Goal: Task Accomplishment & Management: Manage account settings

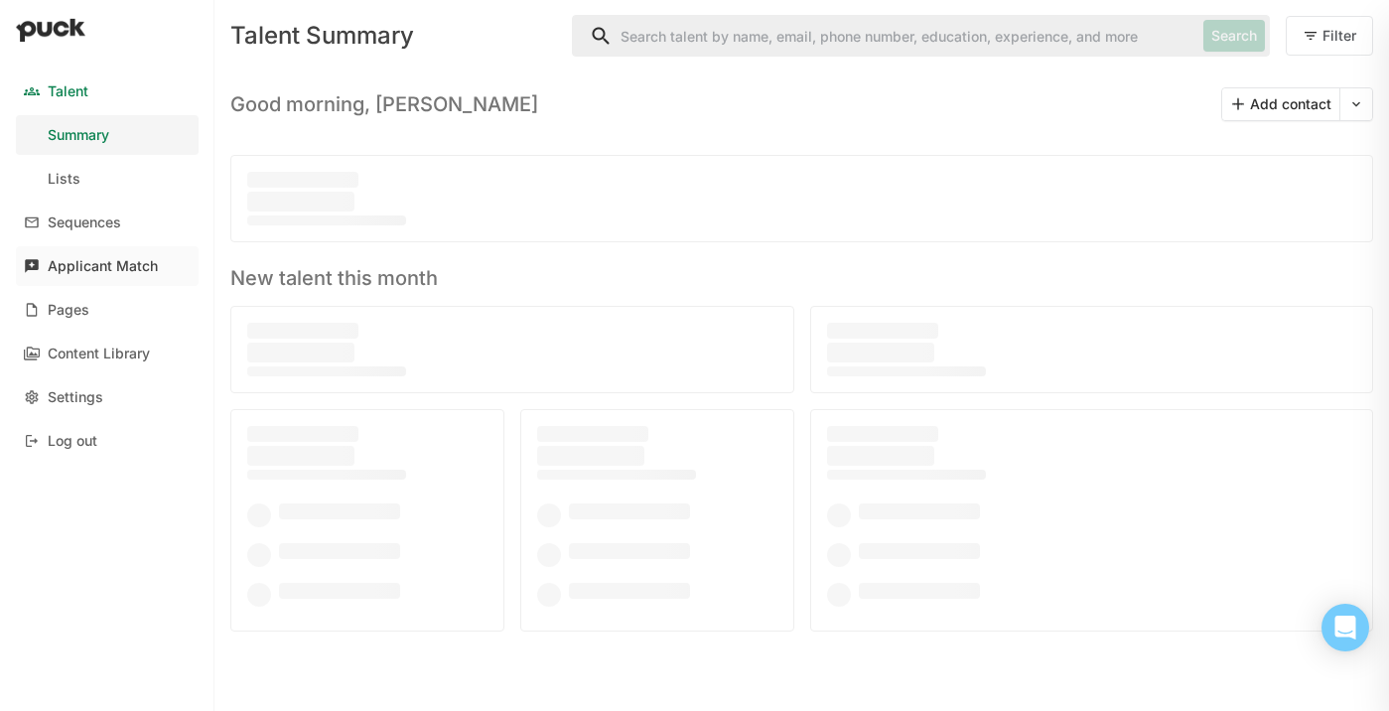
click at [85, 273] on div "Applicant Match" at bounding box center [103, 266] width 110 height 17
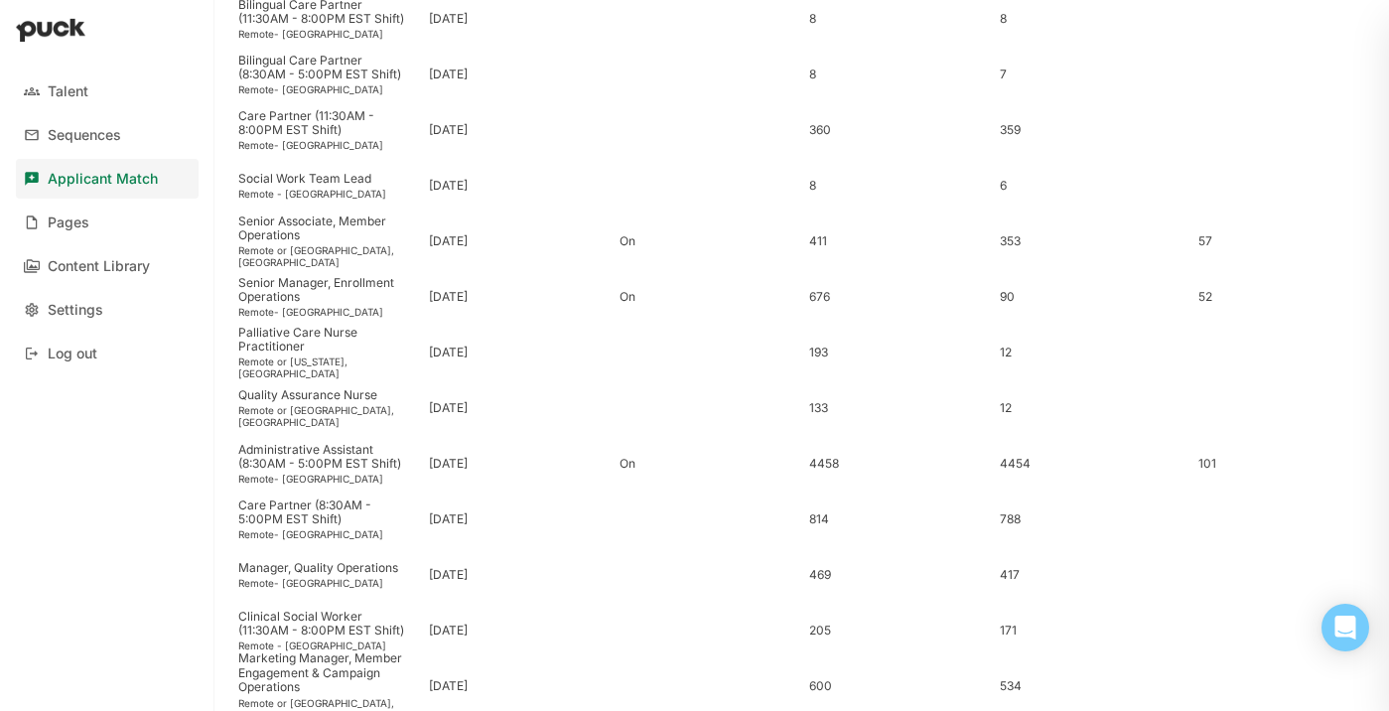
scroll to position [493, 0]
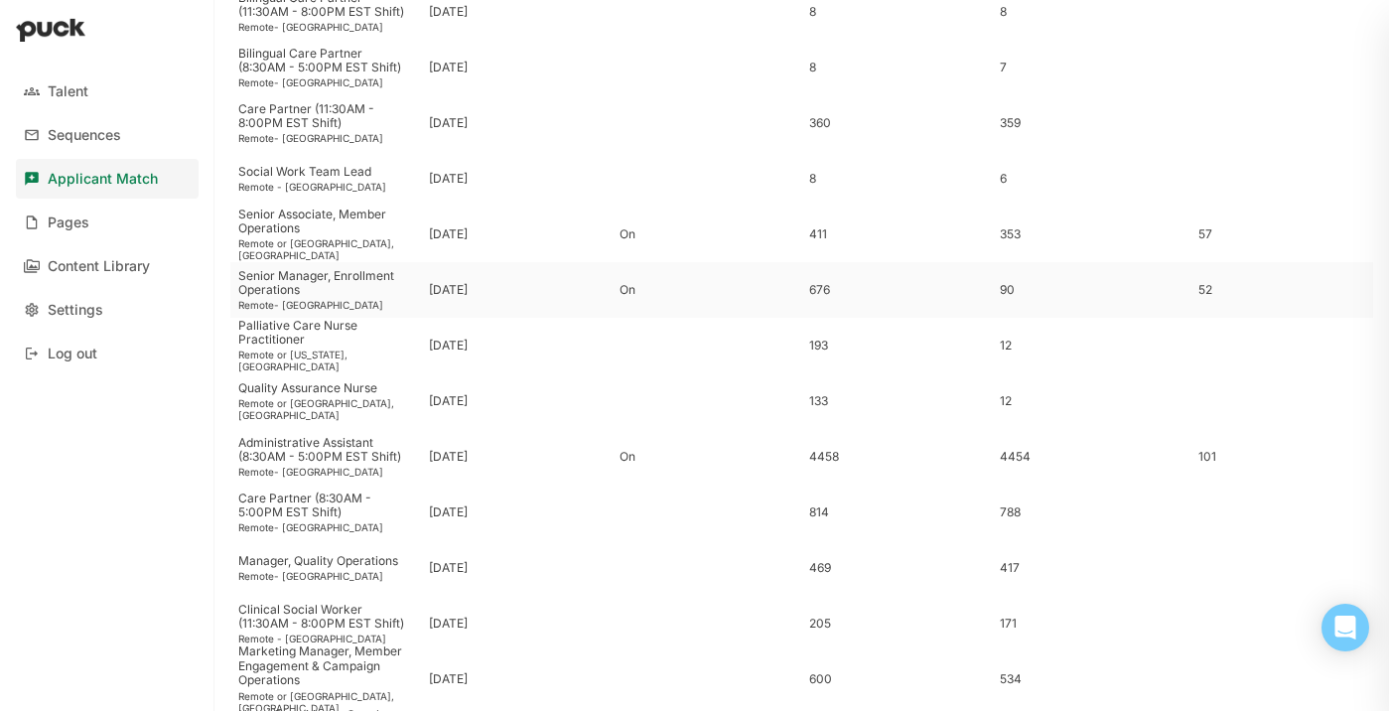
click at [328, 298] on div "Senior Manager, Enrollment Operations Remote- US" at bounding box center [325, 290] width 191 height 56
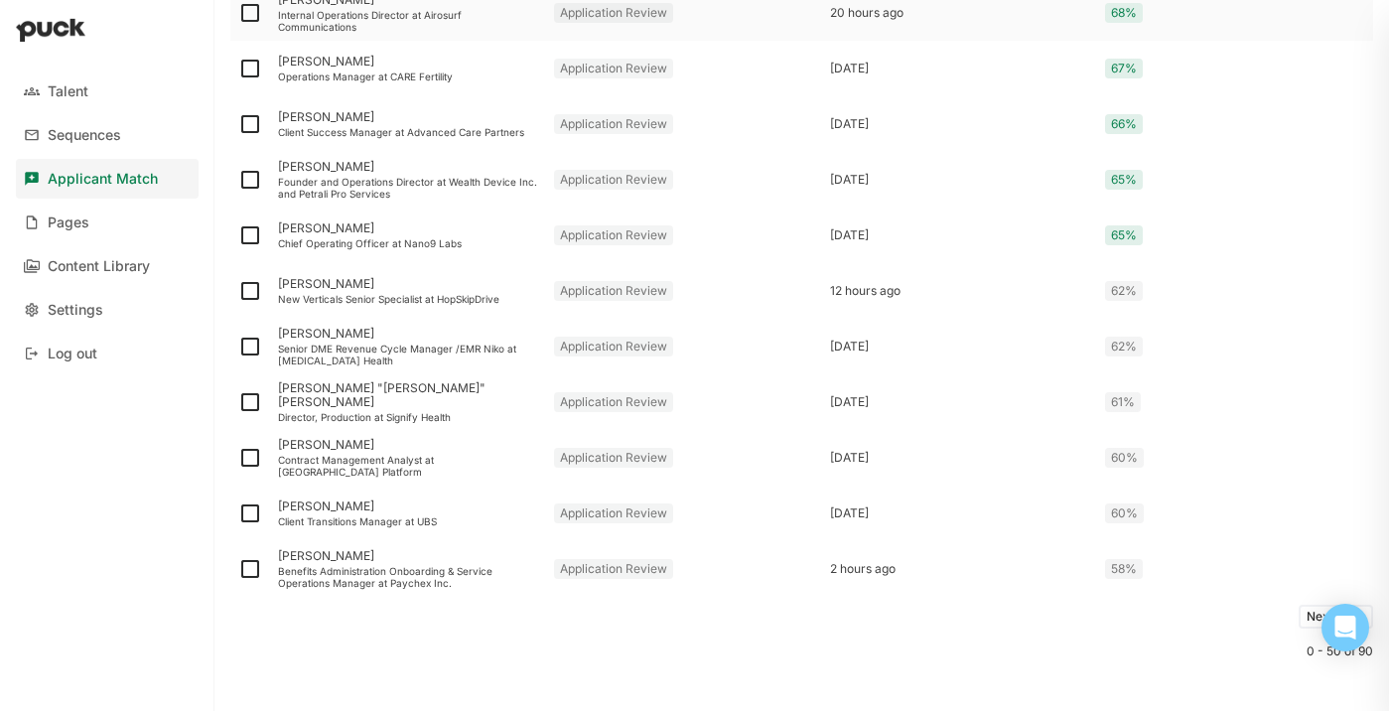
scroll to position [2566, 0]
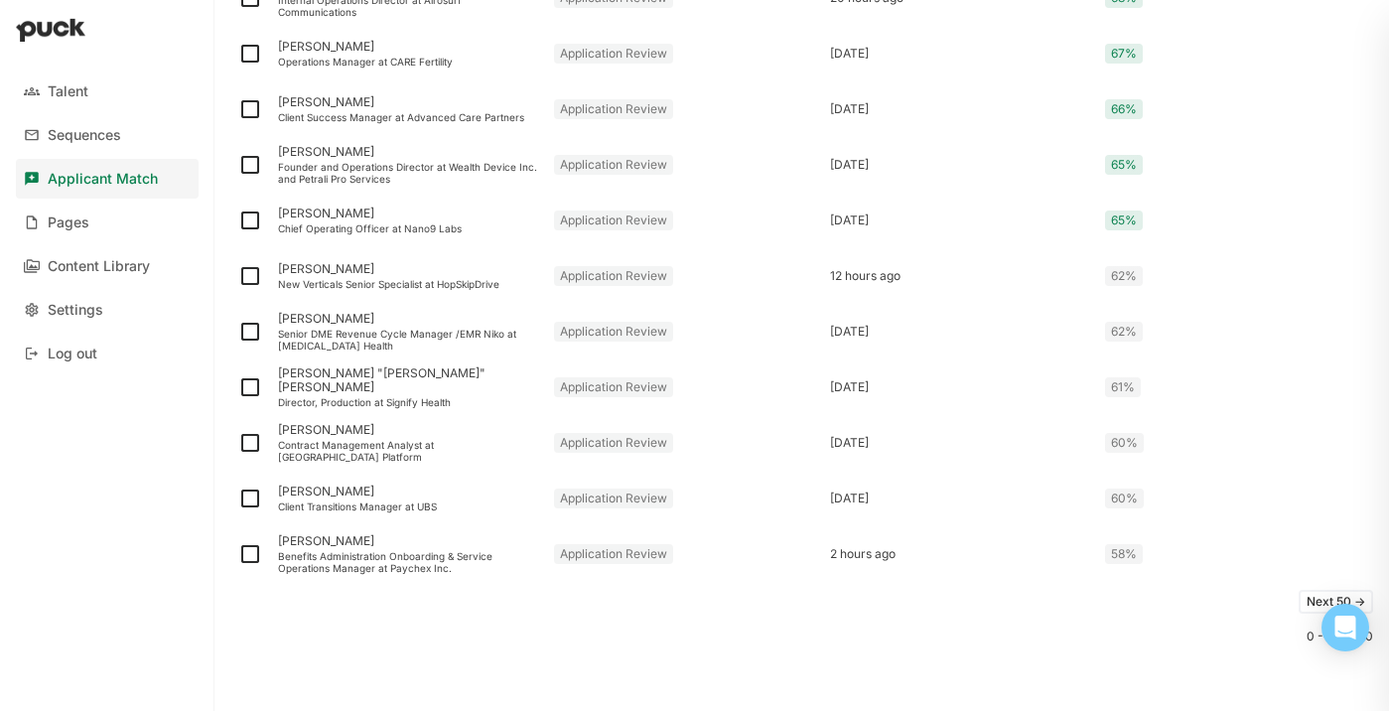
click at [1307, 606] on button "Next 50 ->" at bounding box center [1336, 602] width 74 height 24
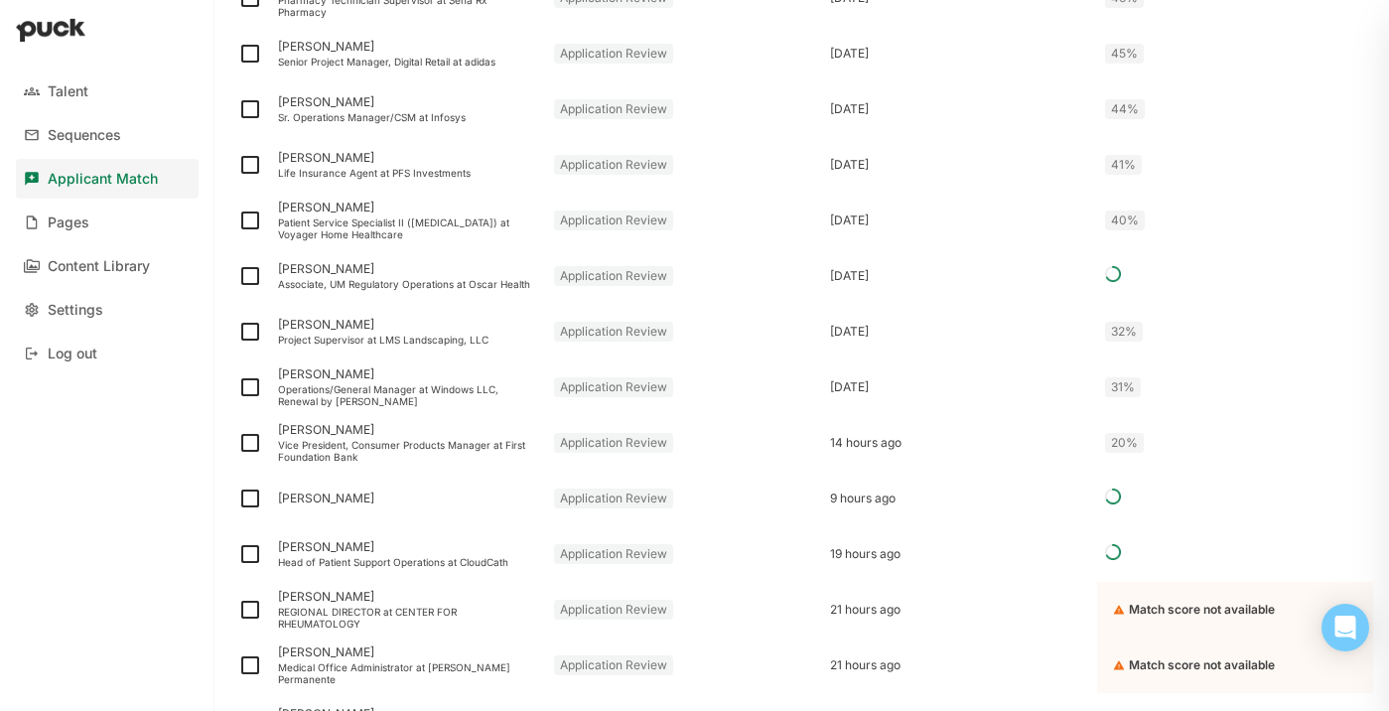
scroll to position [1222, 0]
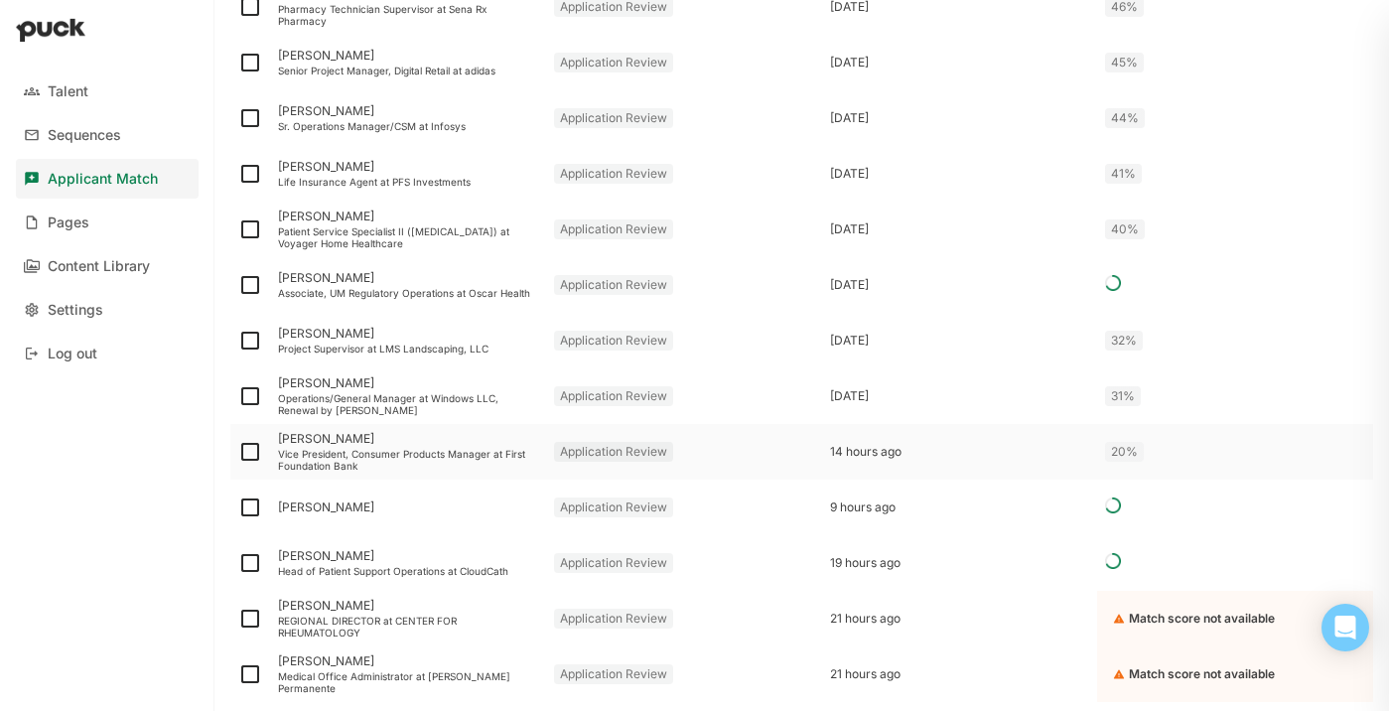
click at [252, 455] on img at bounding box center [250, 452] width 24 height 24
click at [238, 453] on input "checkbox" at bounding box center [237, 452] width 1 height 1
checkbox input "true"
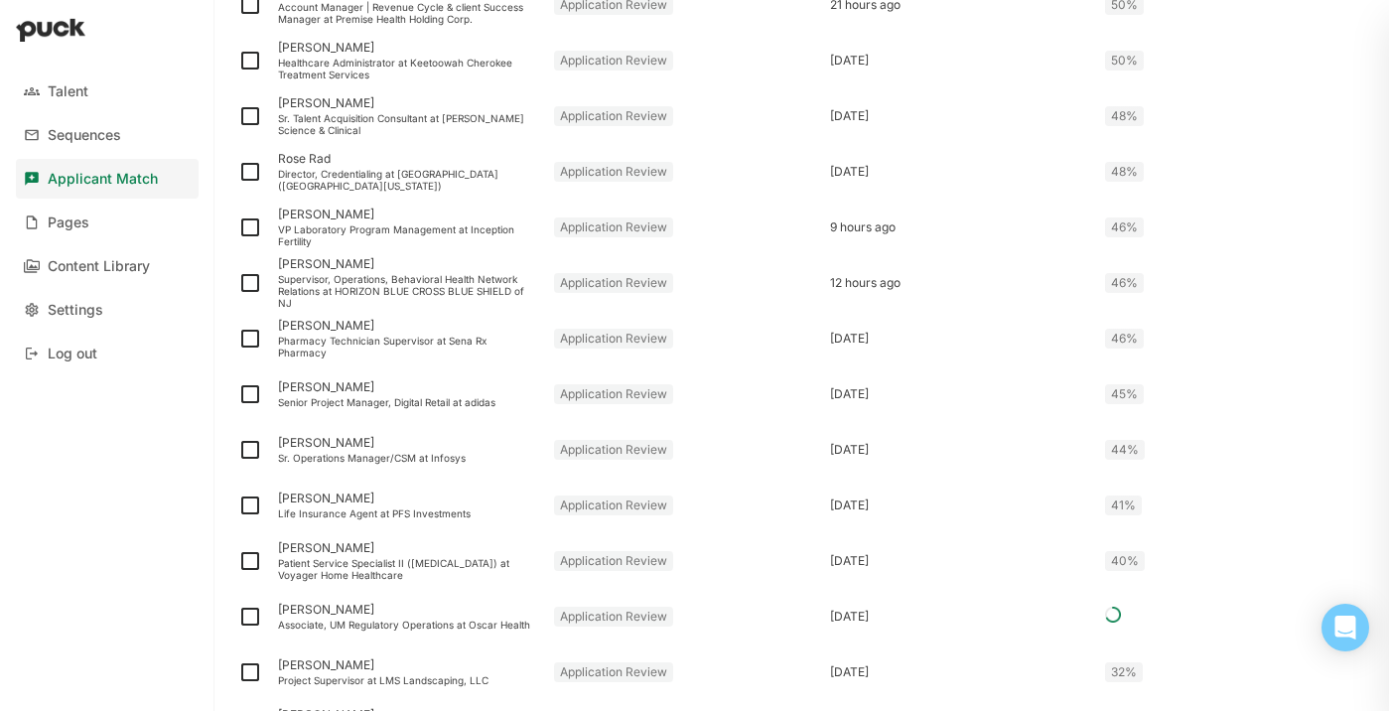
scroll to position [919, 0]
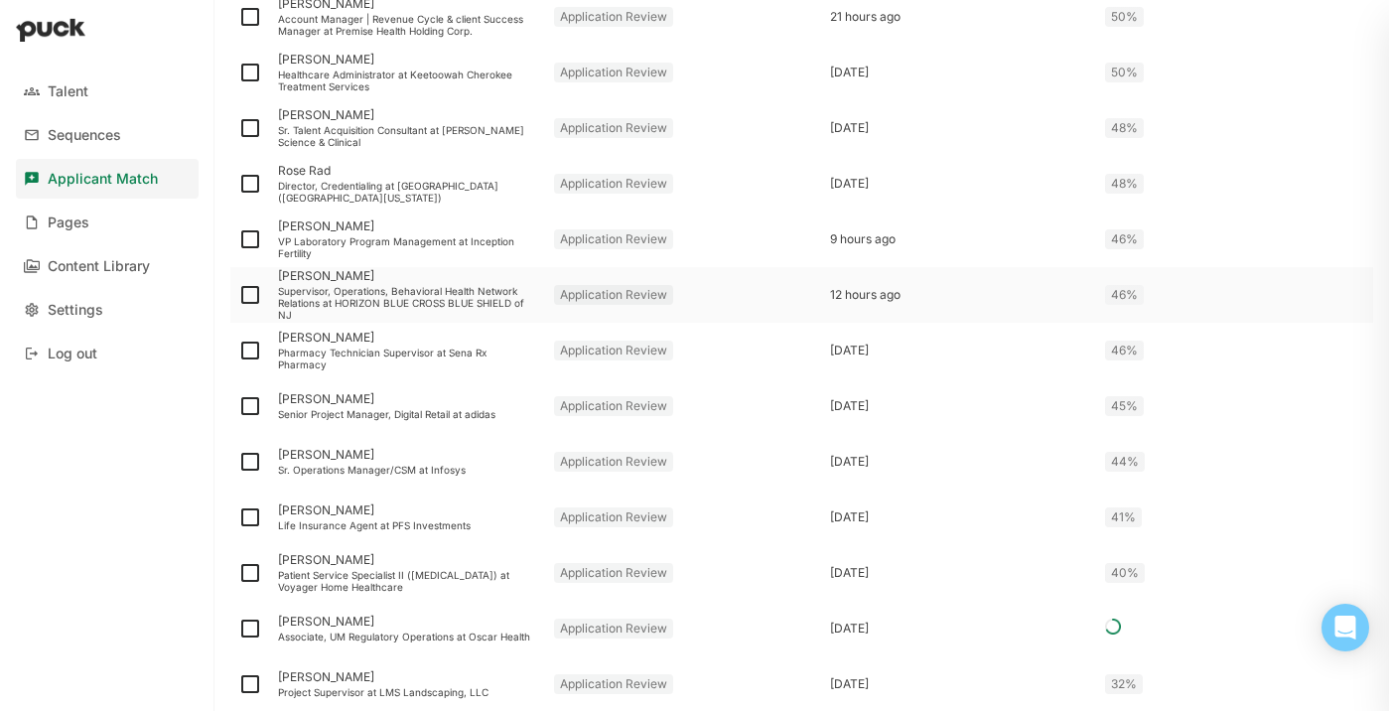
click at [347, 300] on div "Supervisor, Operations, Behavioral Health Network Relations at HORIZON BLUE CRO…" at bounding box center [408, 303] width 260 height 36
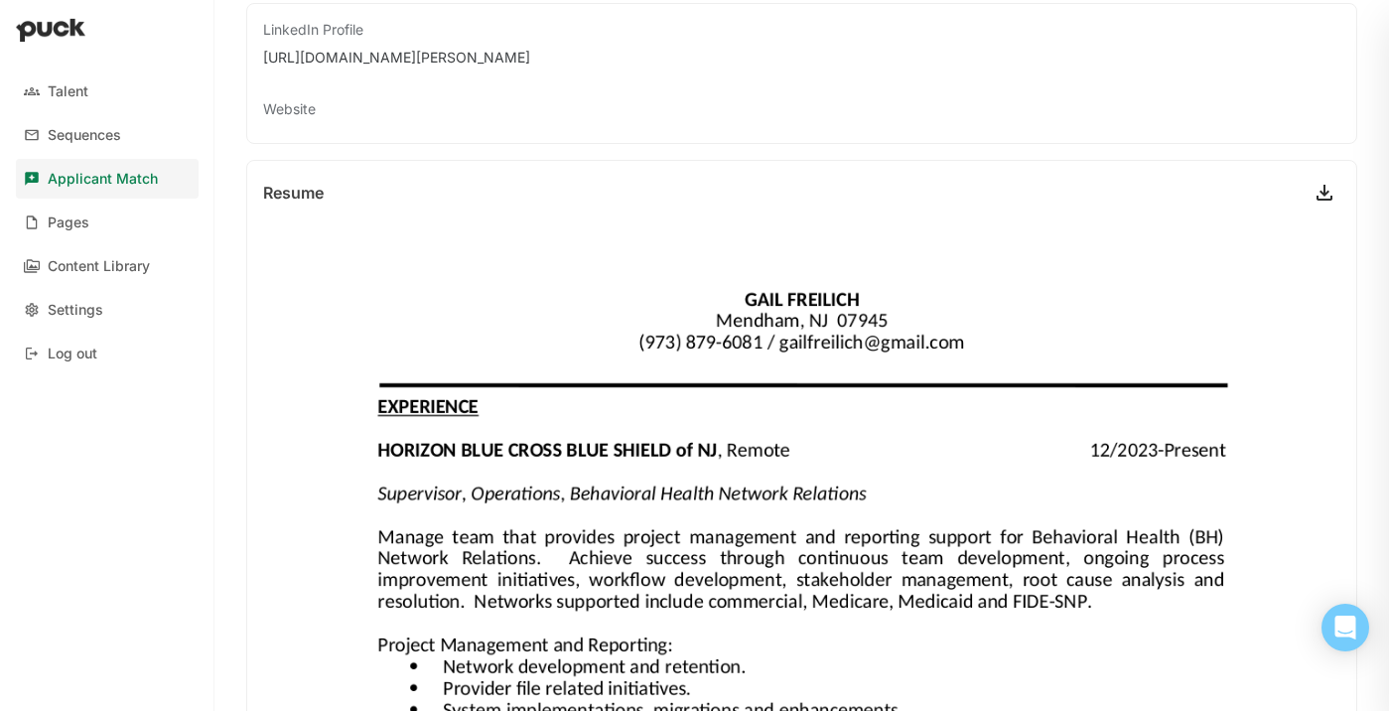
scroll to position [347, 0]
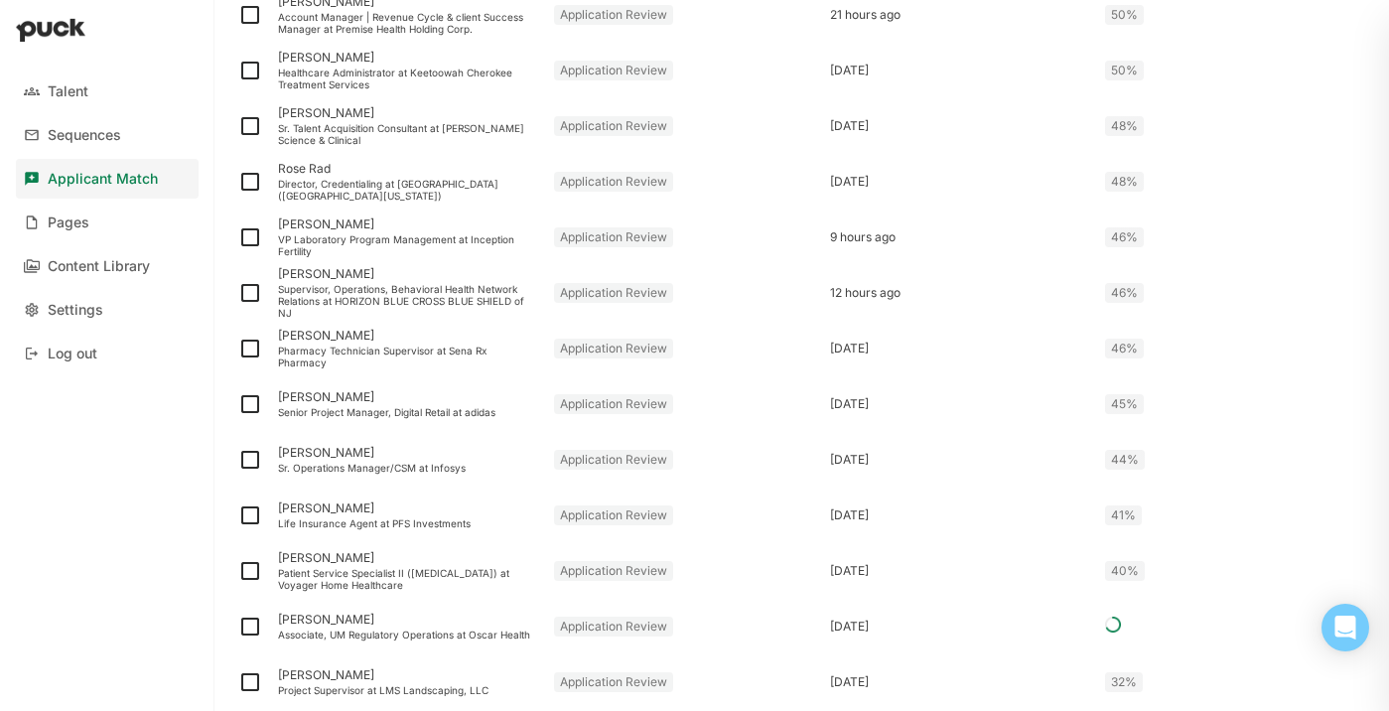
scroll to position [906, 0]
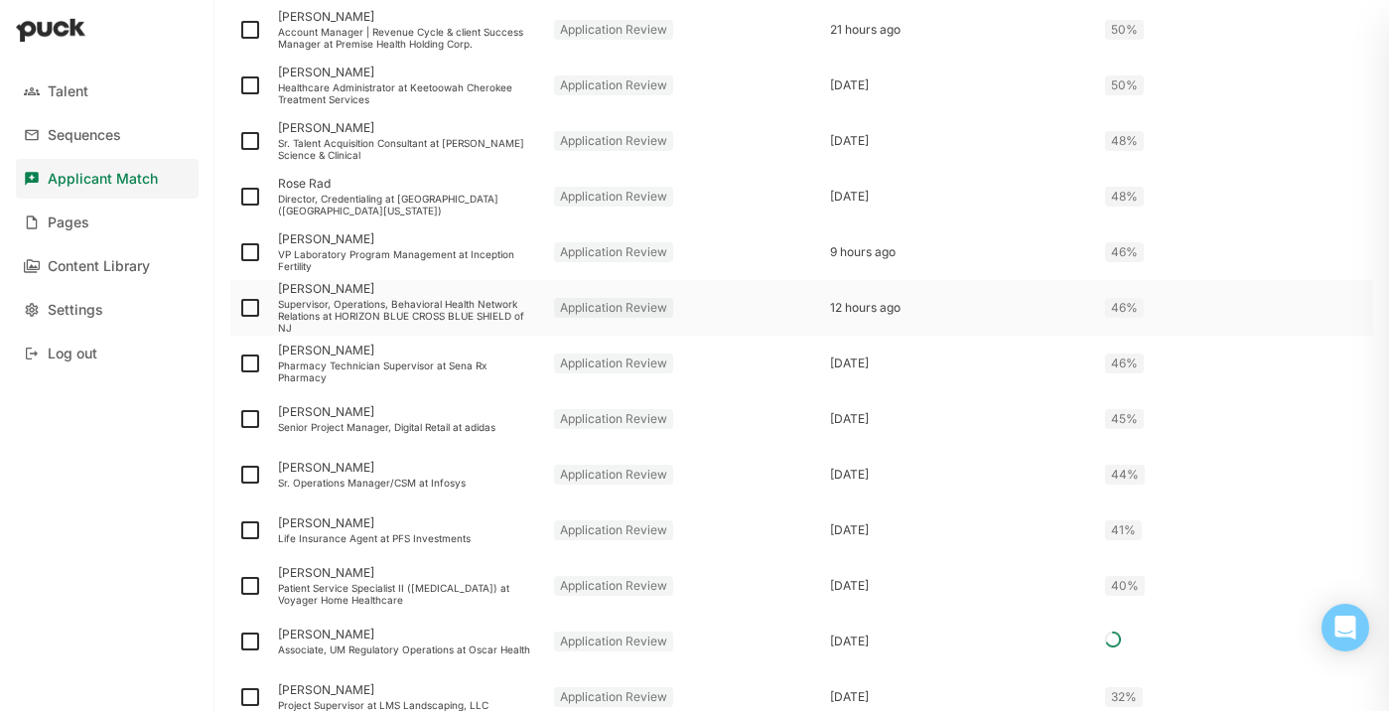
click at [254, 307] on img at bounding box center [250, 308] width 24 height 24
click at [238, 308] on input "checkbox" at bounding box center [237, 308] width 1 height 1
checkbox input "true"
click at [248, 249] on img at bounding box center [250, 252] width 24 height 24
click at [238, 252] on input "checkbox" at bounding box center [237, 252] width 1 height 1
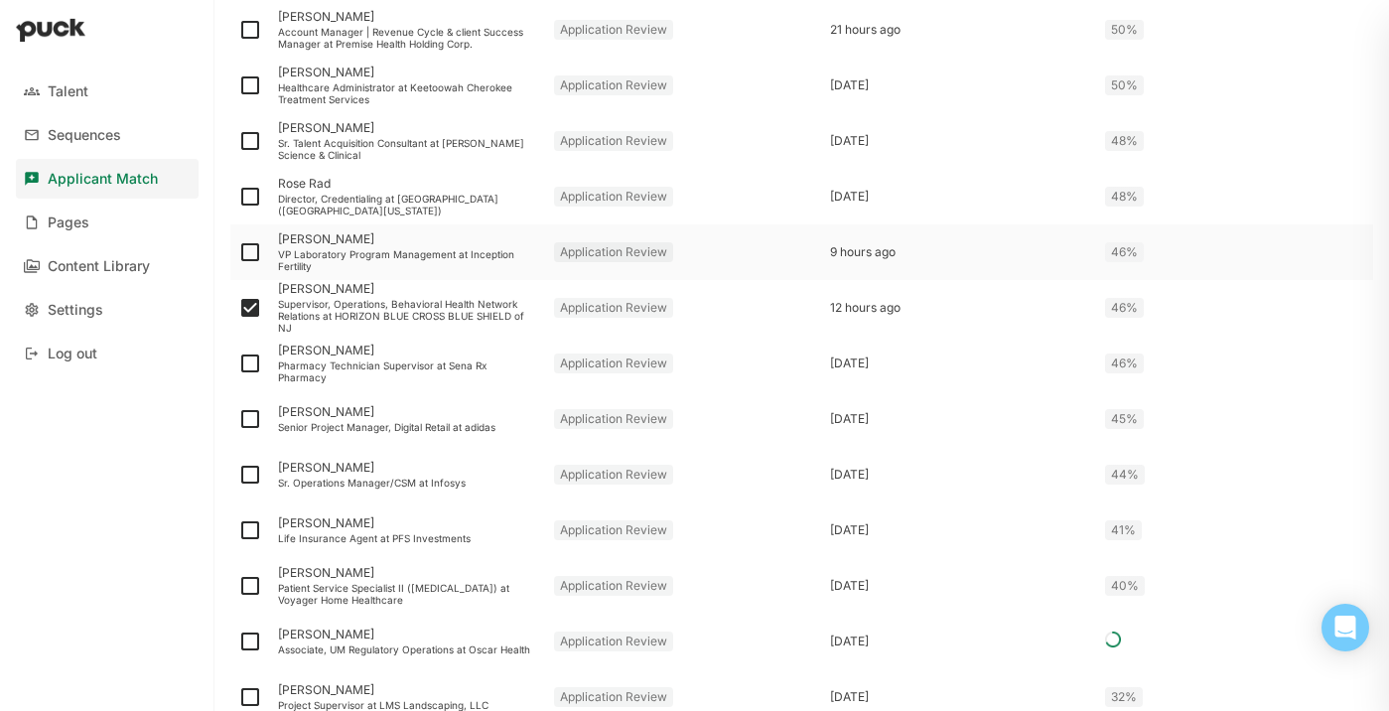
checkbox input "true"
click at [251, 197] on img at bounding box center [250, 197] width 24 height 24
click at [238, 197] on input "checkbox" at bounding box center [237, 197] width 1 height 1
click at [251, 197] on img at bounding box center [250, 197] width 24 height 24
click at [238, 197] on input "checkbox" at bounding box center [237, 197] width 1 height 1
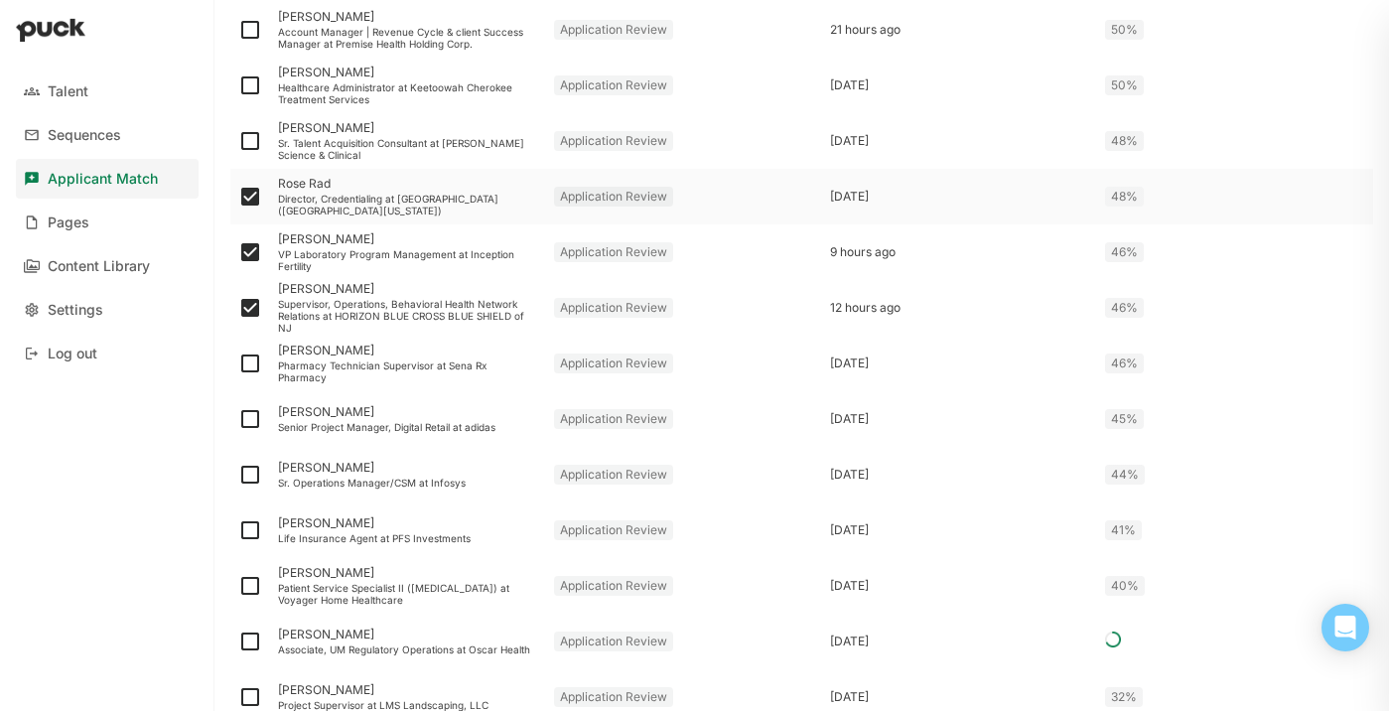
checkbox input "false"
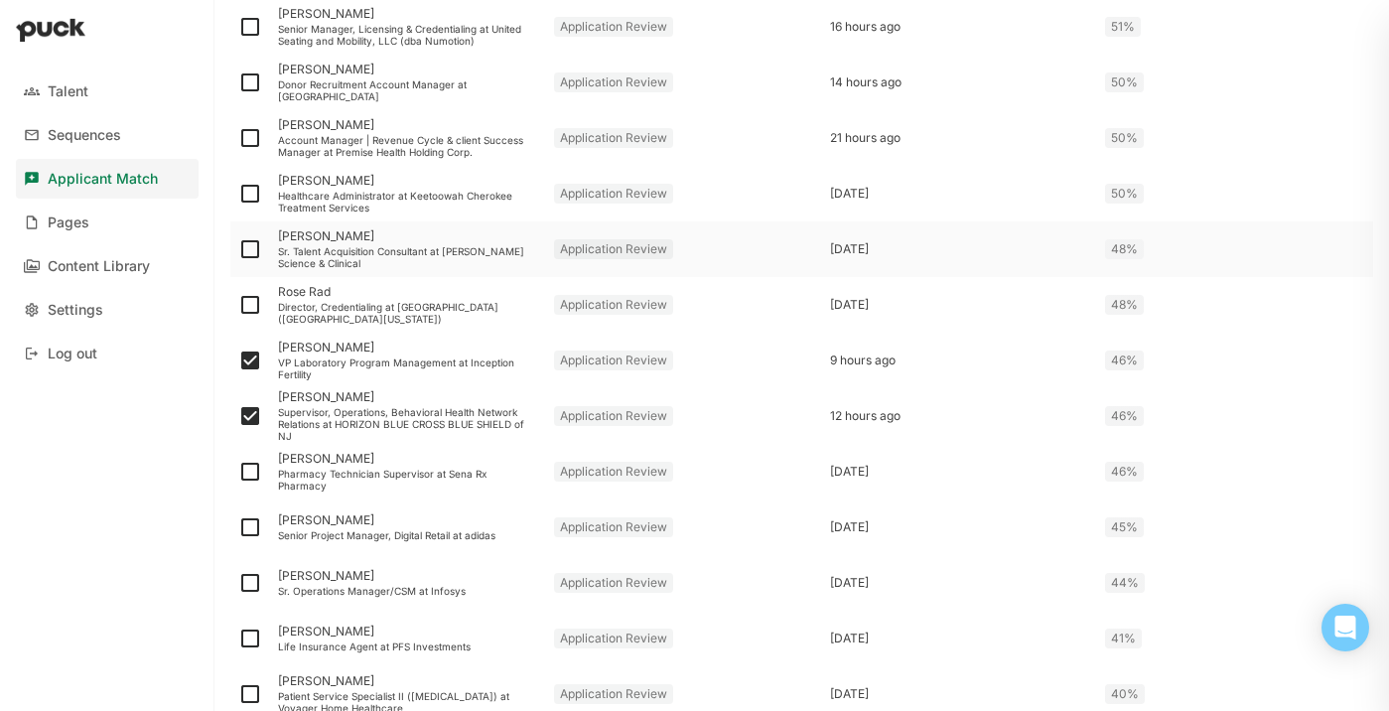
scroll to position [790, 0]
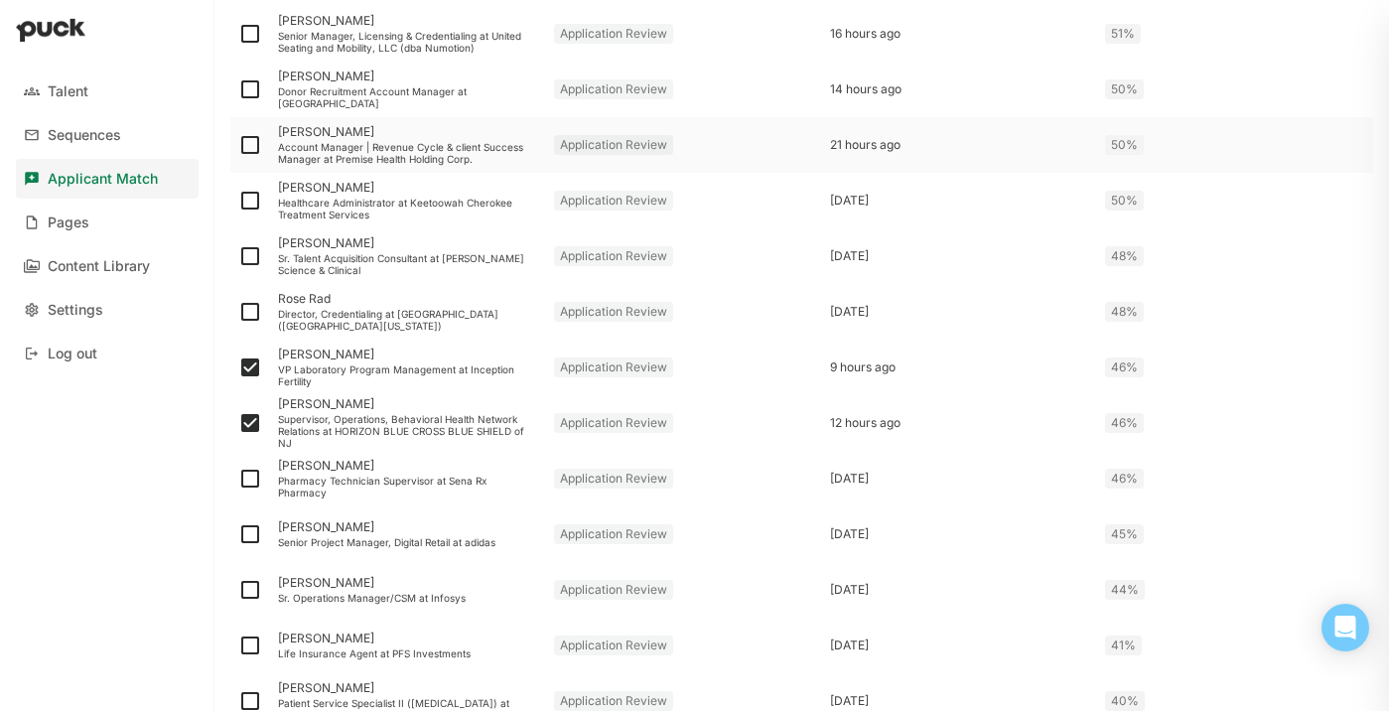
click at [252, 143] on img at bounding box center [250, 145] width 24 height 24
click at [238, 145] on input "checkbox" at bounding box center [237, 145] width 1 height 1
checkbox input "true"
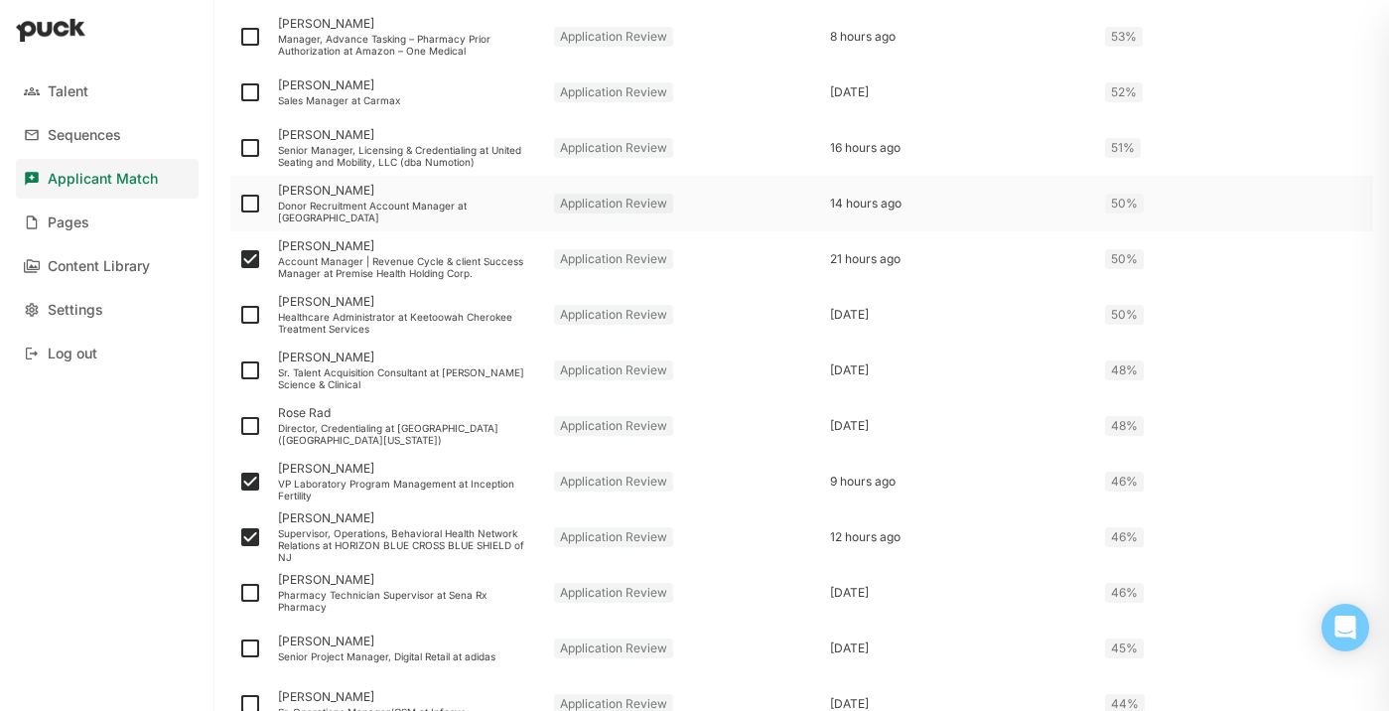
scroll to position [653, 0]
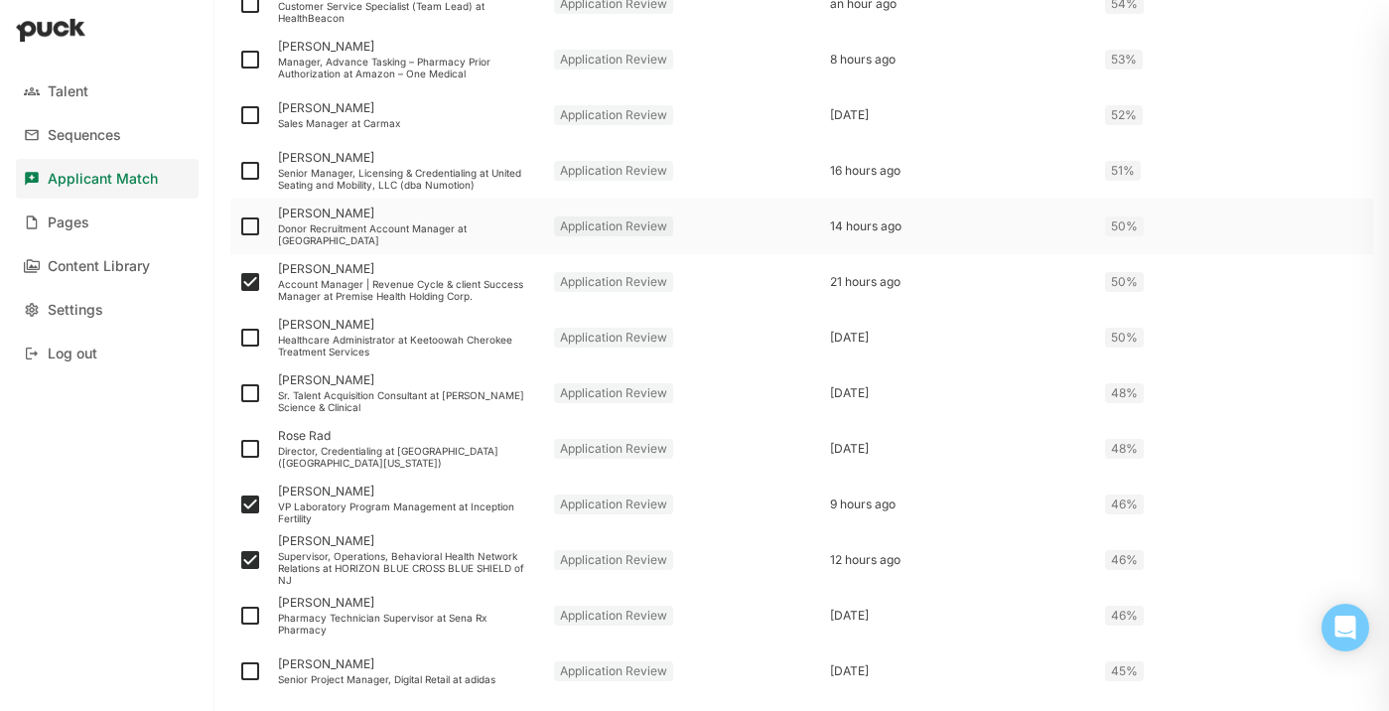
click at [248, 225] on img at bounding box center [250, 226] width 24 height 24
click at [238, 226] on input "checkbox" at bounding box center [237, 226] width 1 height 1
checkbox input "true"
click at [244, 163] on img at bounding box center [250, 171] width 24 height 24
click at [238, 171] on input "checkbox" at bounding box center [237, 171] width 1 height 1
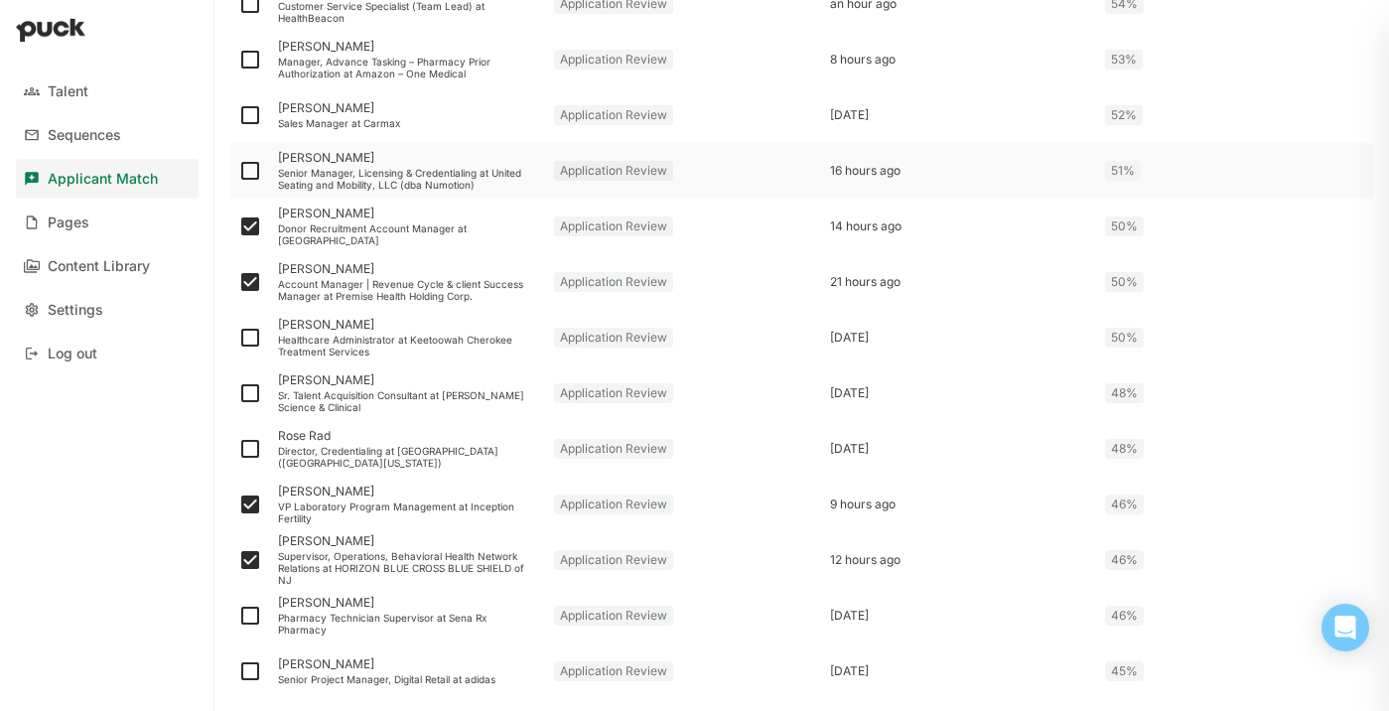
checkbox input "true"
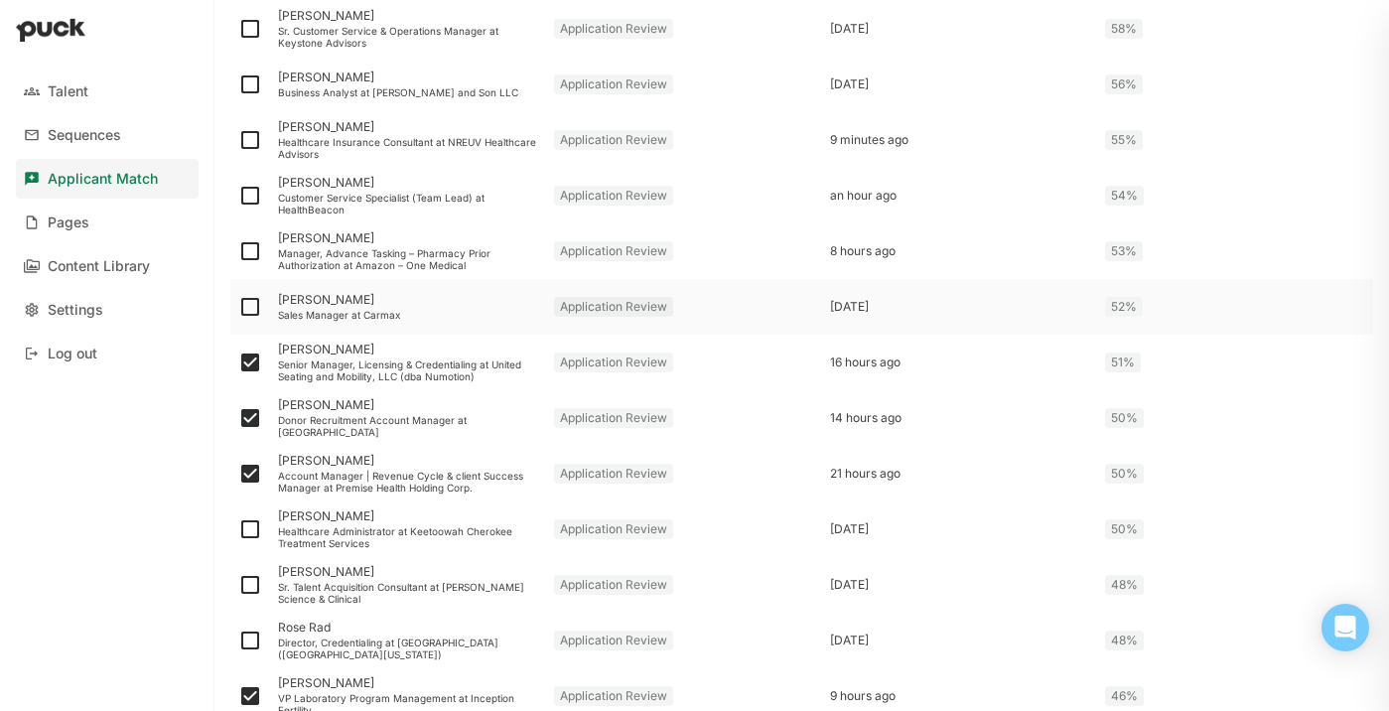
scroll to position [459, 0]
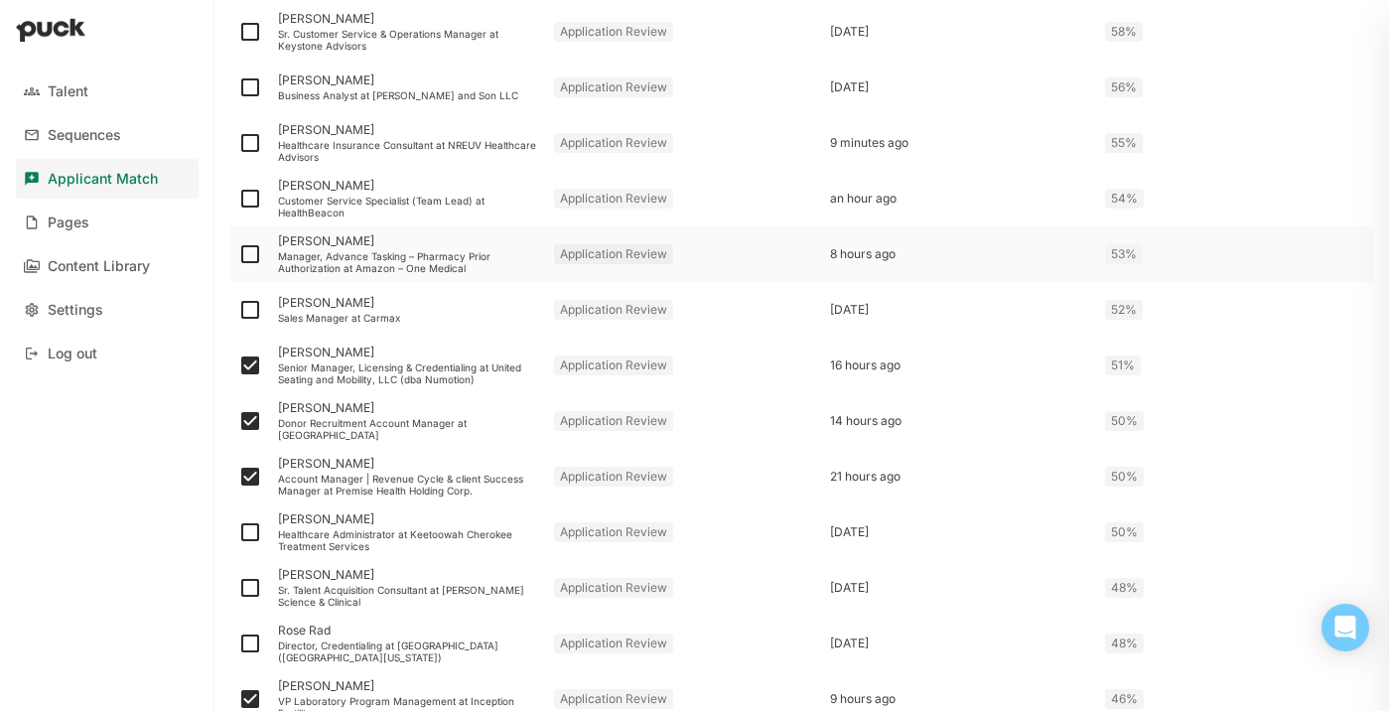
click at [247, 252] on img at bounding box center [250, 254] width 24 height 24
click at [238, 254] on input "checkbox" at bounding box center [237, 254] width 1 height 1
checkbox input "true"
click at [249, 198] on img at bounding box center [250, 199] width 24 height 24
click at [238, 199] on input "checkbox" at bounding box center [237, 199] width 1 height 1
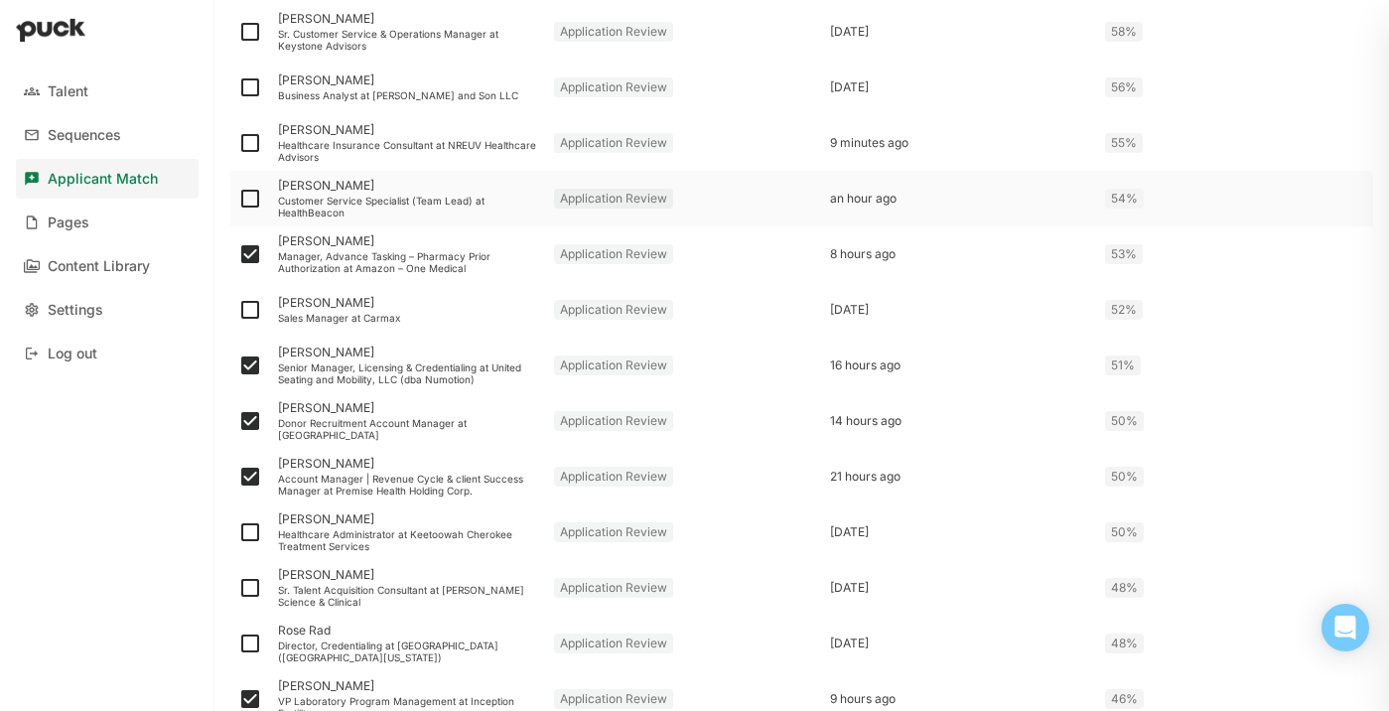
checkbox input "true"
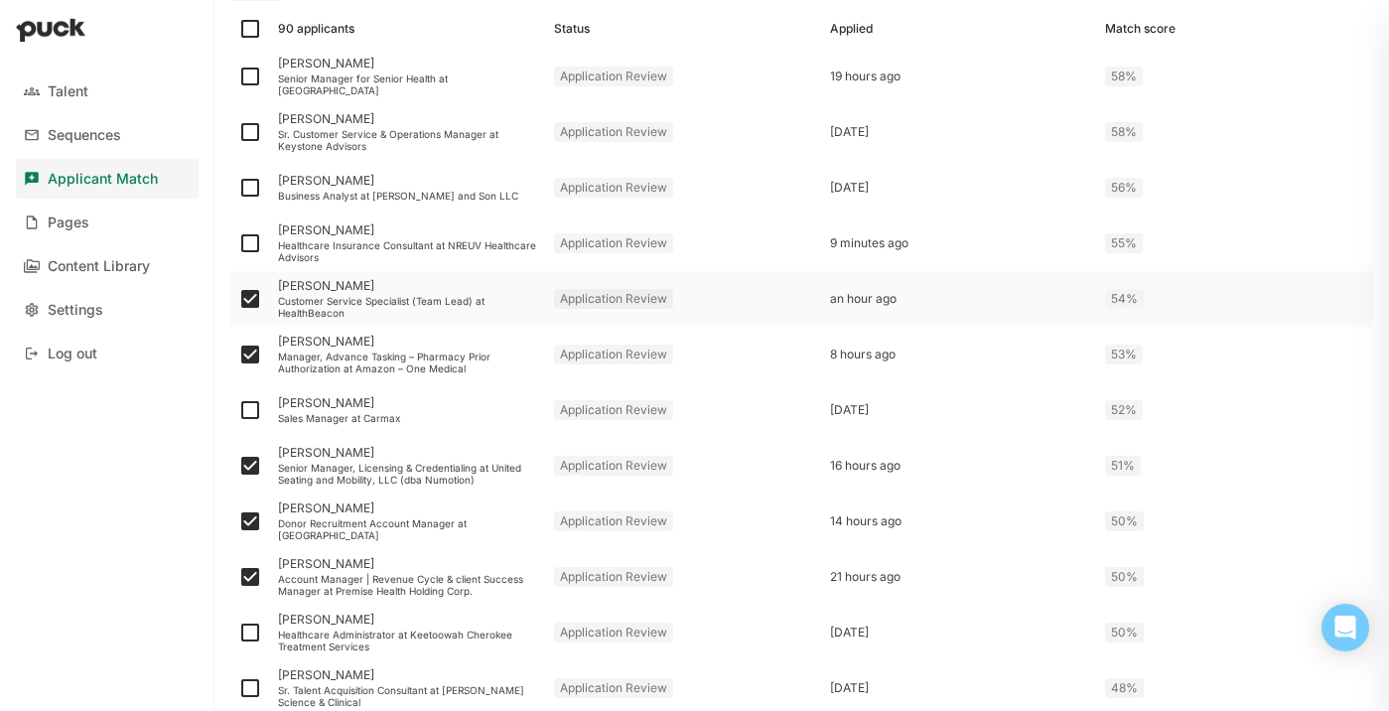
scroll to position [357, 0]
click at [252, 240] on img at bounding box center [250, 244] width 24 height 24
click at [238, 244] on input "checkbox" at bounding box center [237, 244] width 1 height 1
checkbox input "true"
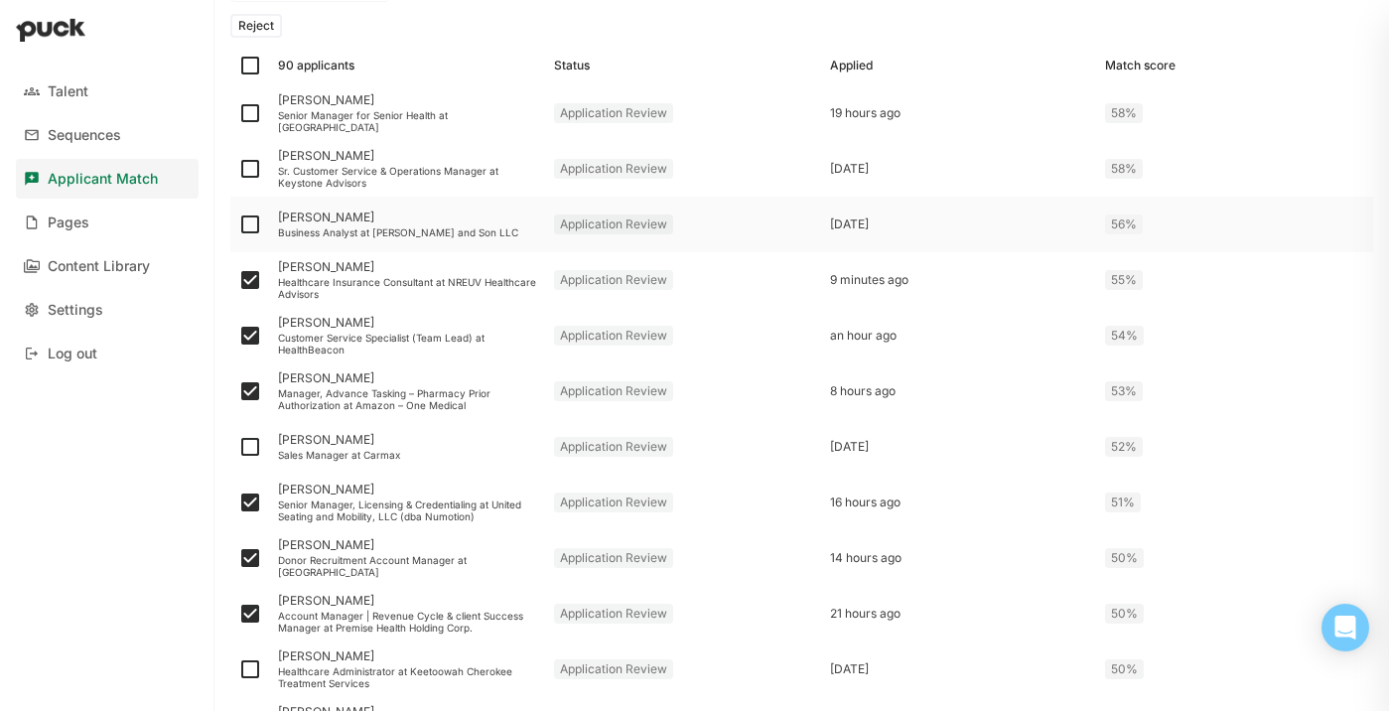
scroll to position [307, 0]
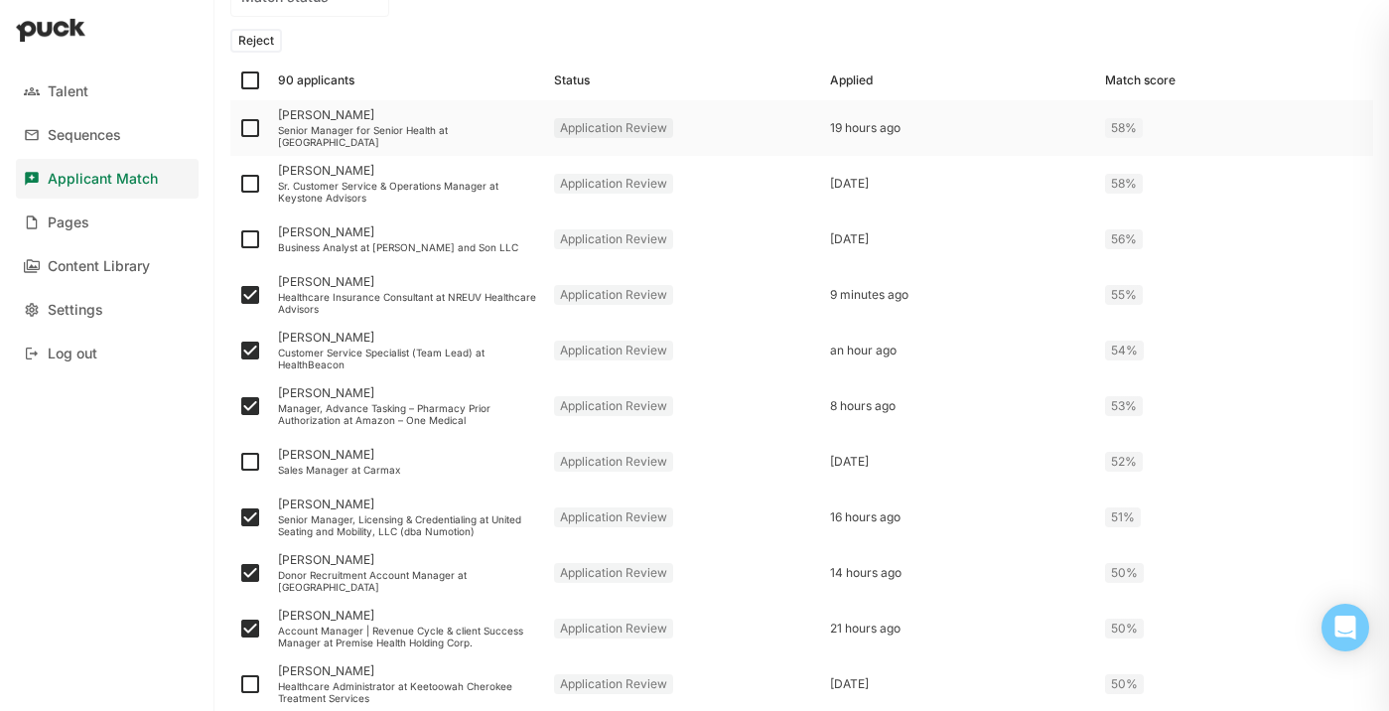
click at [350, 134] on div "Senior Manager for Senior Health at One Medical" at bounding box center [408, 136] width 260 height 24
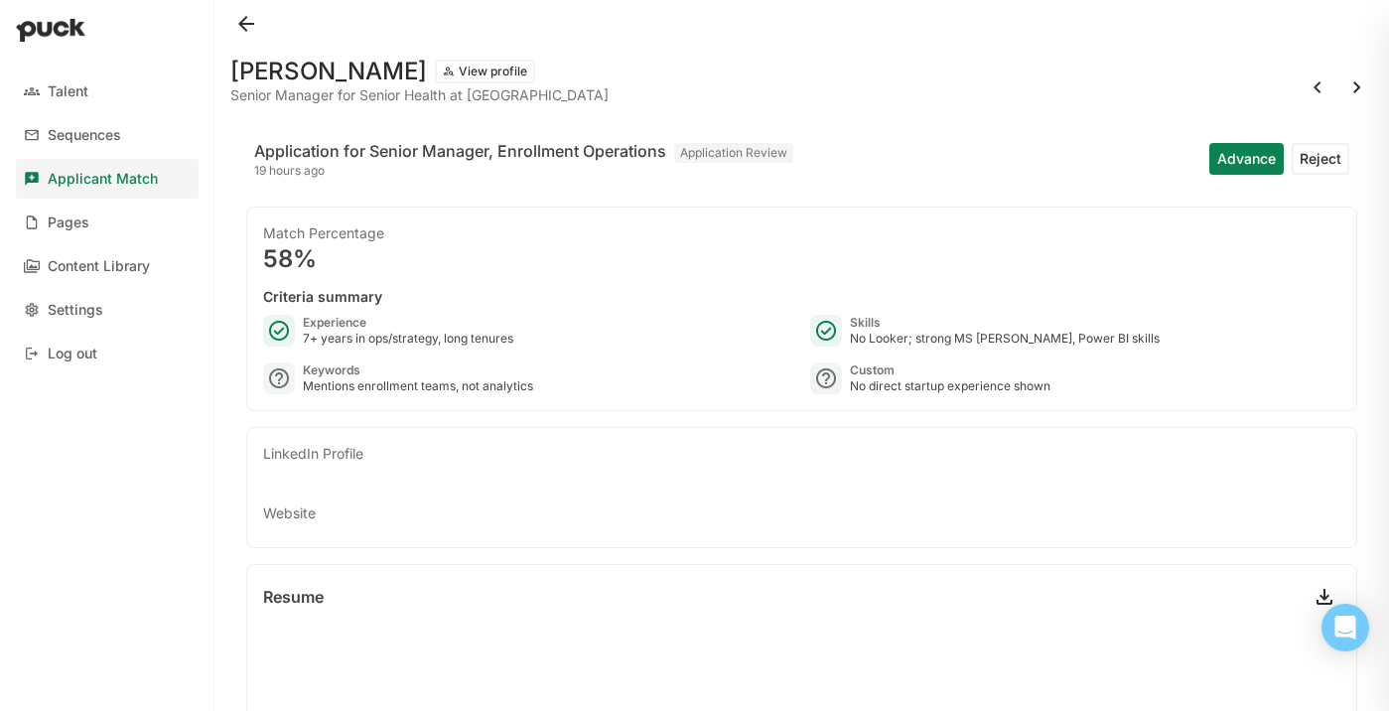
click at [226, 14] on div "Yuri Mun View profile Senior Manager for Senior Health at One Medical Applicati…" at bounding box center [801, 355] width 1175 height 711
click at [245, 21] on button at bounding box center [246, 24] width 32 height 32
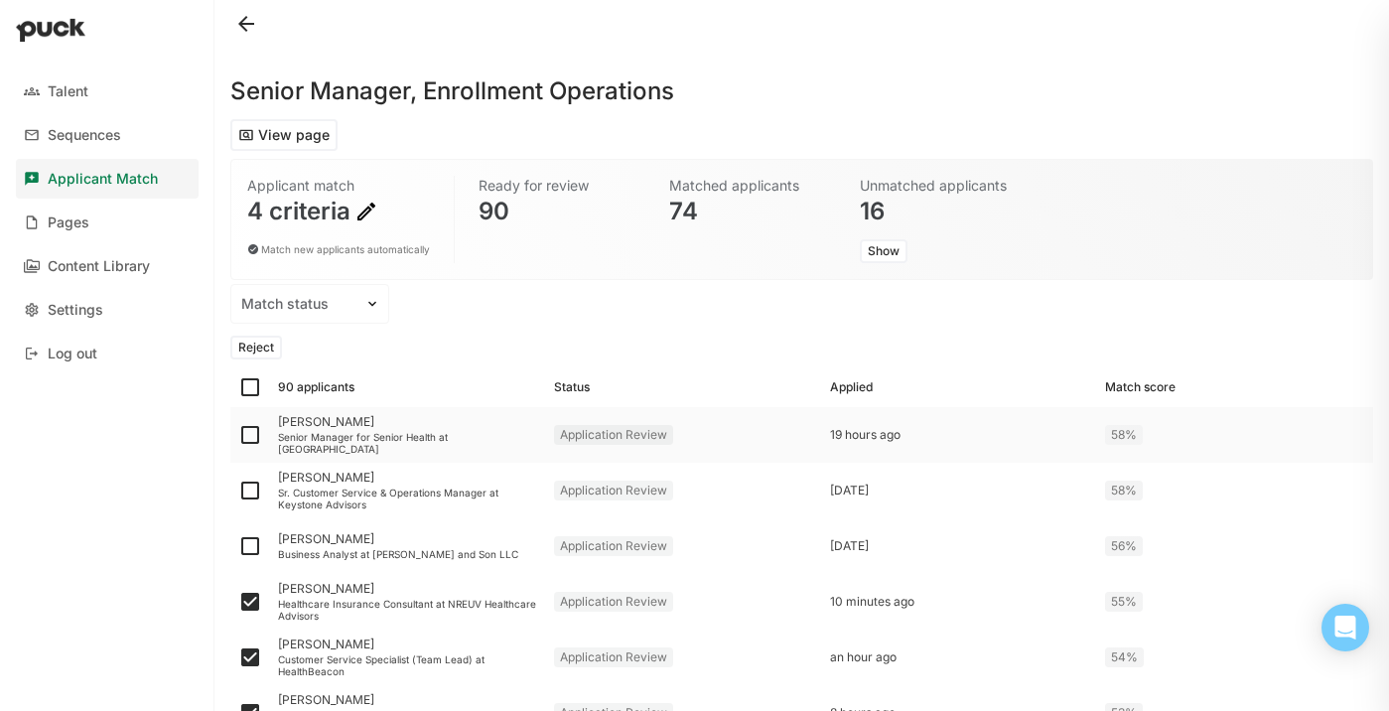
click at [253, 433] on img at bounding box center [250, 435] width 24 height 24
click at [238, 435] on input "checkbox" at bounding box center [237, 435] width 1 height 1
checkbox input "true"
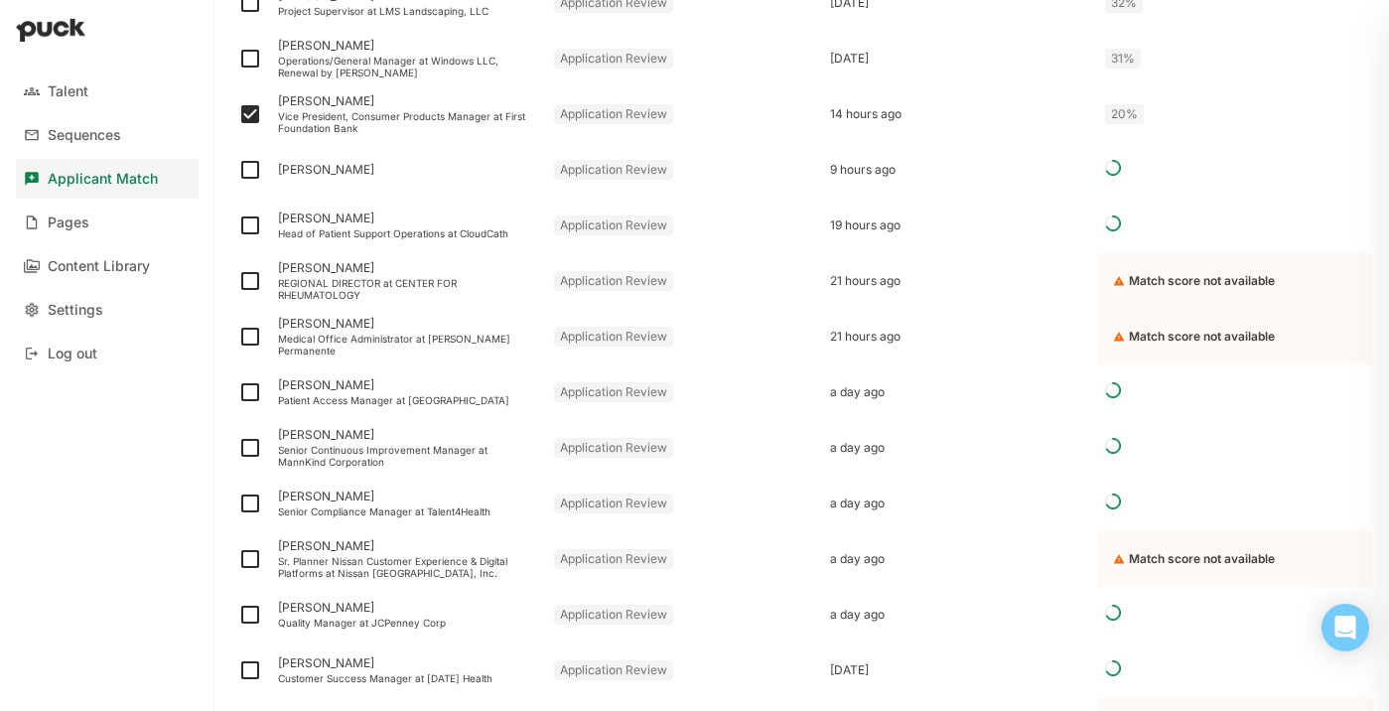
scroll to position [2050, 0]
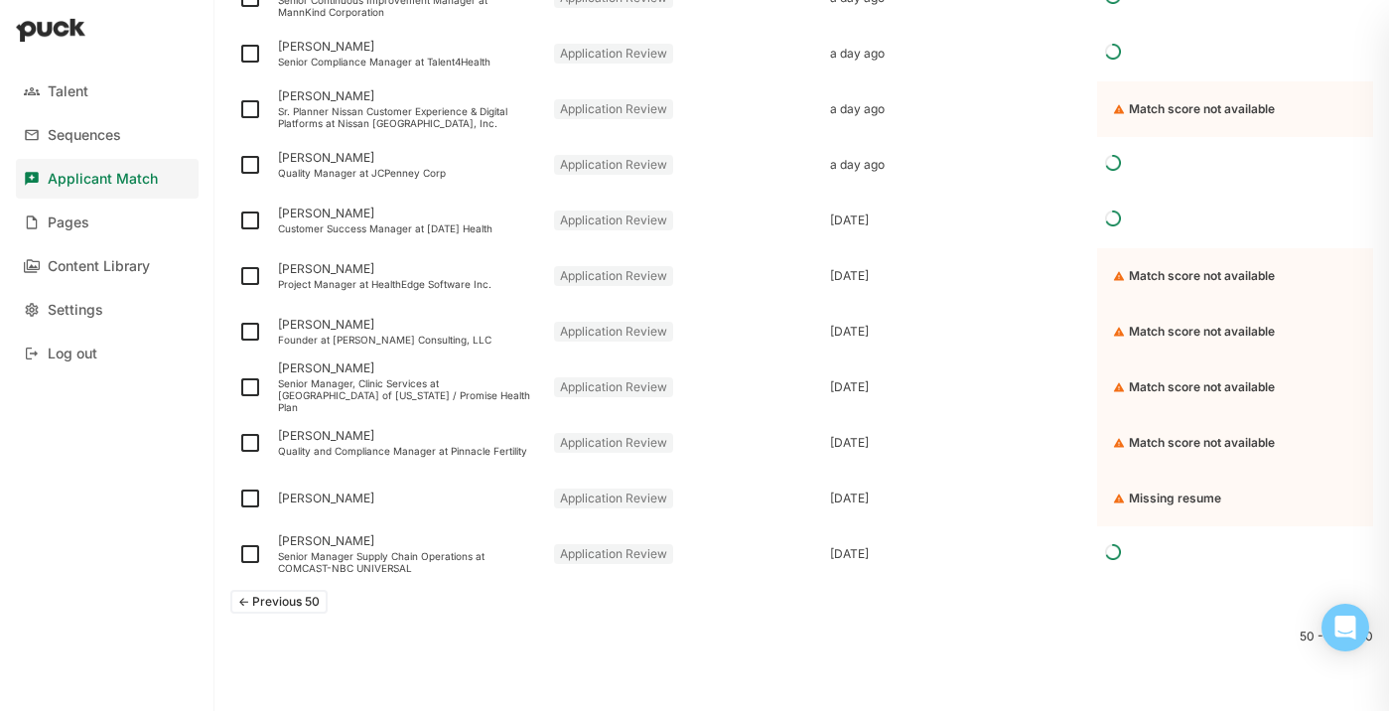
click at [306, 598] on button "<- Previous 50" at bounding box center [278, 602] width 97 height 24
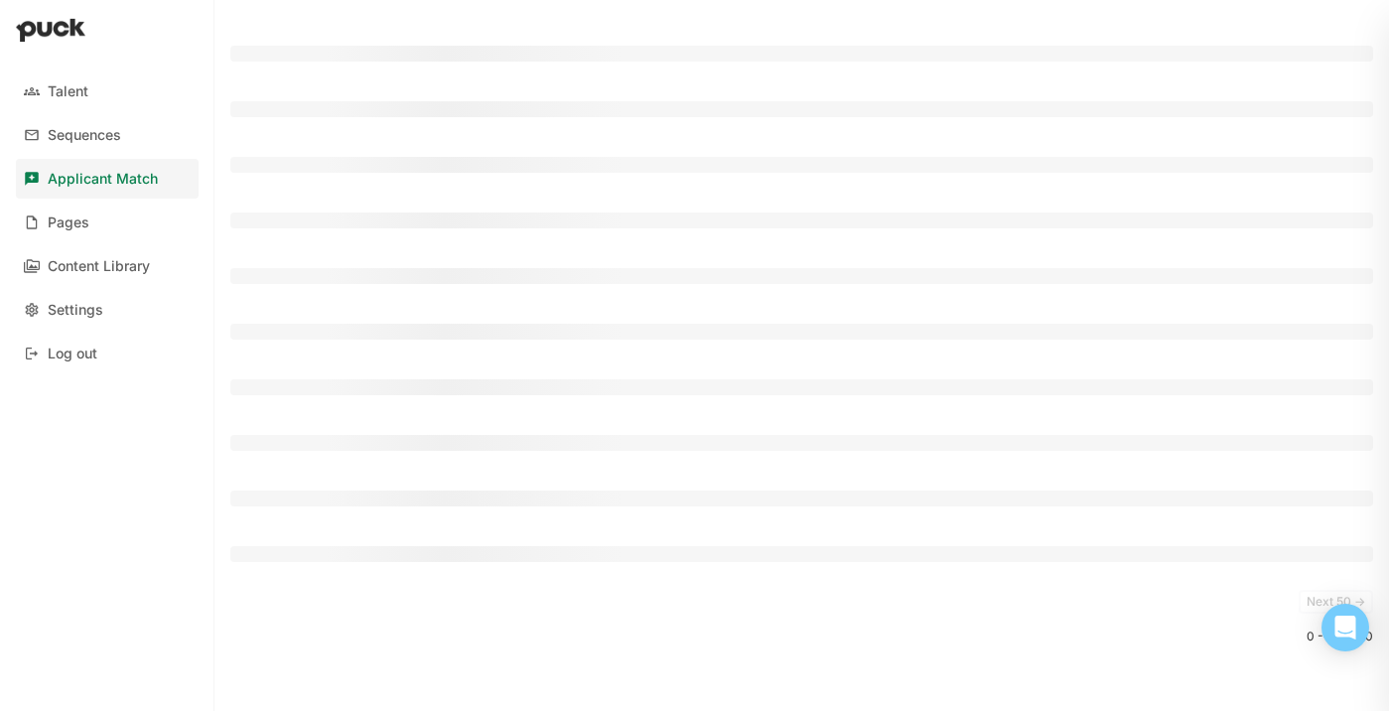
scroll to position [2606, 0]
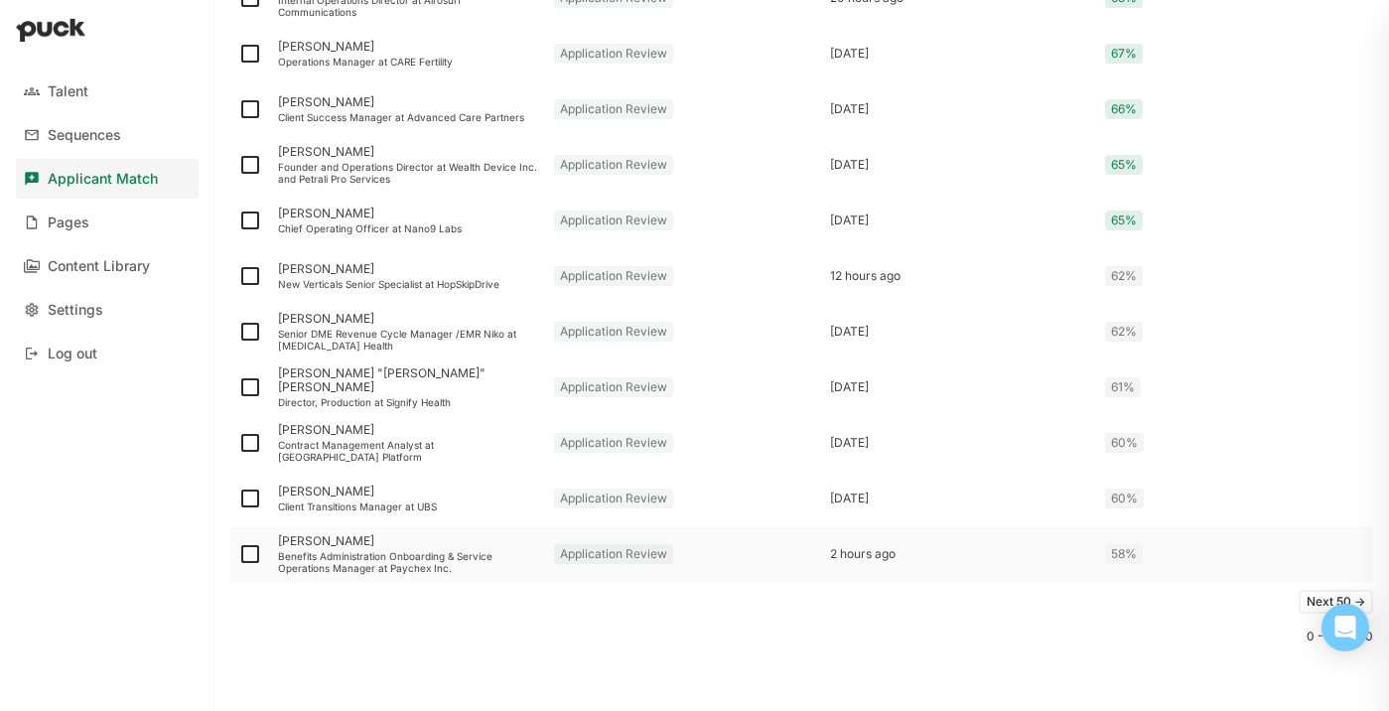
click at [254, 546] on img at bounding box center [250, 554] width 24 height 24
click at [238, 554] on input "checkbox" at bounding box center [237, 554] width 1 height 1
checkbox input "true"
click at [253, 280] on img at bounding box center [250, 276] width 24 height 24
click at [238, 277] on input "checkbox" at bounding box center [237, 276] width 1 height 1
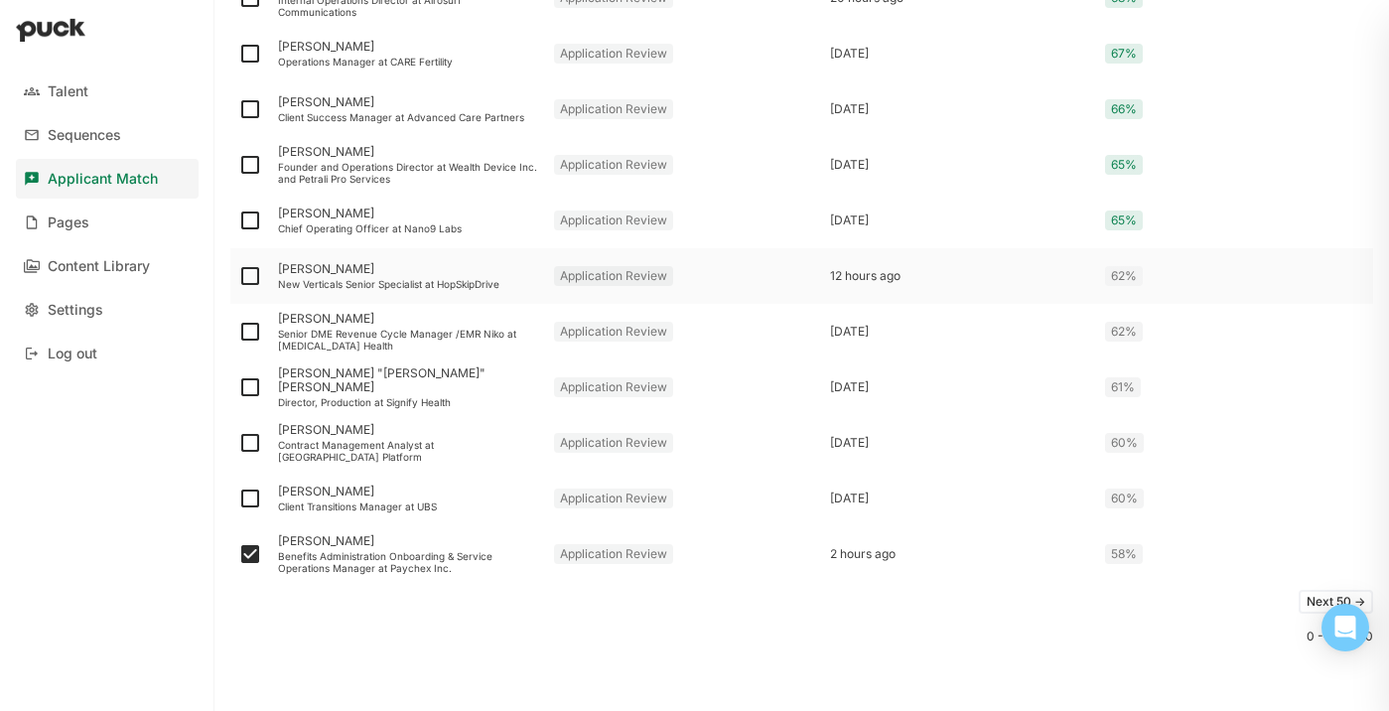
checkbox input "true"
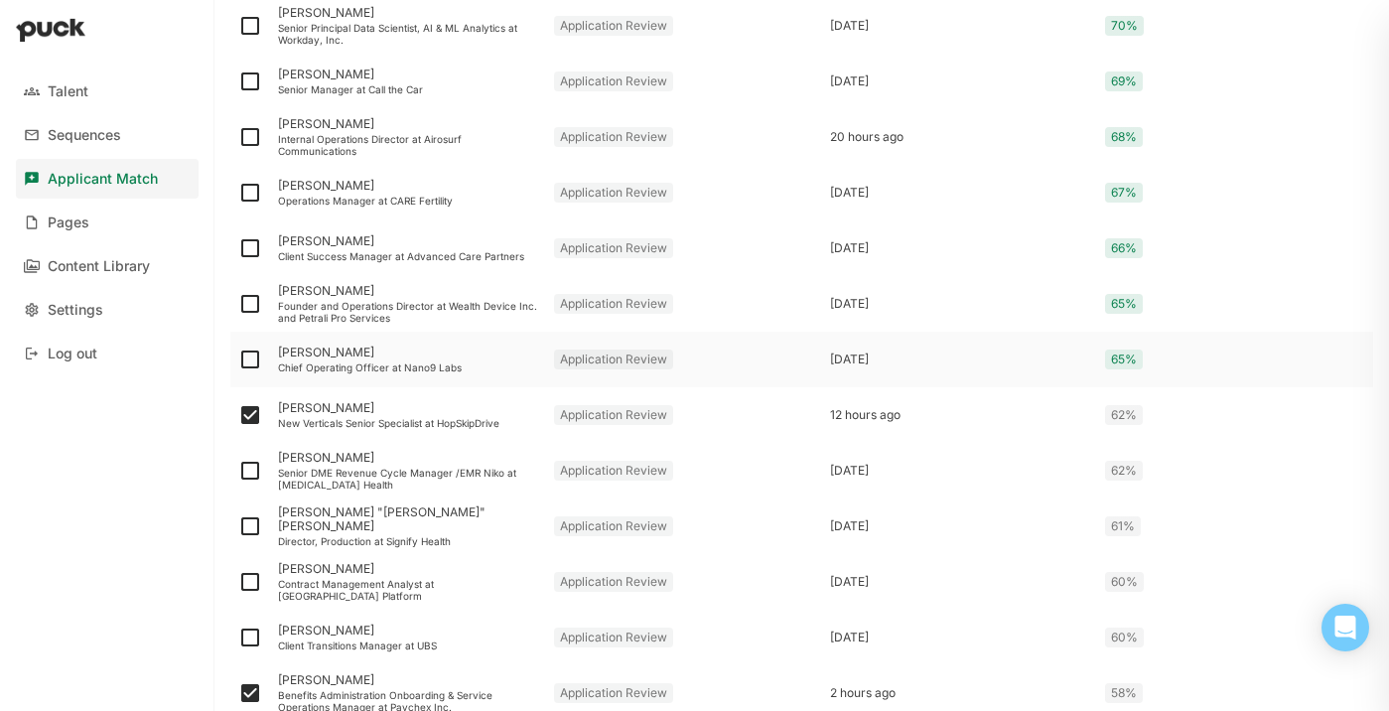
scroll to position [2466, 0]
click at [253, 247] on img at bounding box center [250, 249] width 24 height 24
click at [238, 249] on input "checkbox" at bounding box center [237, 249] width 1 height 1
checkbox input "true"
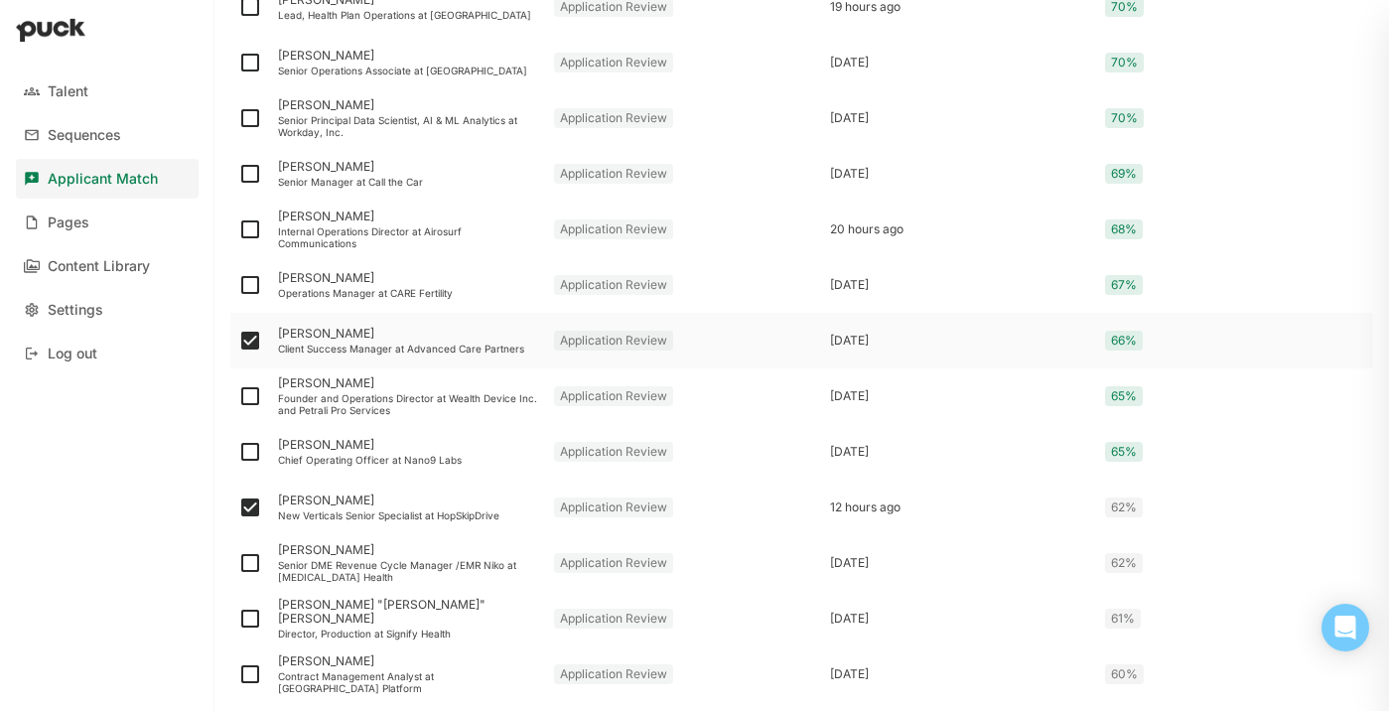
scroll to position [2368, 0]
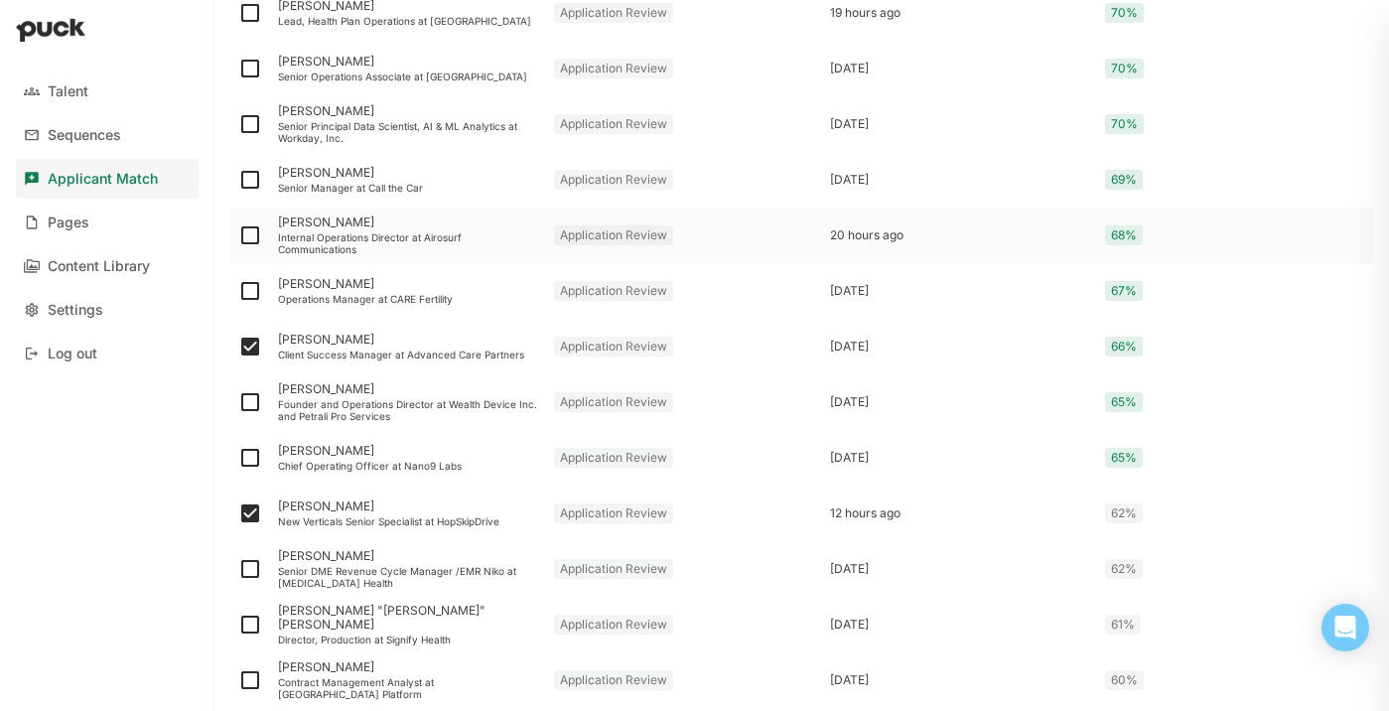
click at [411, 238] on div "Internal Operations Director at Airosurf Communications" at bounding box center [408, 243] width 260 height 24
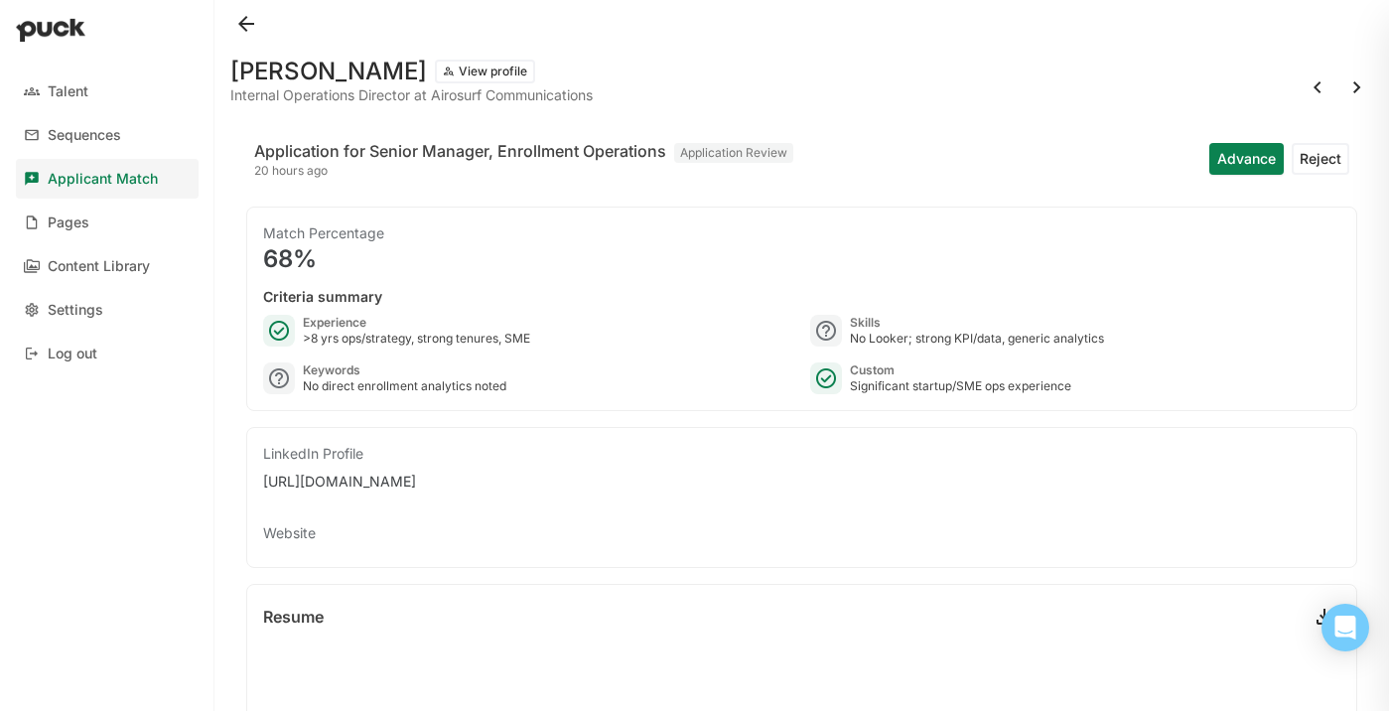
click at [240, 29] on button at bounding box center [246, 24] width 32 height 32
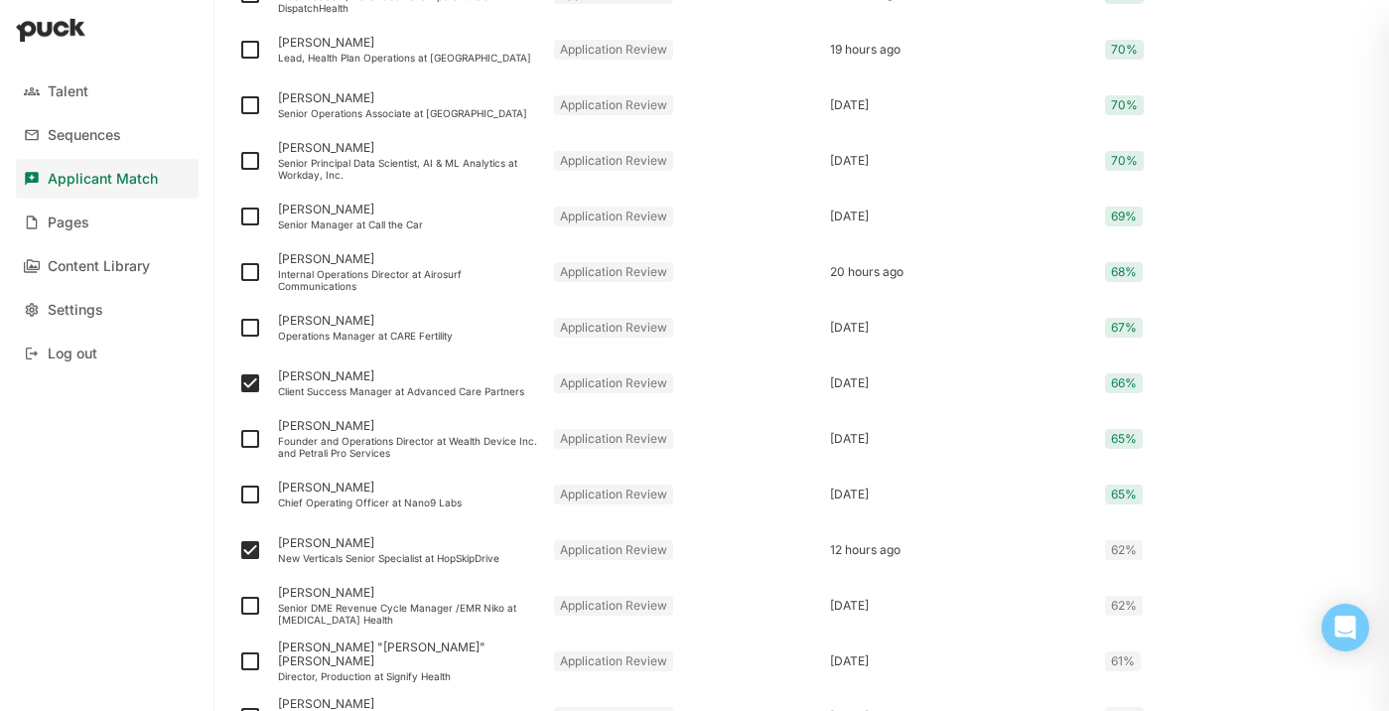
scroll to position [2250, 0]
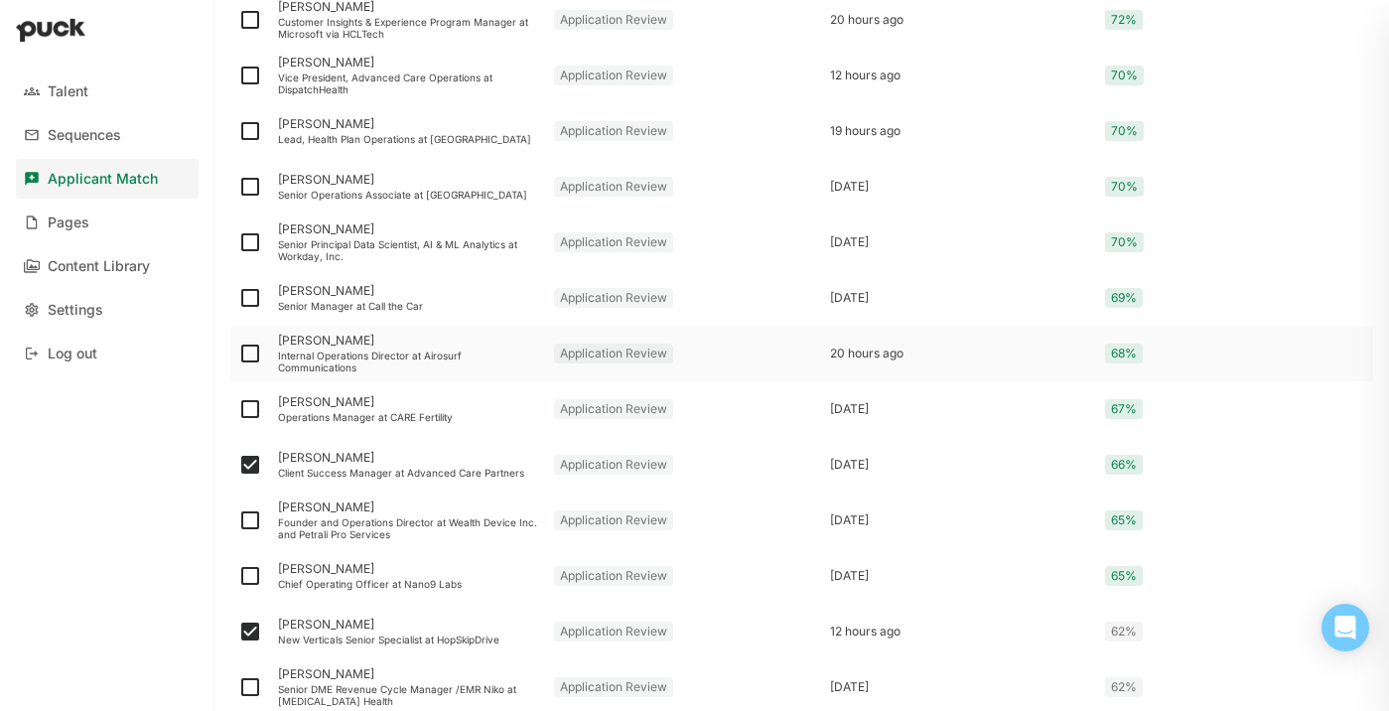
click at [249, 350] on img at bounding box center [250, 354] width 24 height 24
click at [238, 354] on input "checkbox" at bounding box center [237, 354] width 1 height 1
checkbox input "true"
click at [353, 295] on div "[PERSON_NAME]" at bounding box center [408, 291] width 260 height 14
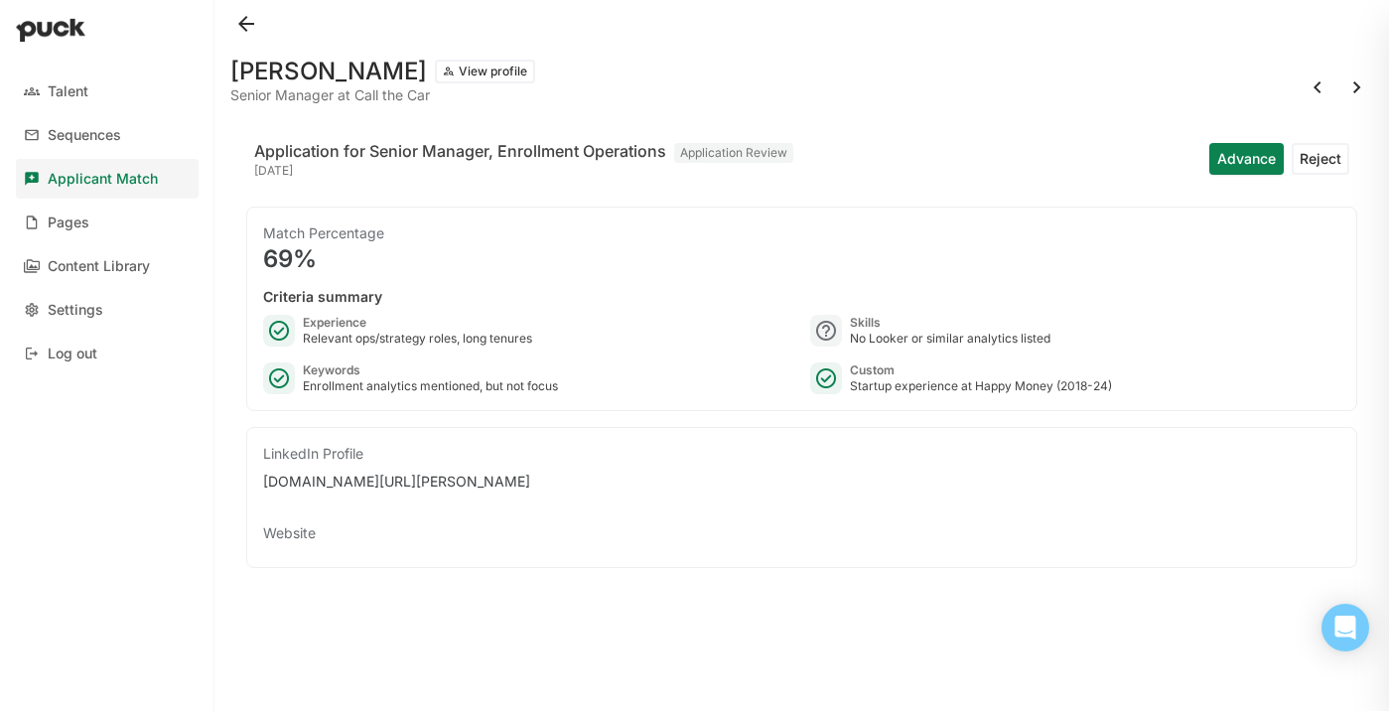
click at [248, 25] on button at bounding box center [246, 24] width 32 height 32
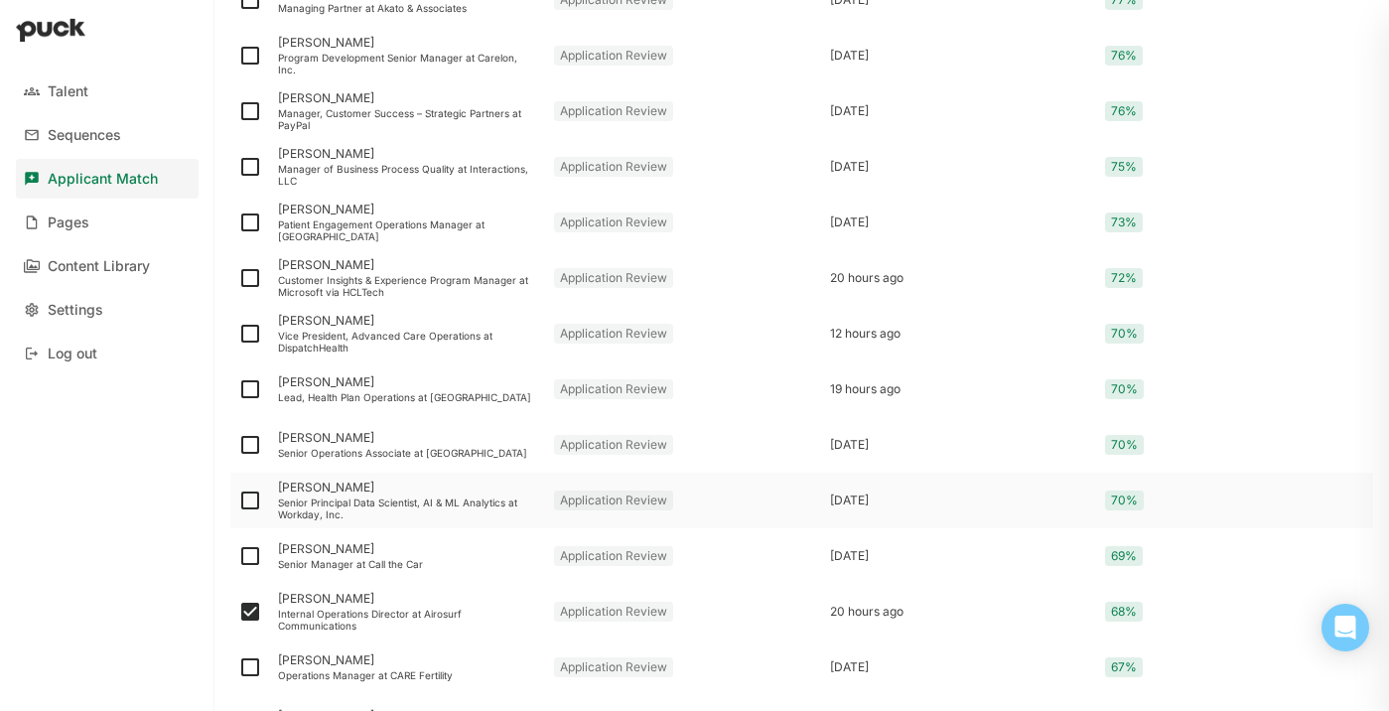
scroll to position [1993, 0]
click at [314, 386] on div "[PERSON_NAME]" at bounding box center [408, 381] width 260 height 14
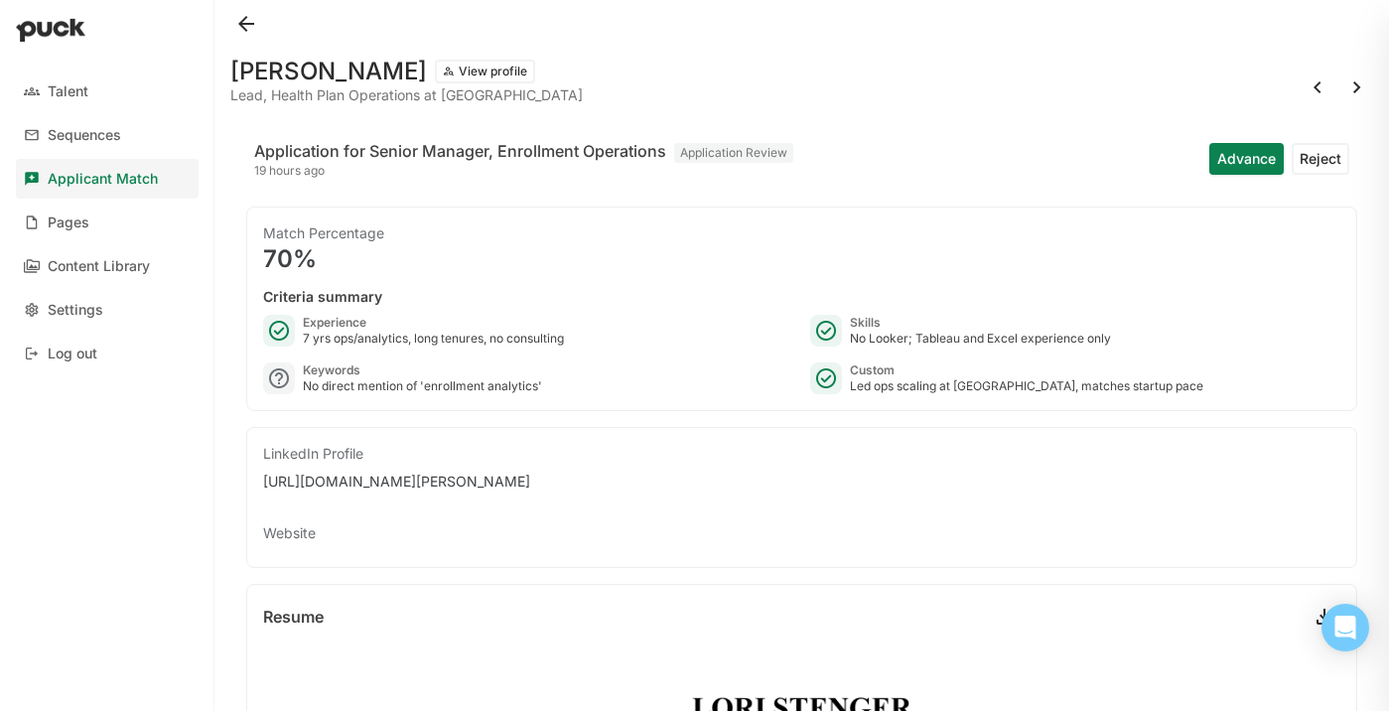
click at [244, 31] on button at bounding box center [246, 24] width 32 height 32
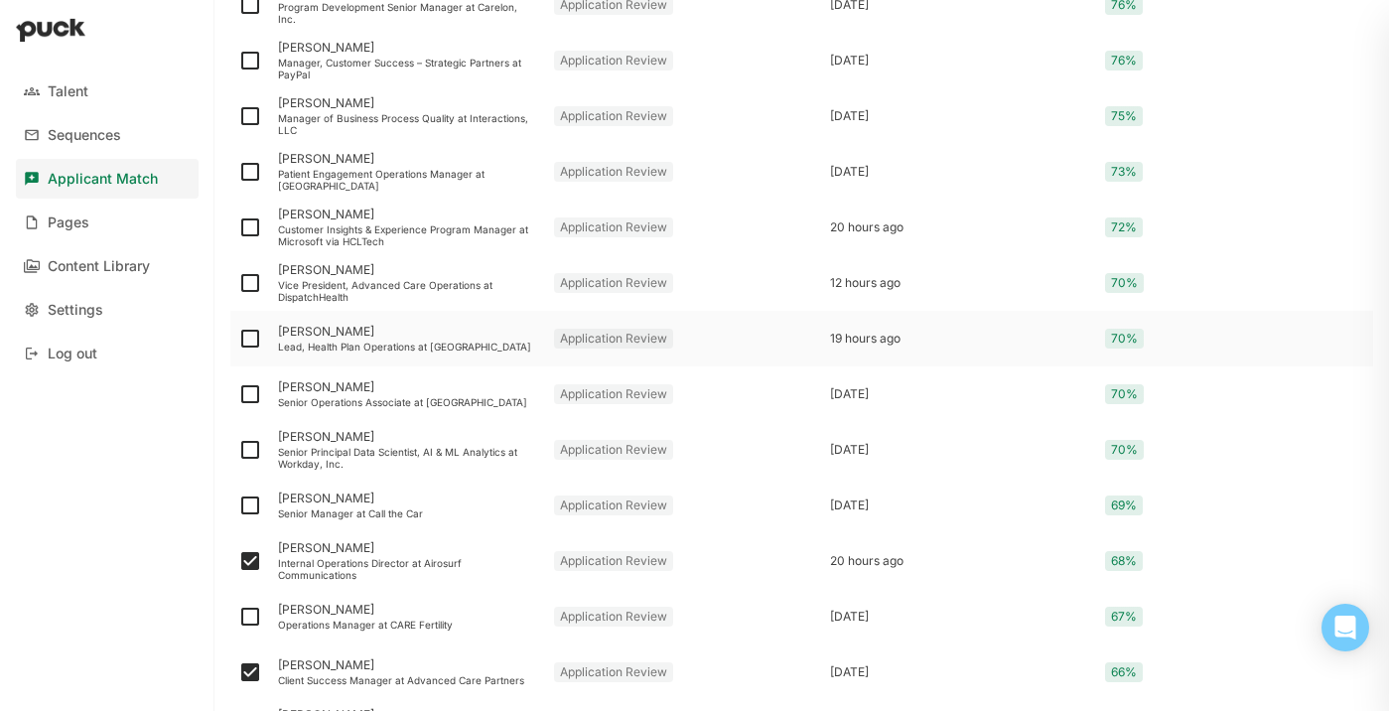
scroll to position [2033, 0]
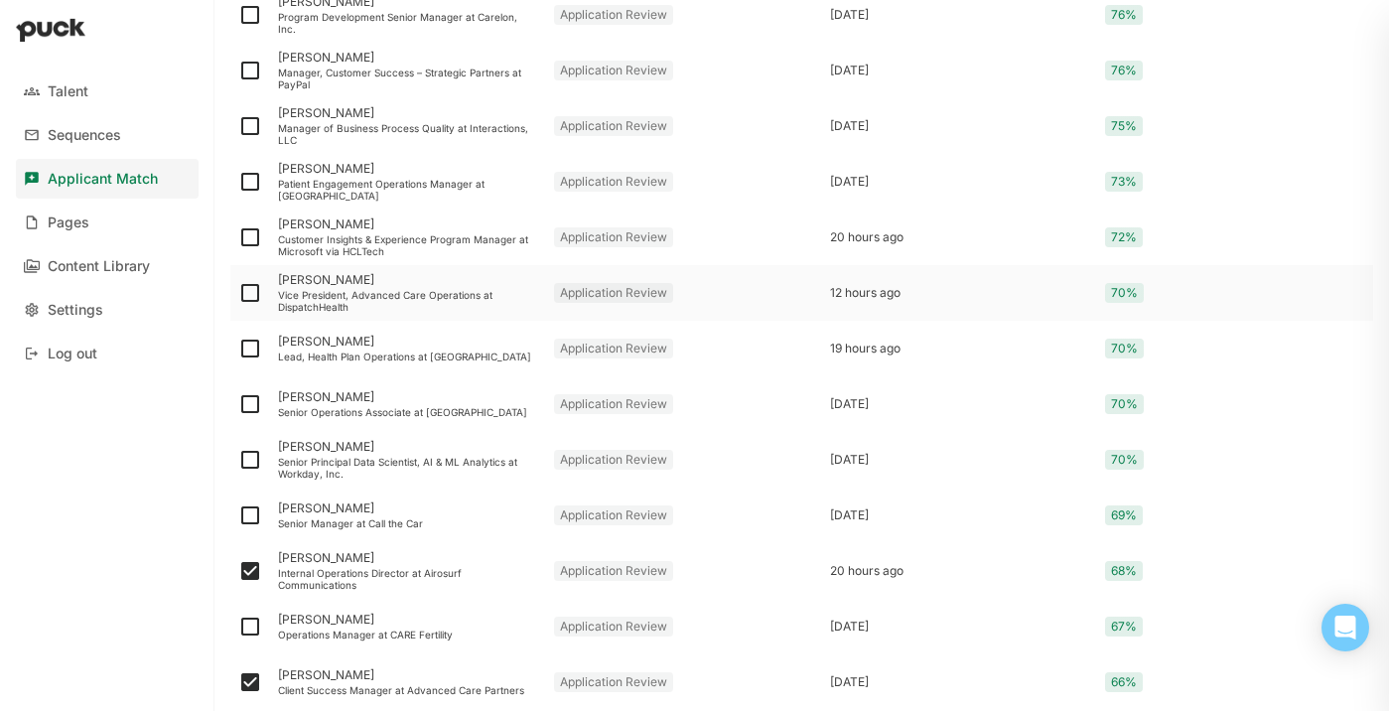
click at [321, 303] on div "Vice President, Advanced Care Operations at DispatchHealth" at bounding box center [408, 301] width 260 height 24
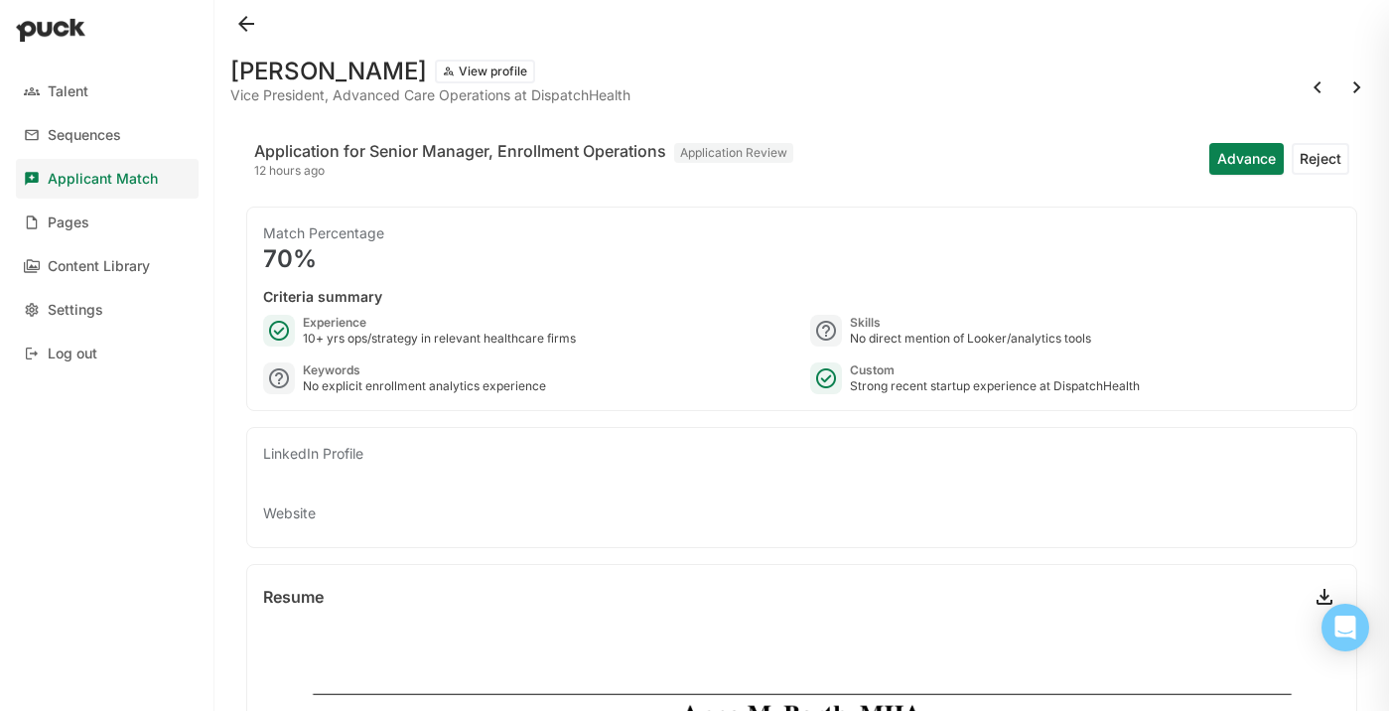
click at [245, 24] on button at bounding box center [246, 24] width 32 height 32
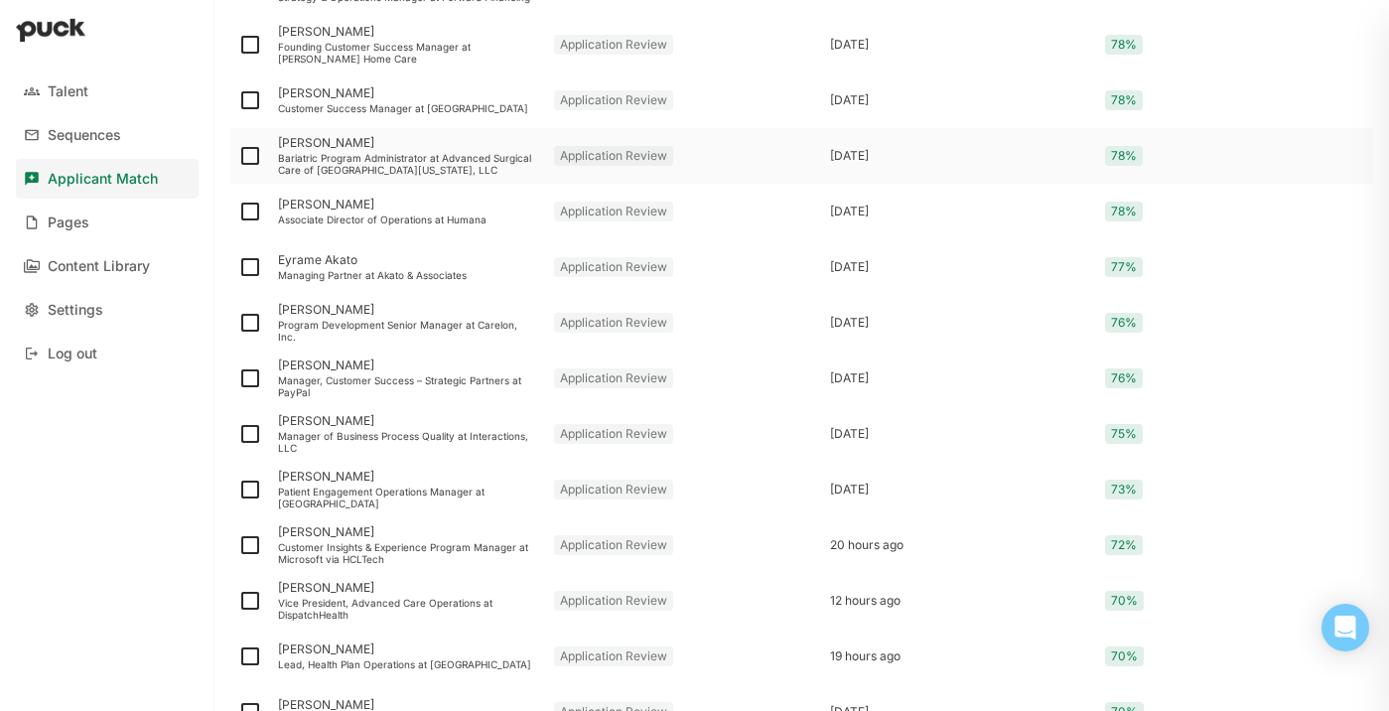
scroll to position [1728, 0]
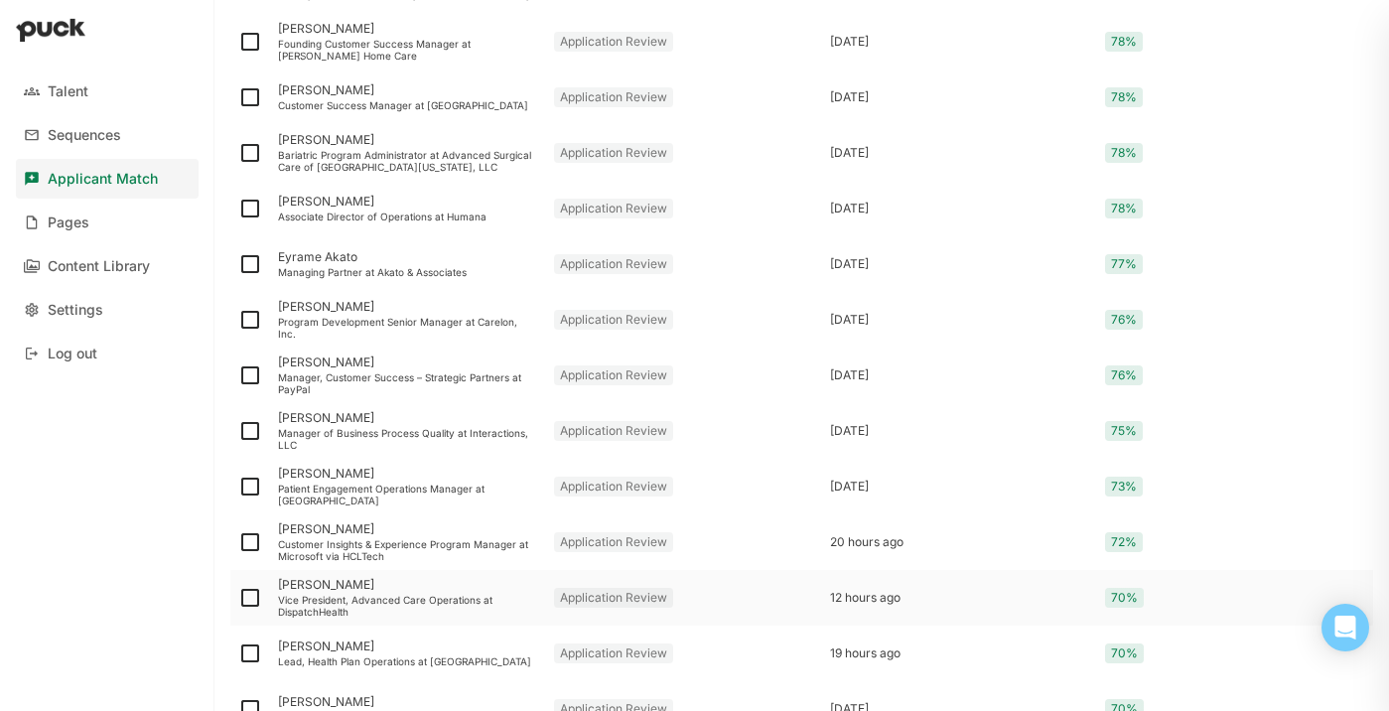
click at [253, 598] on img at bounding box center [250, 598] width 24 height 24
click at [238, 598] on input "checkbox" at bounding box center [237, 598] width 1 height 1
checkbox input "true"
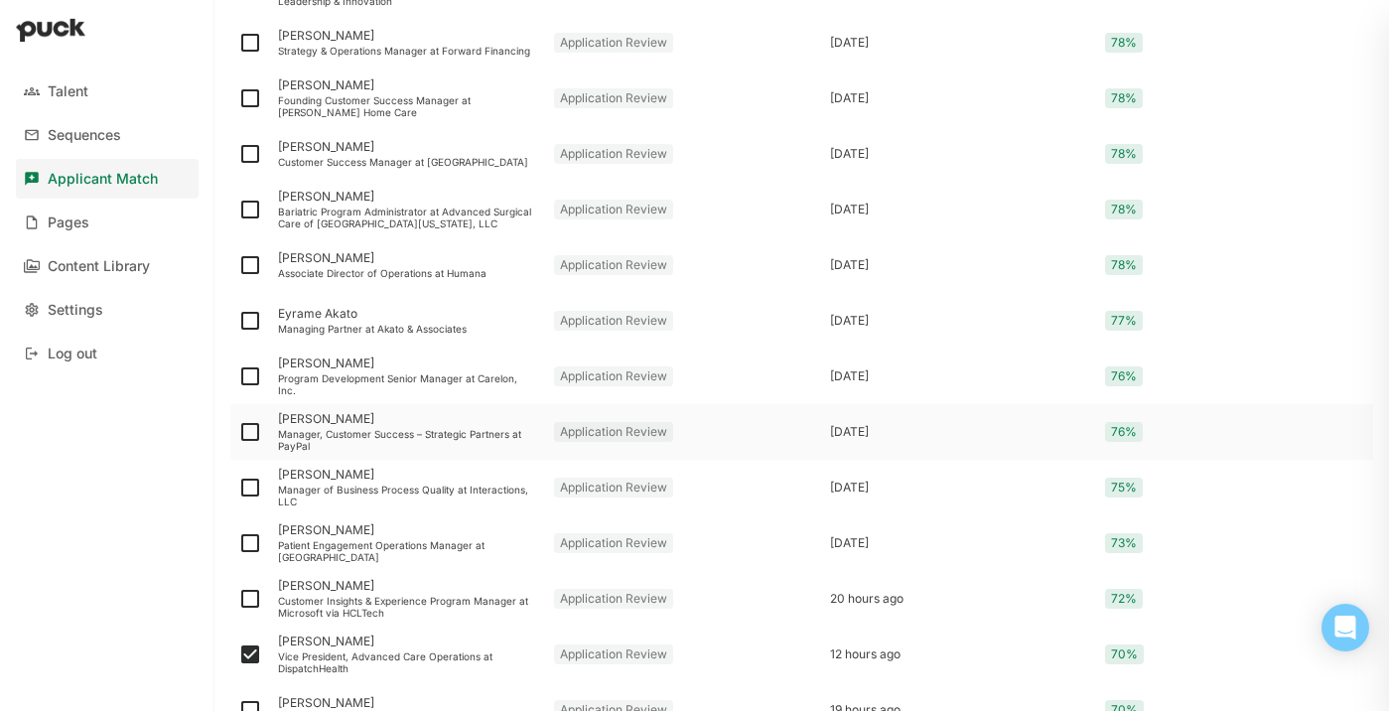
scroll to position [1677, 0]
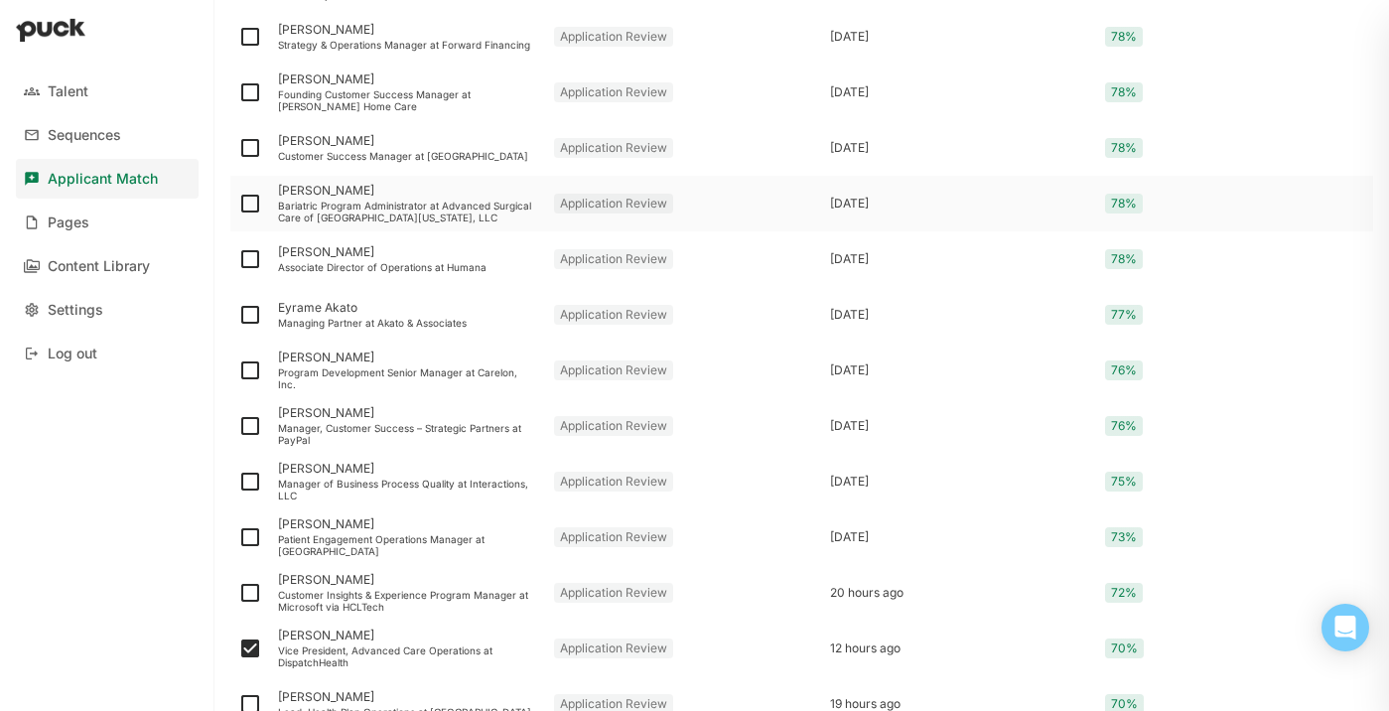
click at [250, 204] on img at bounding box center [250, 204] width 24 height 24
click at [238, 204] on input "checkbox" at bounding box center [237, 204] width 1 height 1
checkbox input "true"
click at [357, 209] on div "Bariatric Program Administrator at Advanced Surgical Care of Northern Illinois,…" at bounding box center [408, 212] width 260 height 24
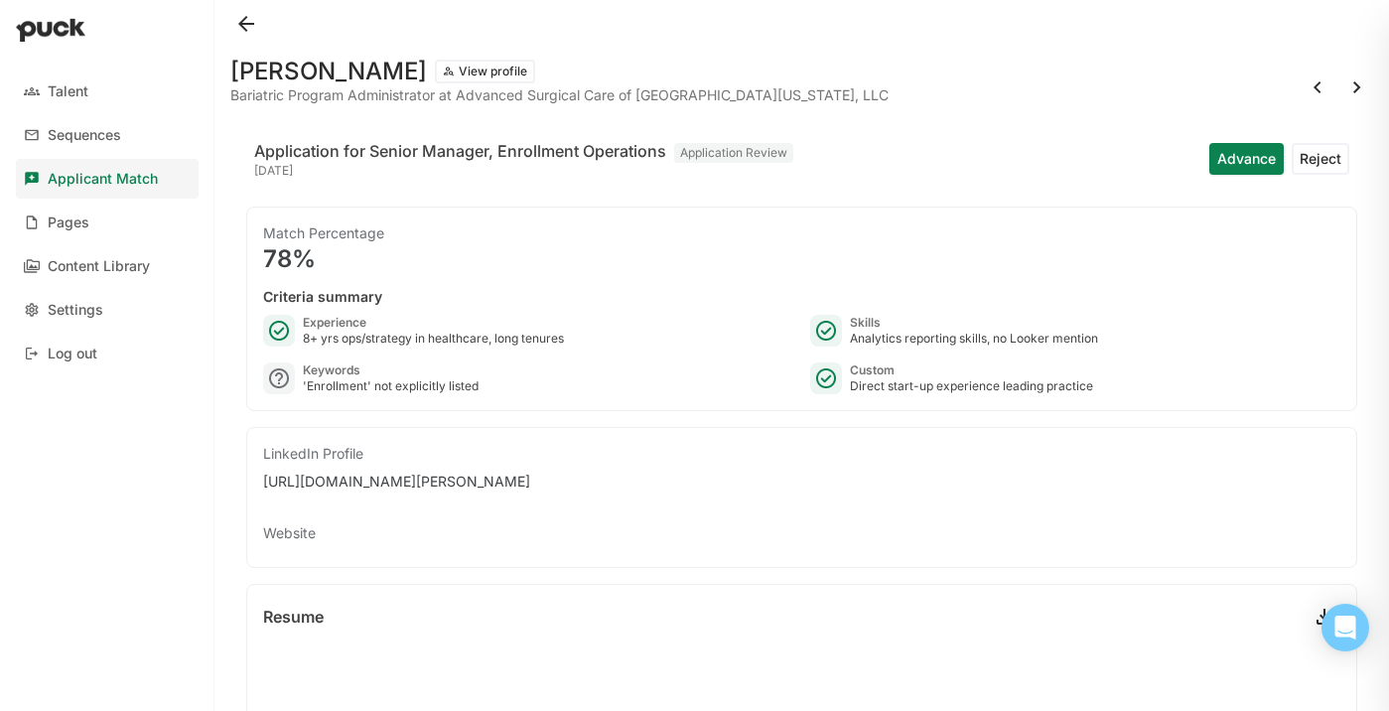
click at [245, 19] on button at bounding box center [246, 24] width 32 height 32
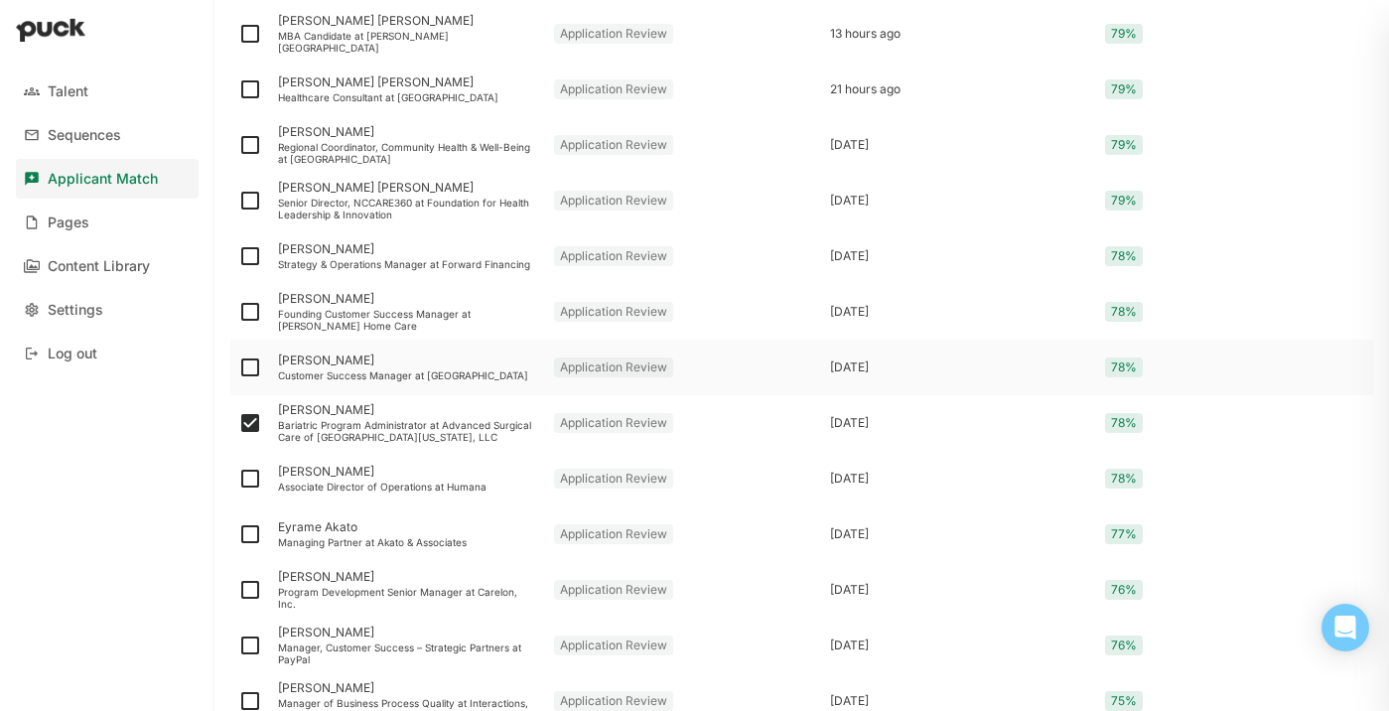
scroll to position [1453, 0]
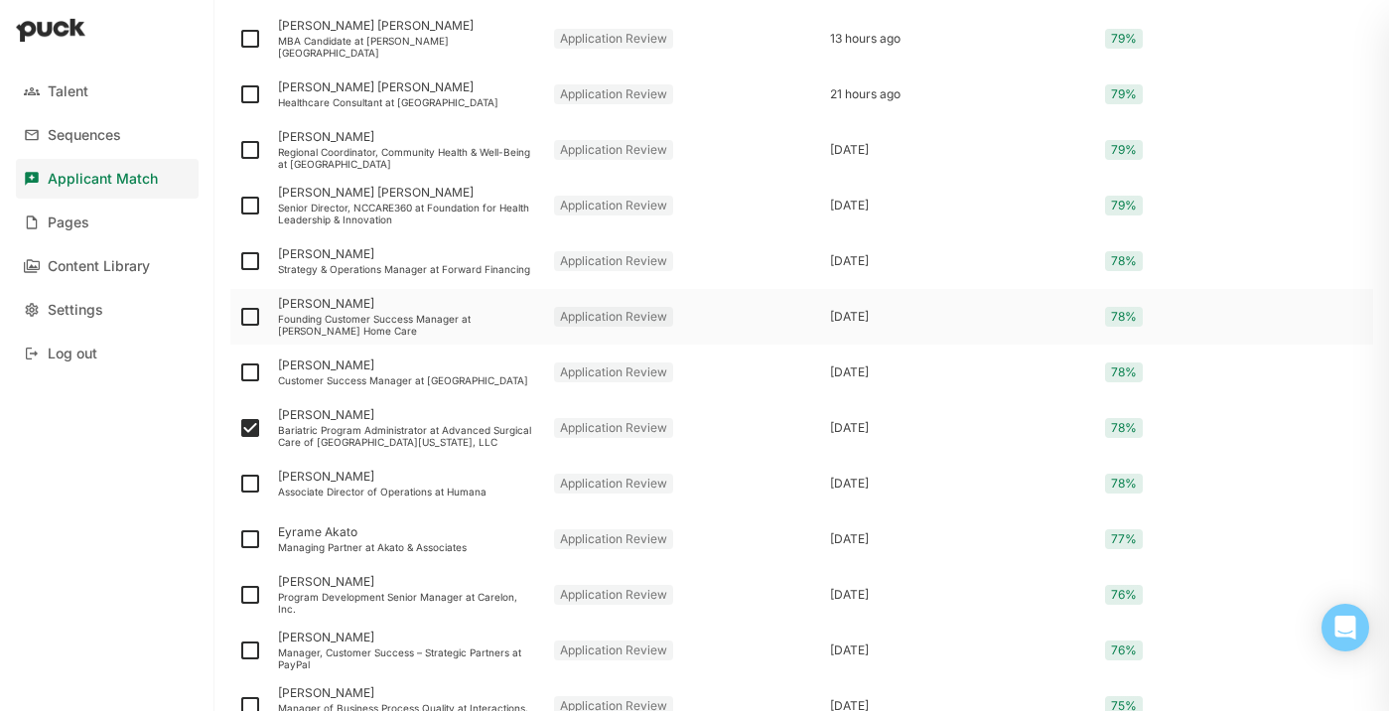
click at [252, 319] on img at bounding box center [250, 317] width 24 height 24
click at [238, 318] on input "checkbox" at bounding box center [237, 317] width 1 height 1
checkbox input "true"
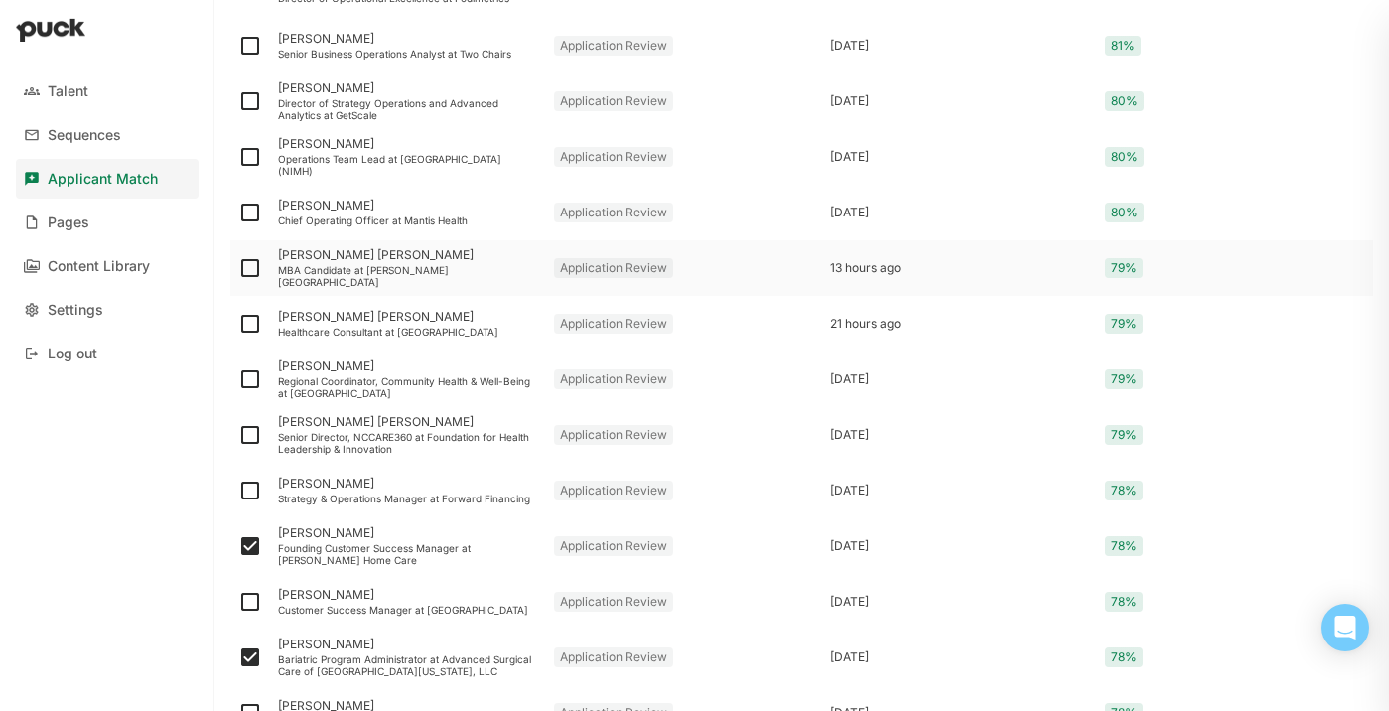
scroll to position [1224, 0]
click at [374, 273] on div "MBA Candidate at Kellogg School of Management" at bounding box center [408, 275] width 260 height 24
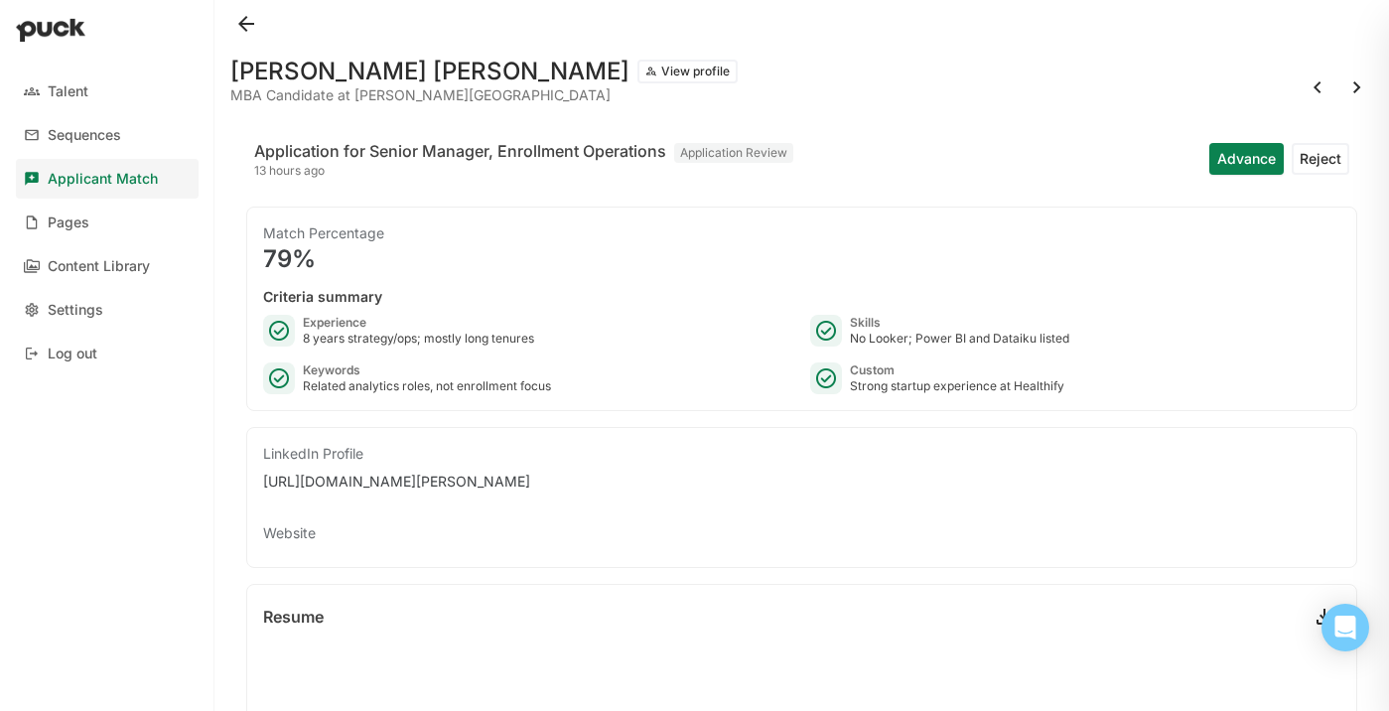
click at [239, 15] on button at bounding box center [246, 24] width 32 height 32
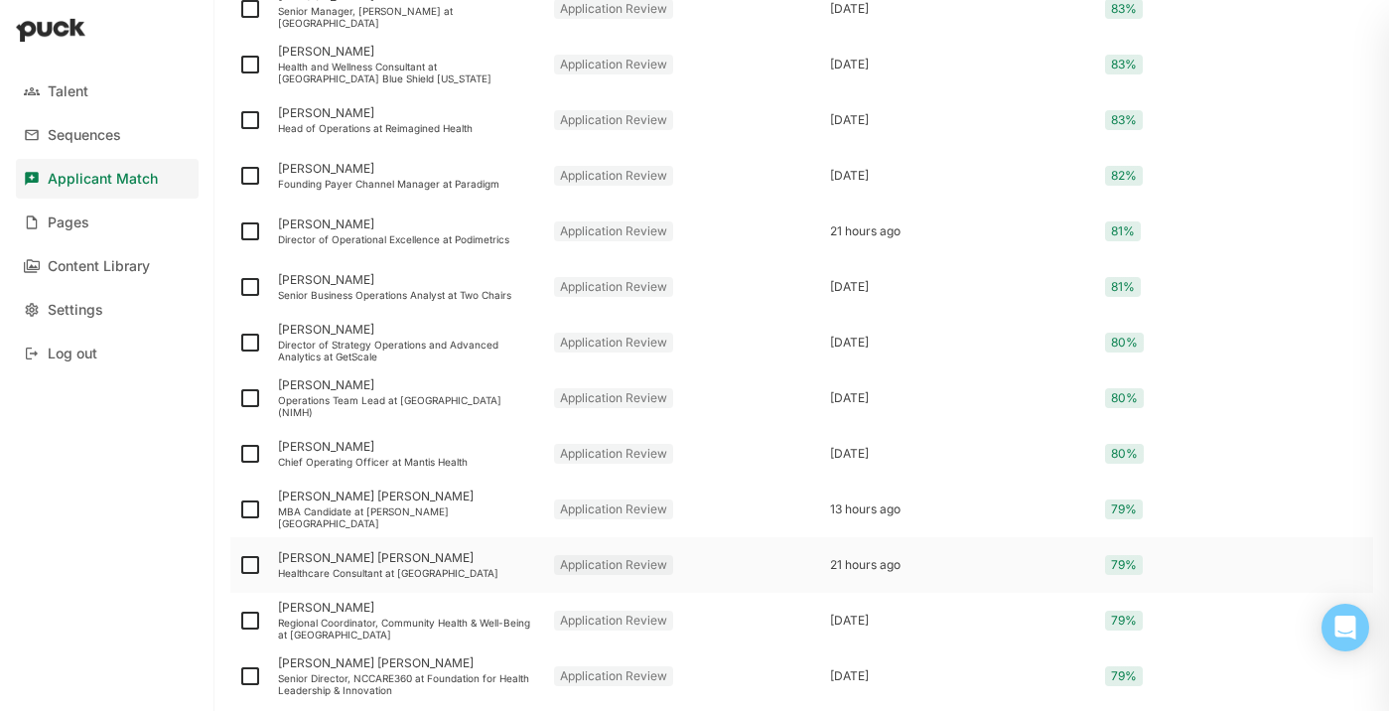
scroll to position [1035, 0]
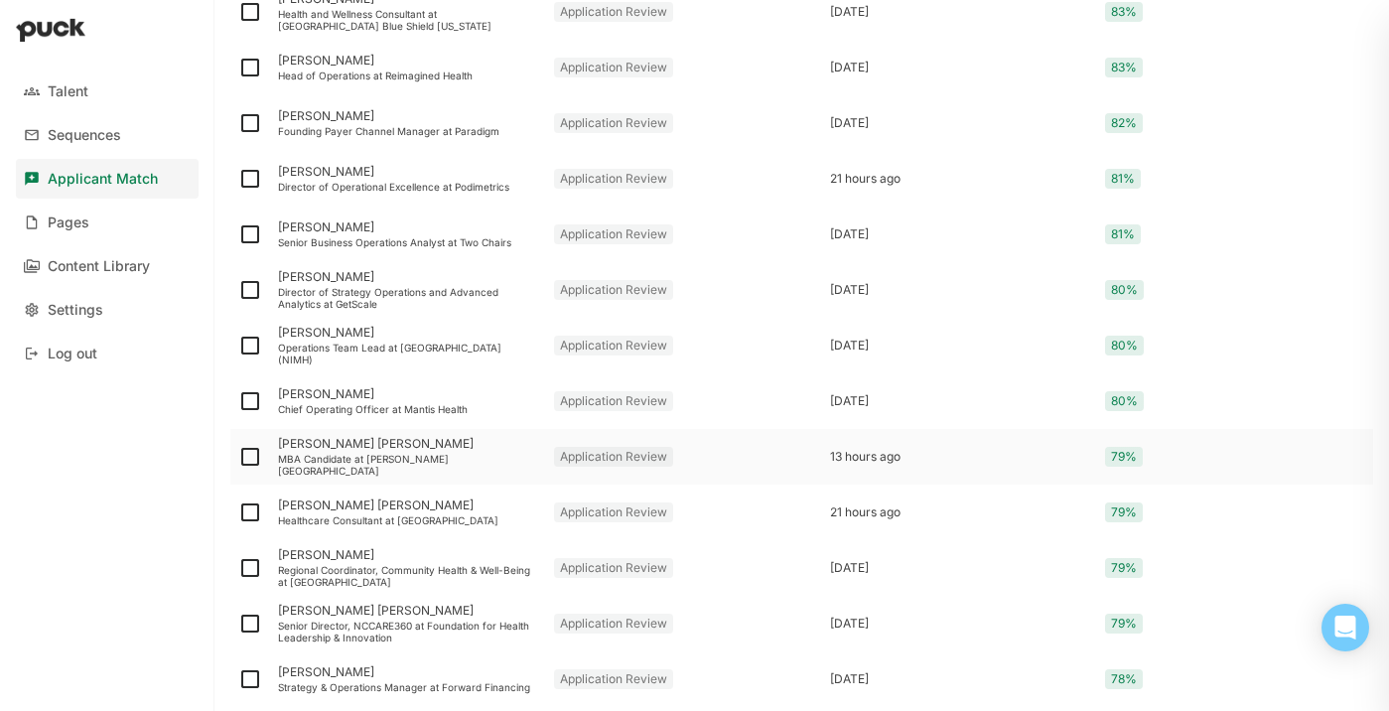
click at [254, 456] on img at bounding box center [250, 457] width 24 height 24
click at [238, 457] on input "checkbox" at bounding box center [237, 457] width 1 height 1
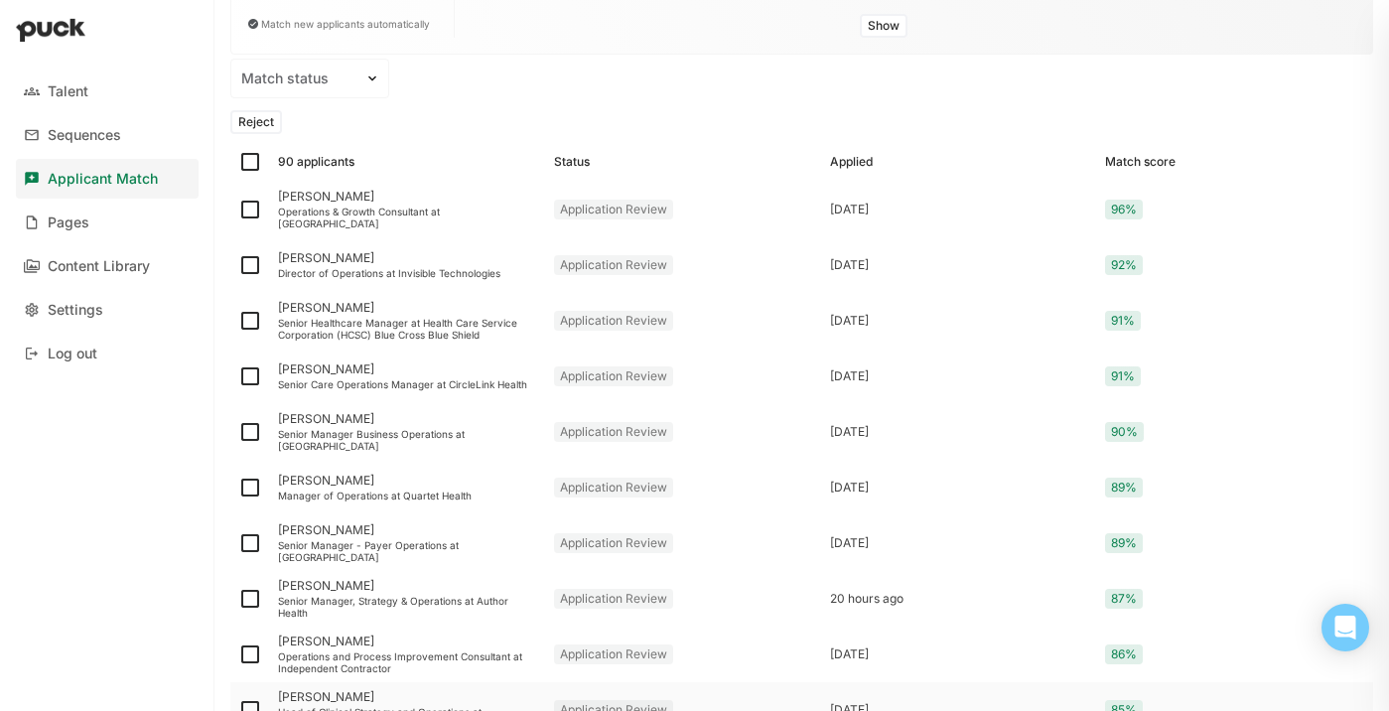
scroll to position [0, 0]
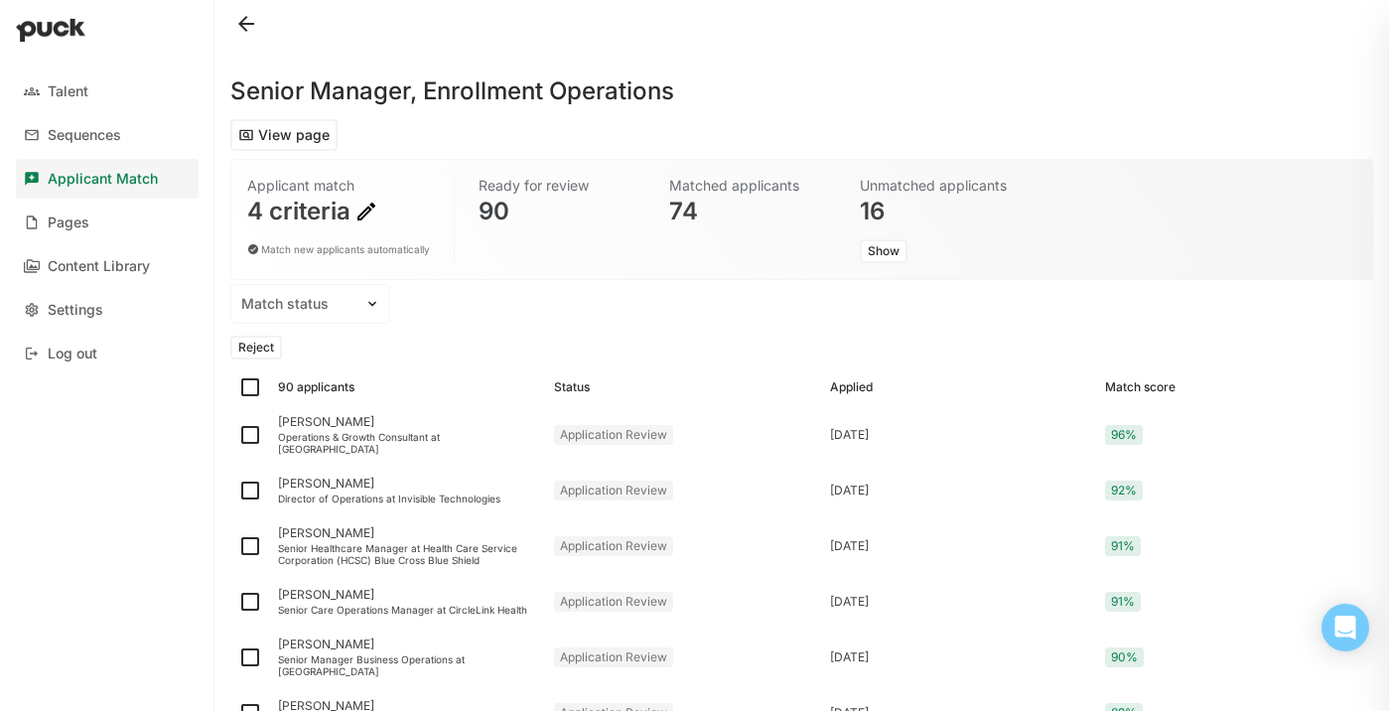
click at [259, 351] on button "Reject" at bounding box center [256, 348] width 52 height 24
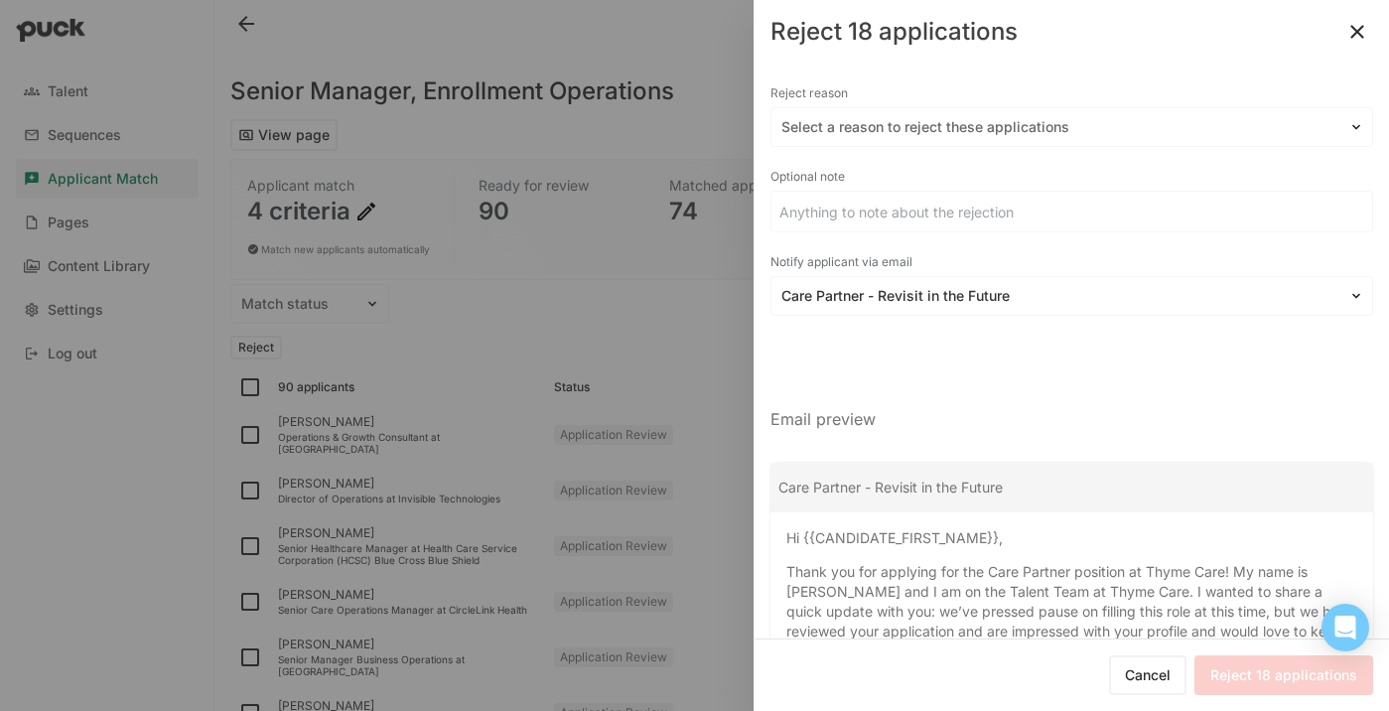
click at [898, 101] on div "Reject reason" at bounding box center [1072, 93] width 603 height 28
click at [898, 125] on div at bounding box center [1060, 127] width 557 height 21
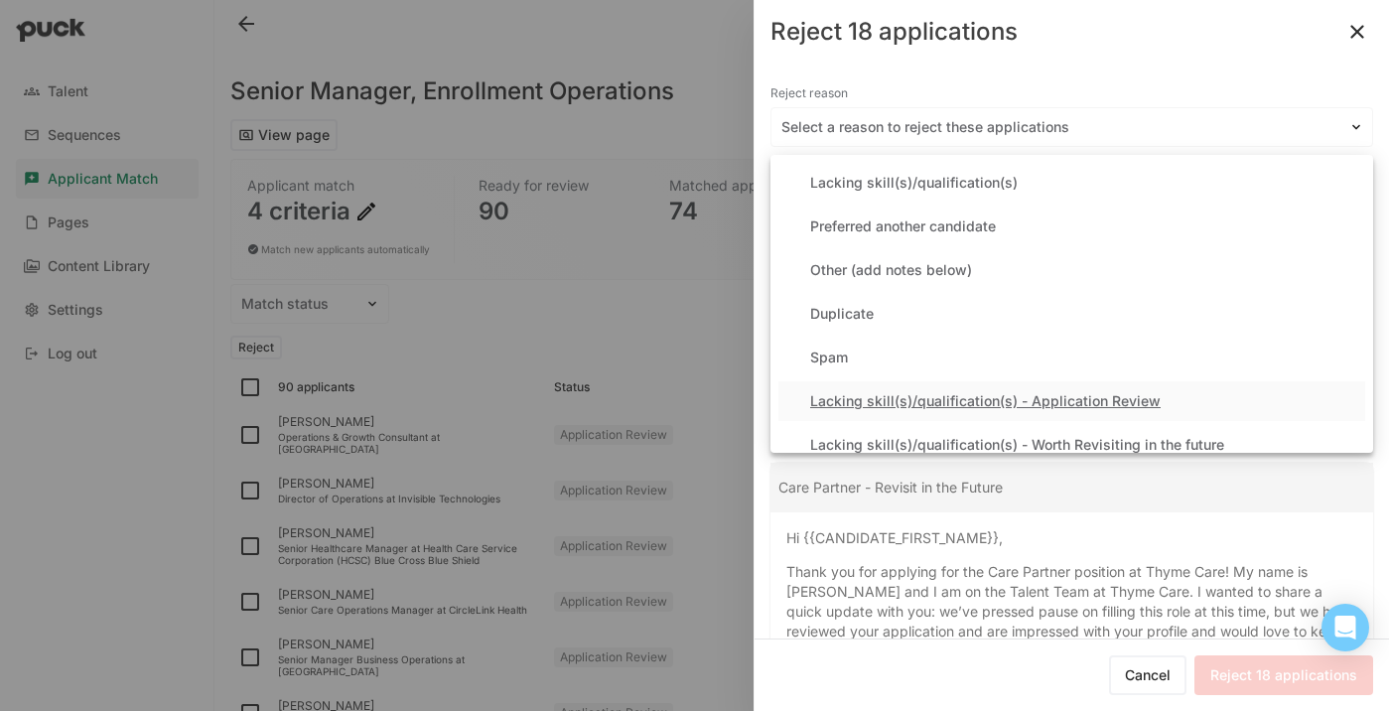
click at [924, 394] on div "Lacking skill(s)/qualification(s) - Application Review" at bounding box center [985, 401] width 351 height 17
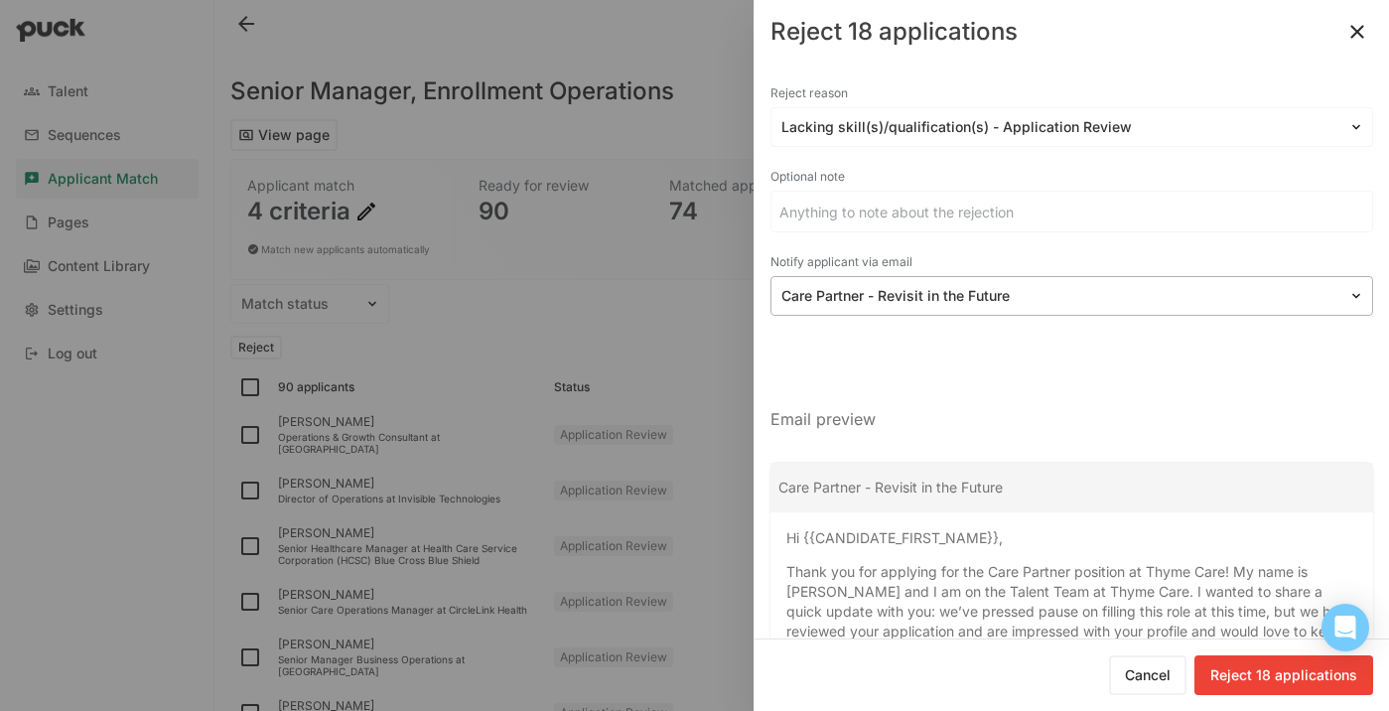
click at [971, 301] on div at bounding box center [1060, 296] width 557 height 21
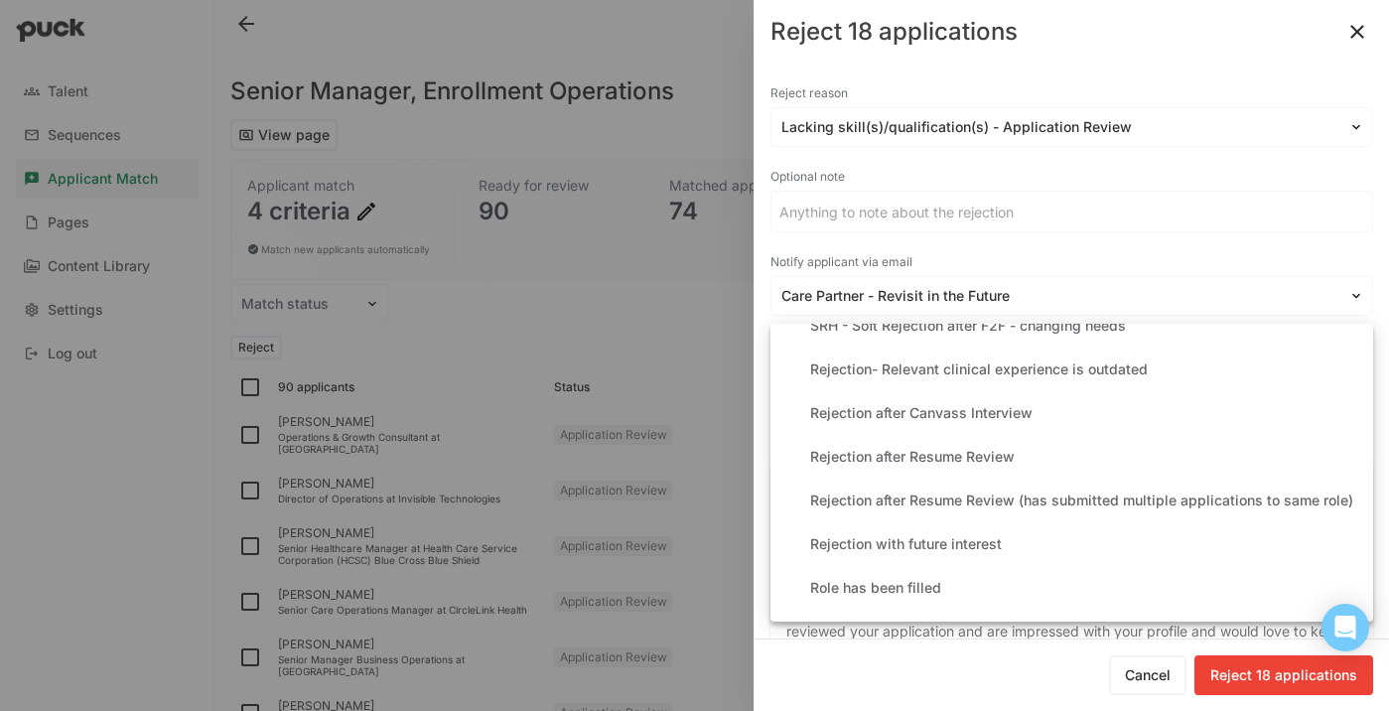
scroll to position [473, 0]
click at [944, 458] on div "Rejection after Resume Review" at bounding box center [912, 455] width 205 height 17
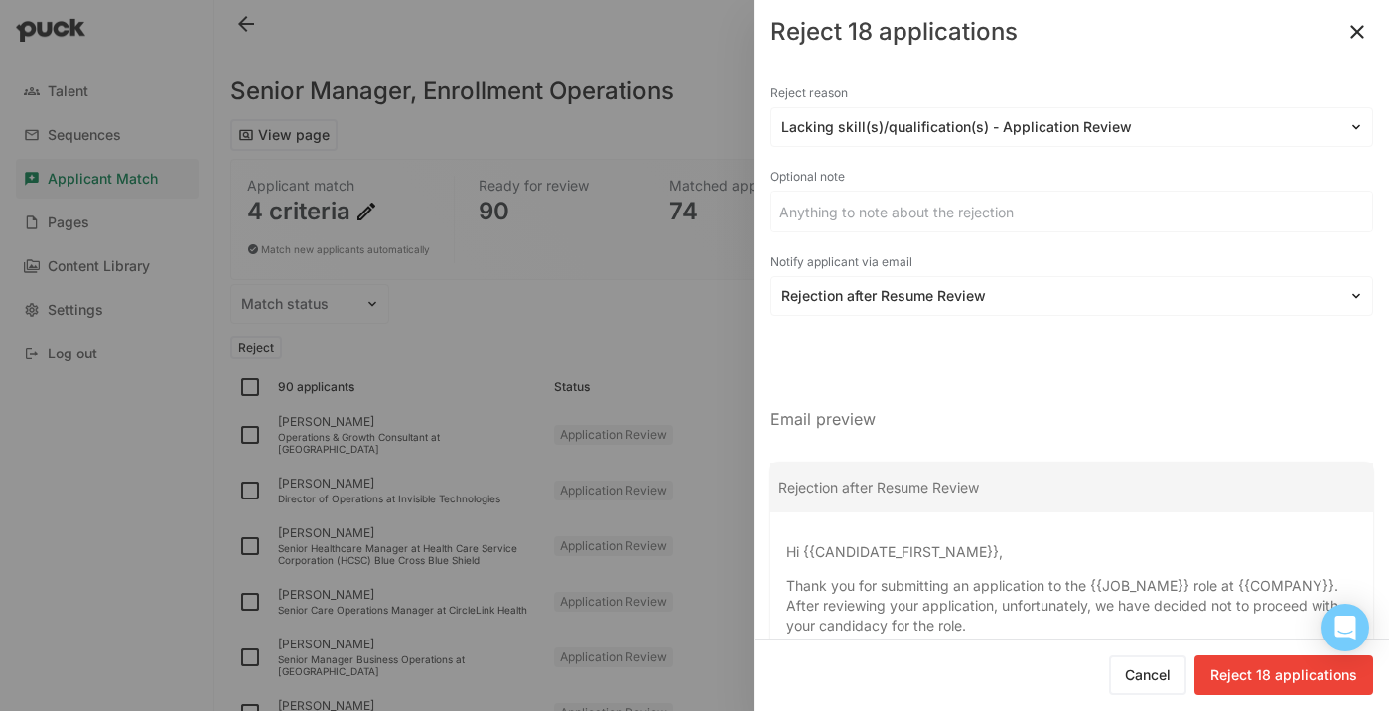
scroll to position [166, 0]
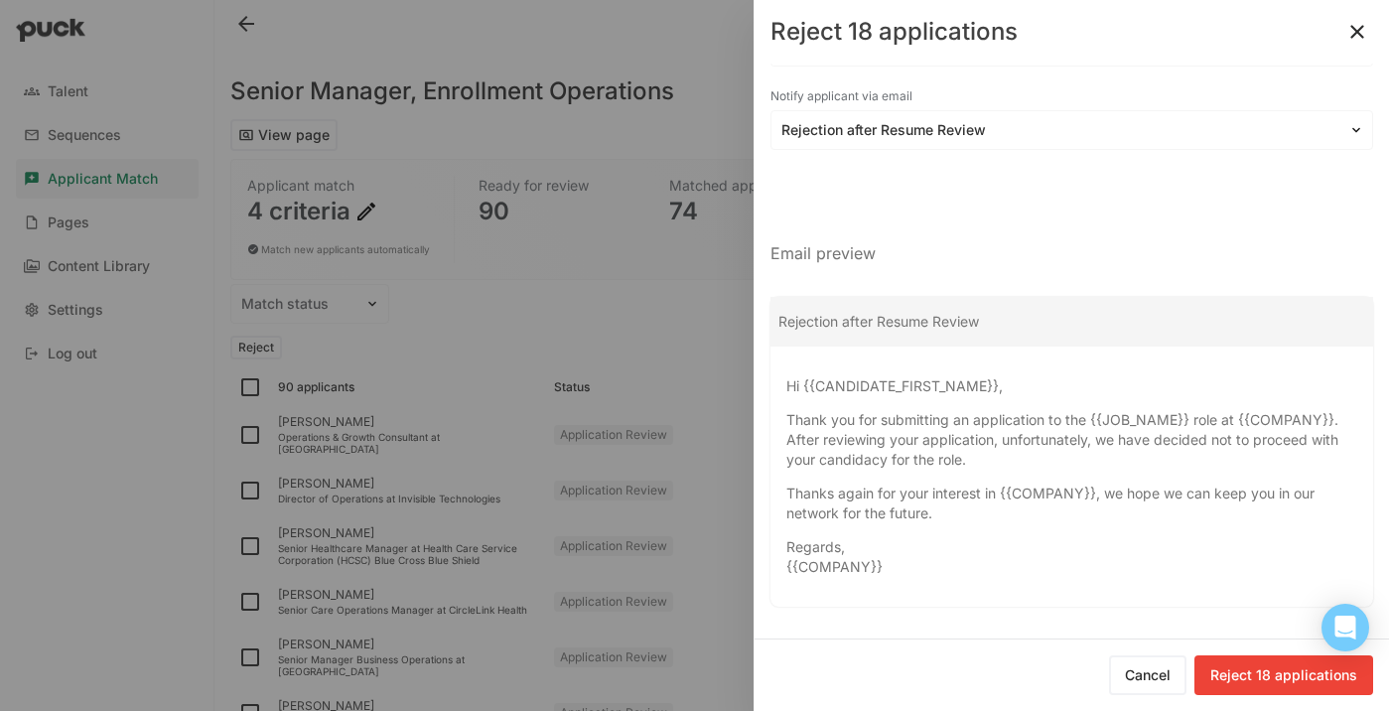
click at [1264, 687] on button "Reject 18 applications" at bounding box center [1284, 675] width 179 height 40
checkbox input "false"
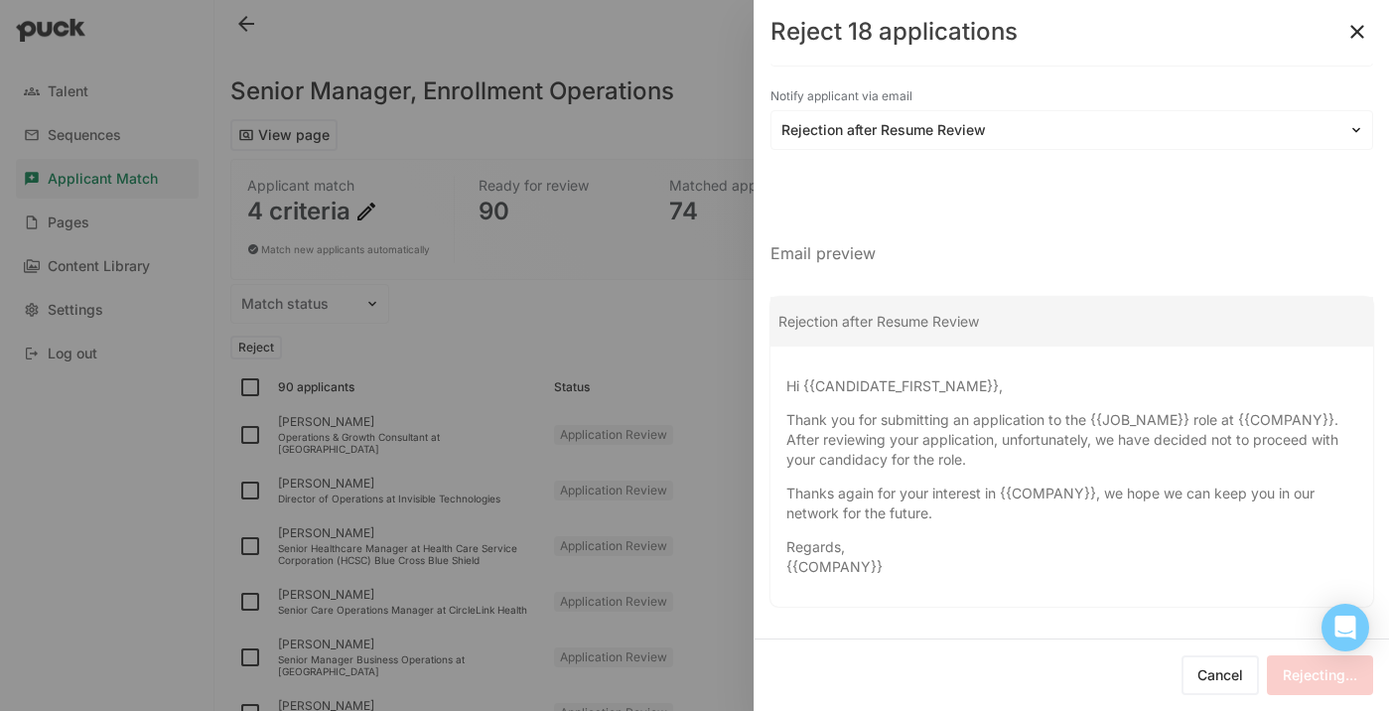
checkbox input "false"
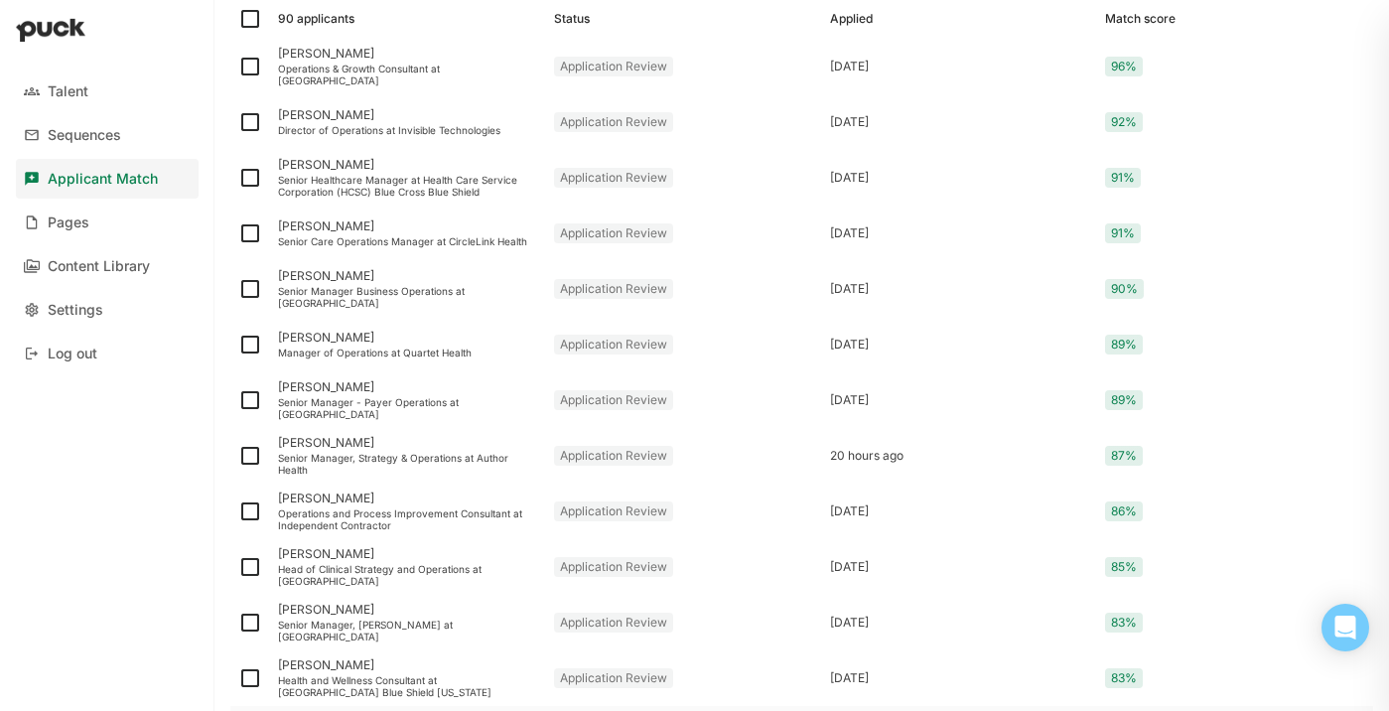
scroll to position [0, 0]
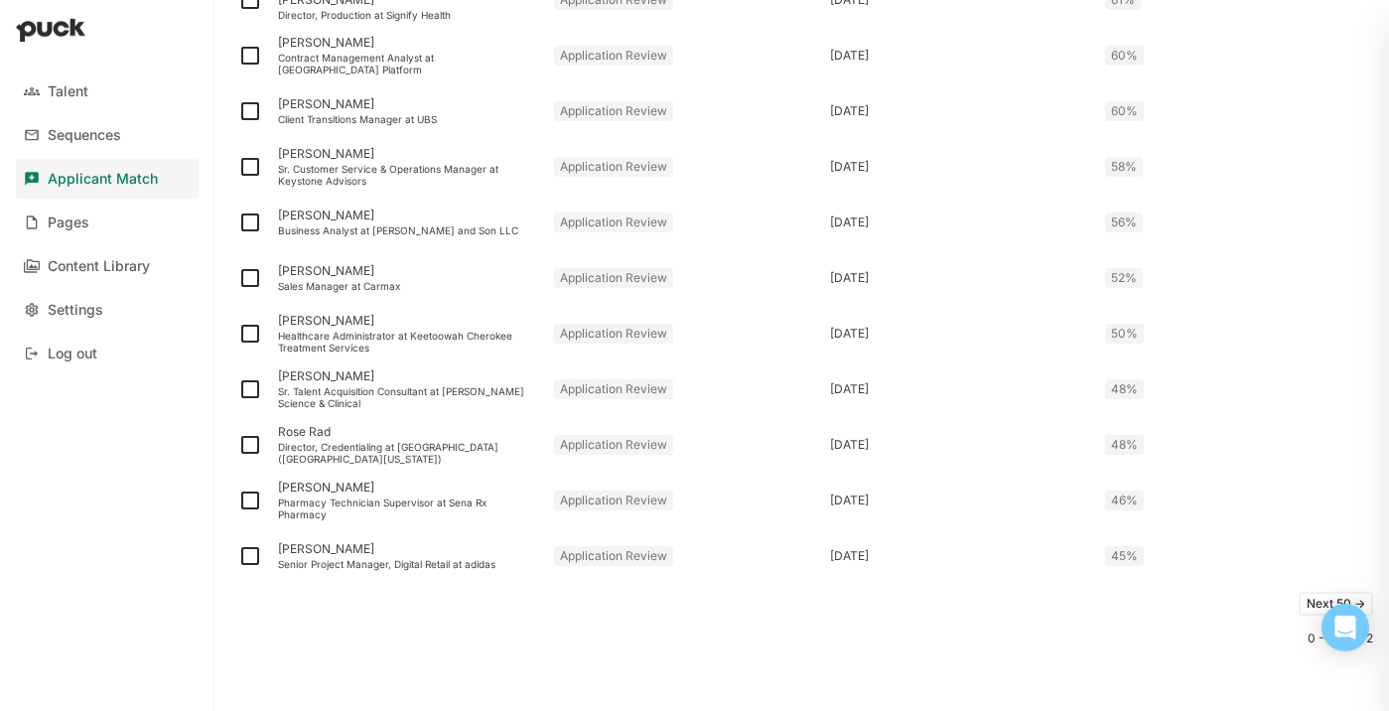
scroll to position [2566, 0]
click at [1308, 599] on button "Next 50 ->" at bounding box center [1336, 602] width 74 height 24
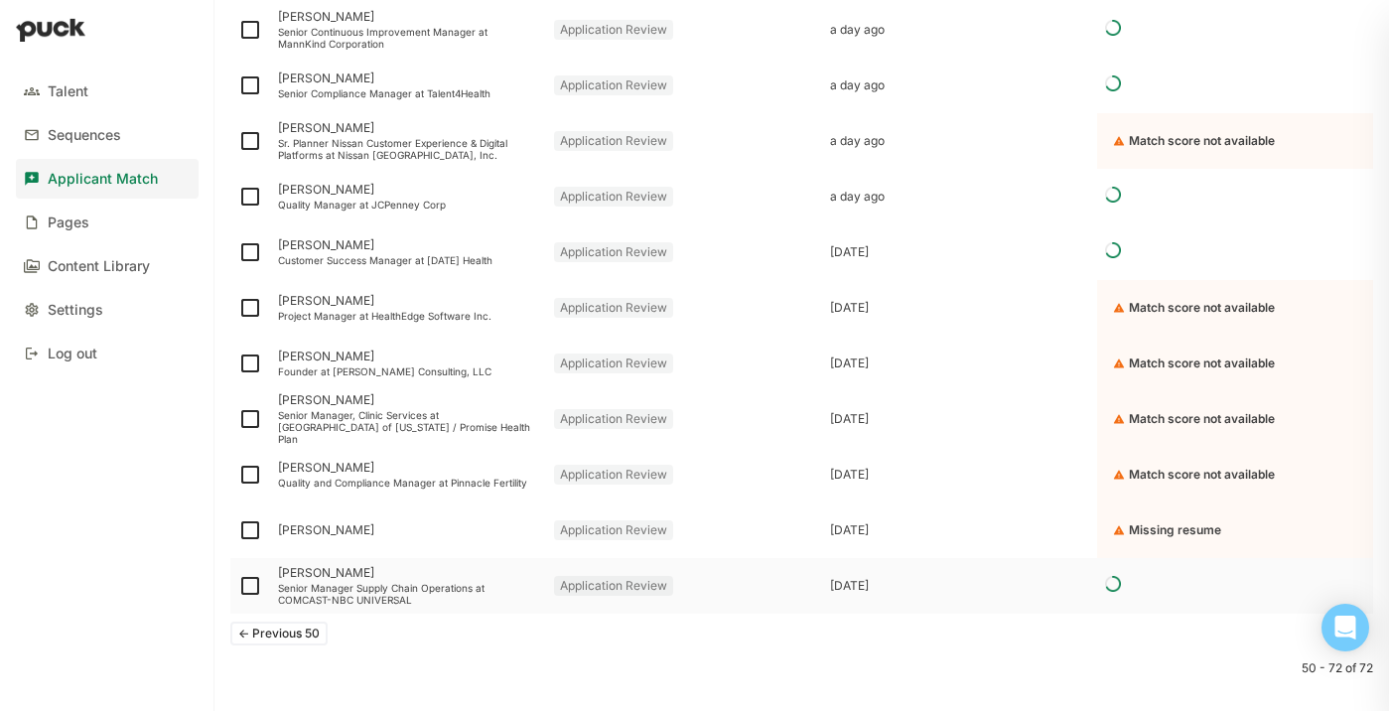
scroll to position [979, 0]
click at [296, 641] on button "<- Previous 50" at bounding box center [278, 632] width 97 height 24
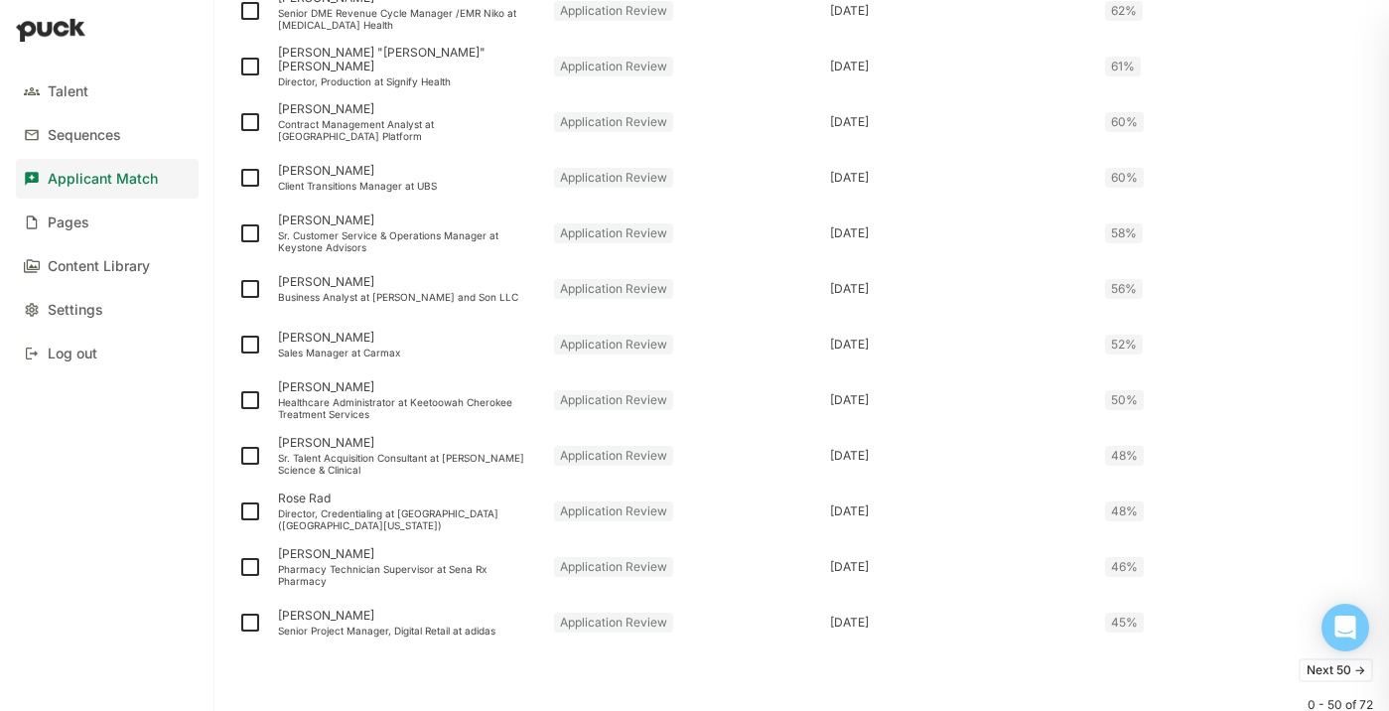
scroll to position [2566, 0]
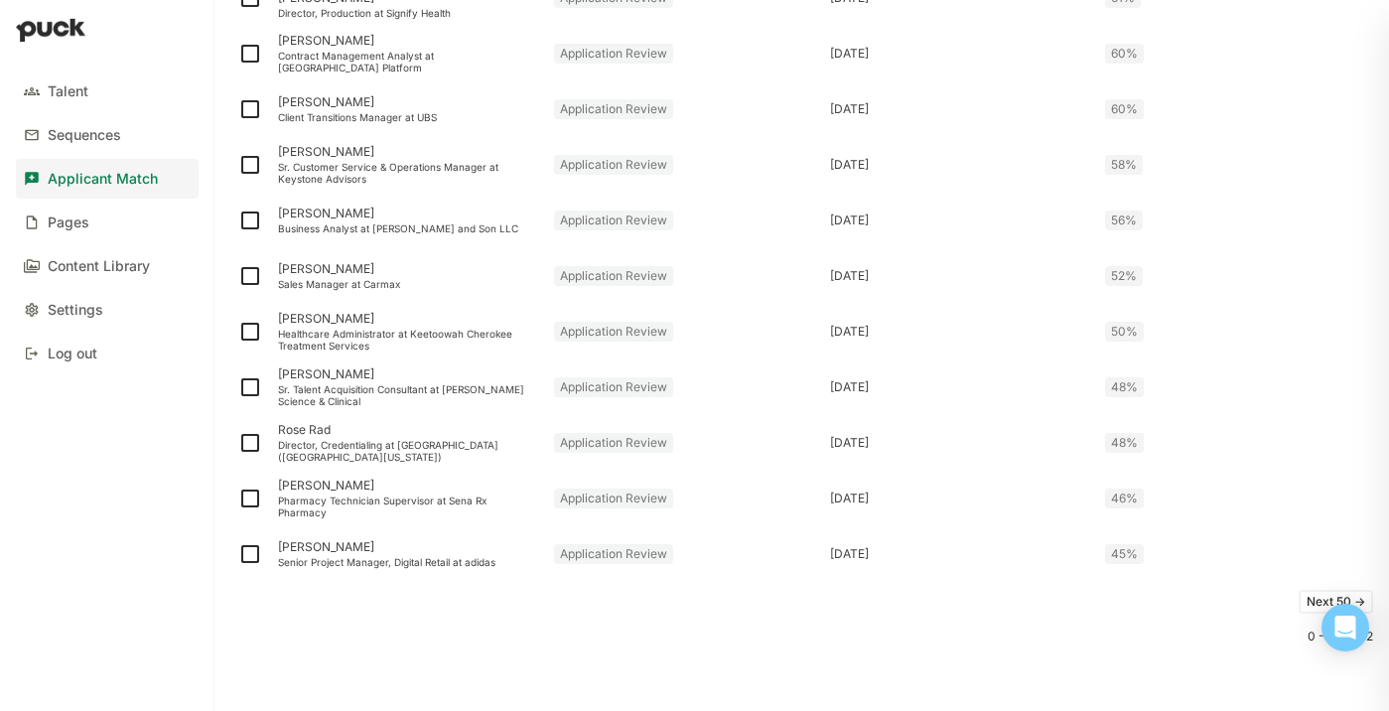
click at [1304, 600] on button "Next 50 ->" at bounding box center [1336, 602] width 74 height 24
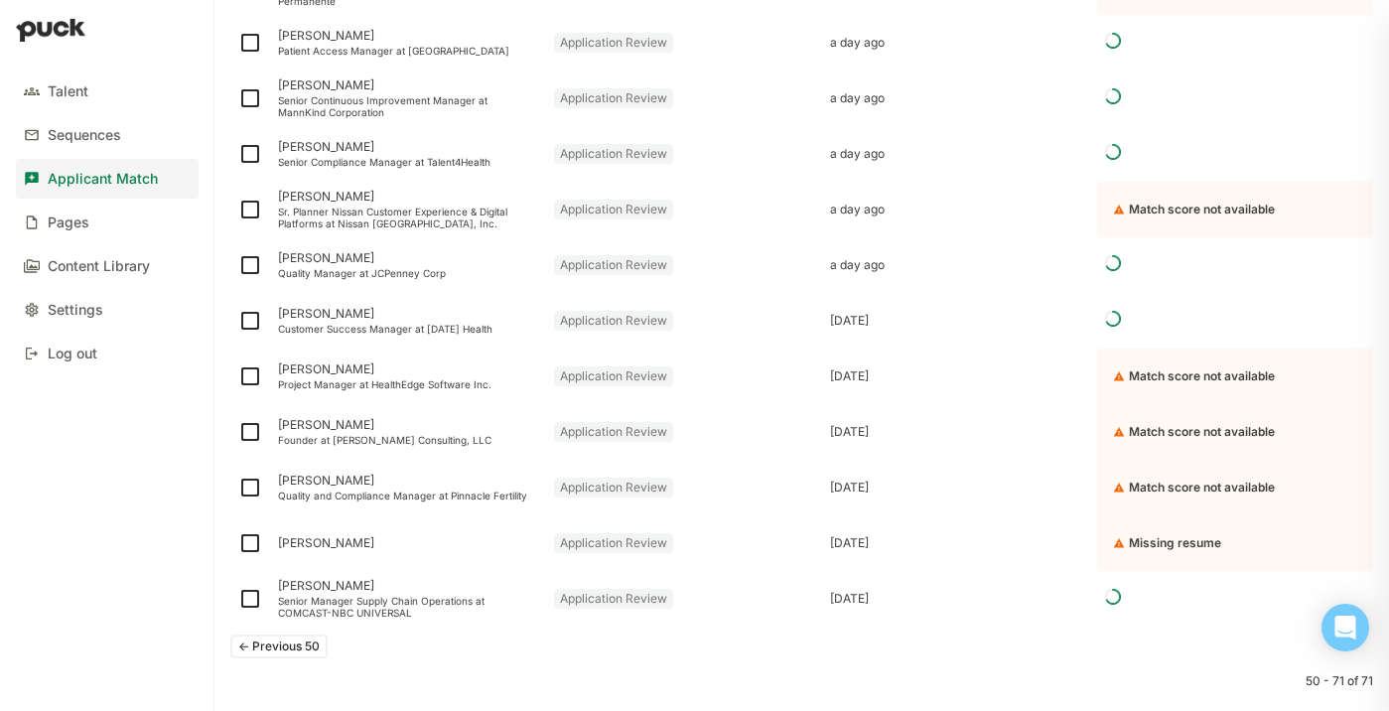
scroll to position [953, 0]
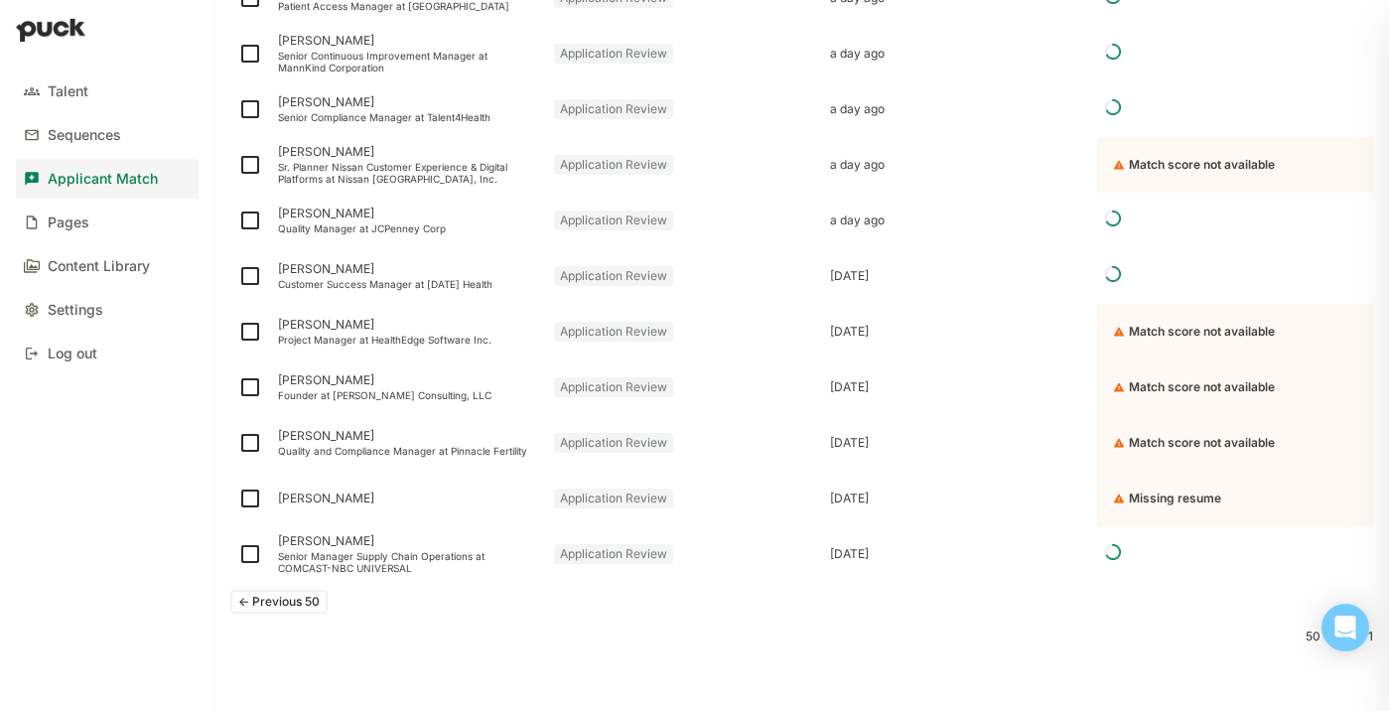
click at [301, 603] on button "<- Previous 50" at bounding box center [278, 602] width 97 height 24
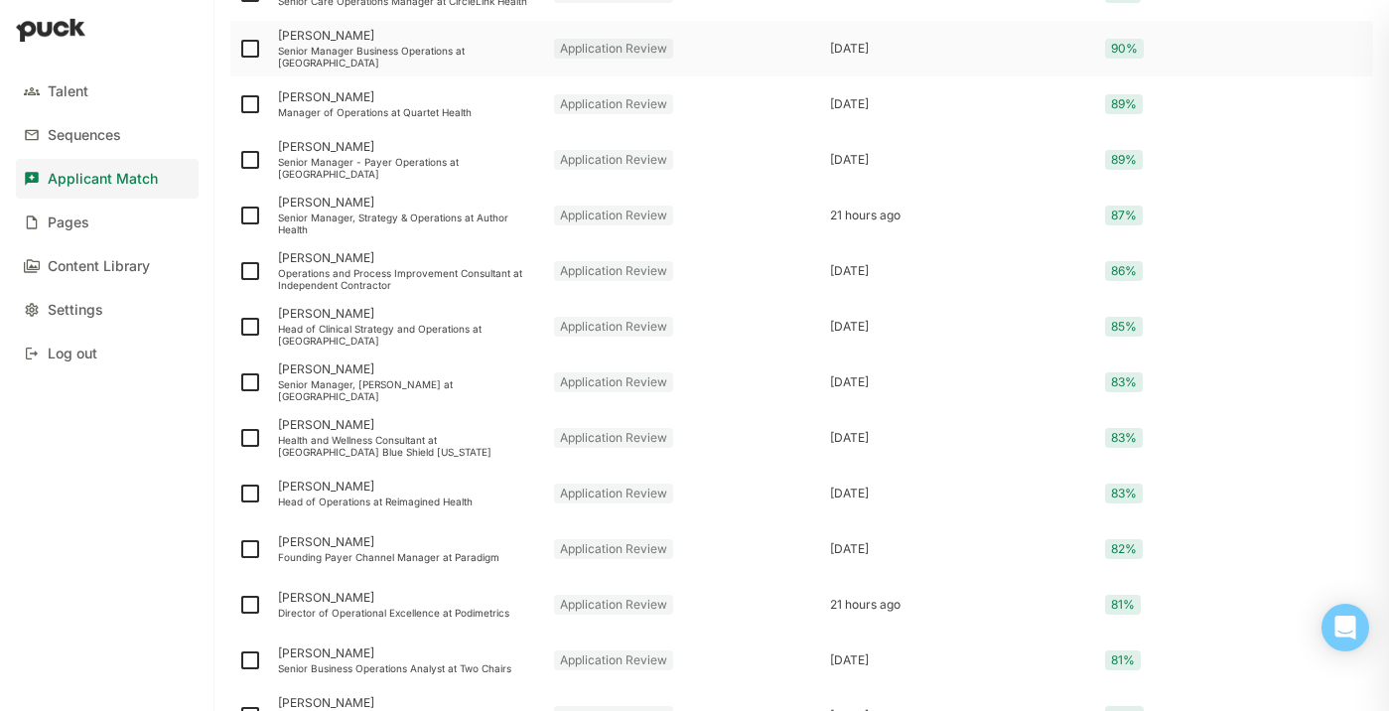
scroll to position [570, 0]
click at [436, 338] on div "Head of Clinical Strategy and Operations at [GEOGRAPHIC_DATA]" at bounding box center [408, 334] width 260 height 24
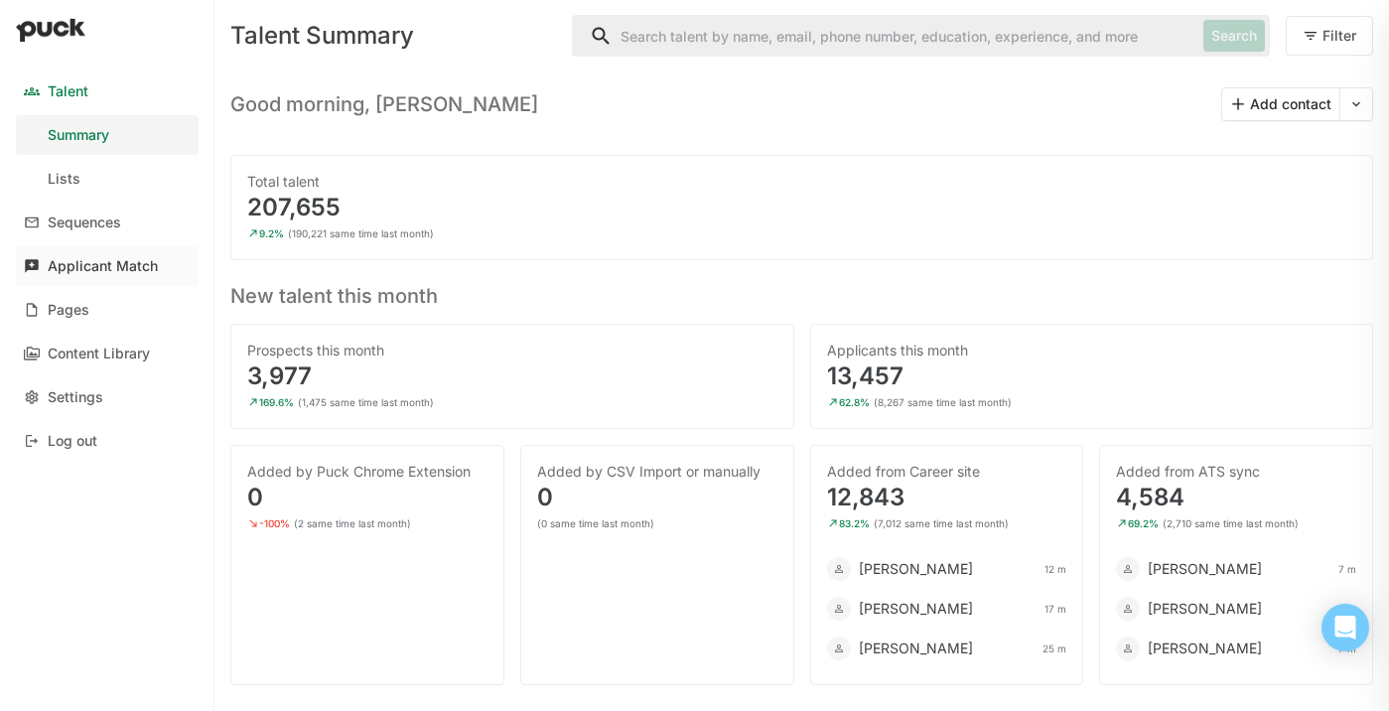
click at [118, 272] on div "Applicant Match" at bounding box center [103, 266] width 110 height 17
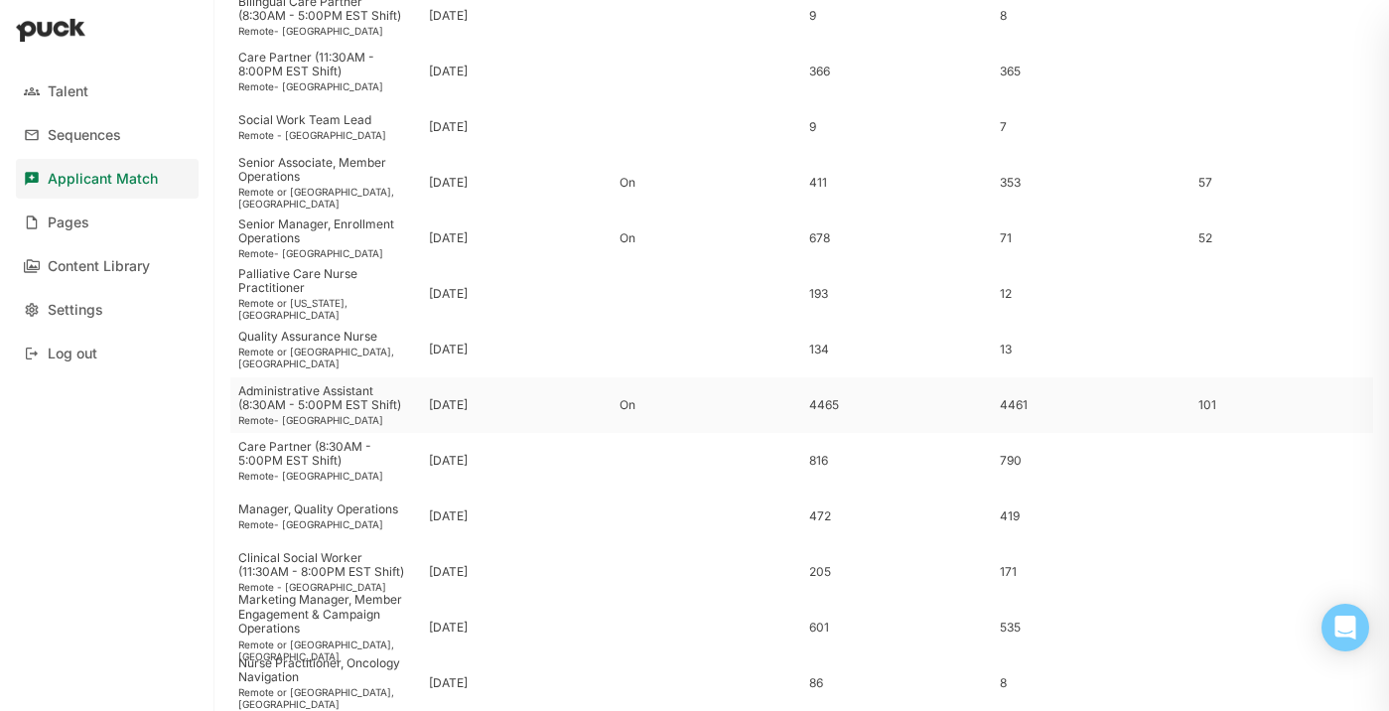
scroll to position [543, 0]
click at [391, 239] on div "Senior Manager, Enrollment Operations" at bounding box center [325, 232] width 175 height 29
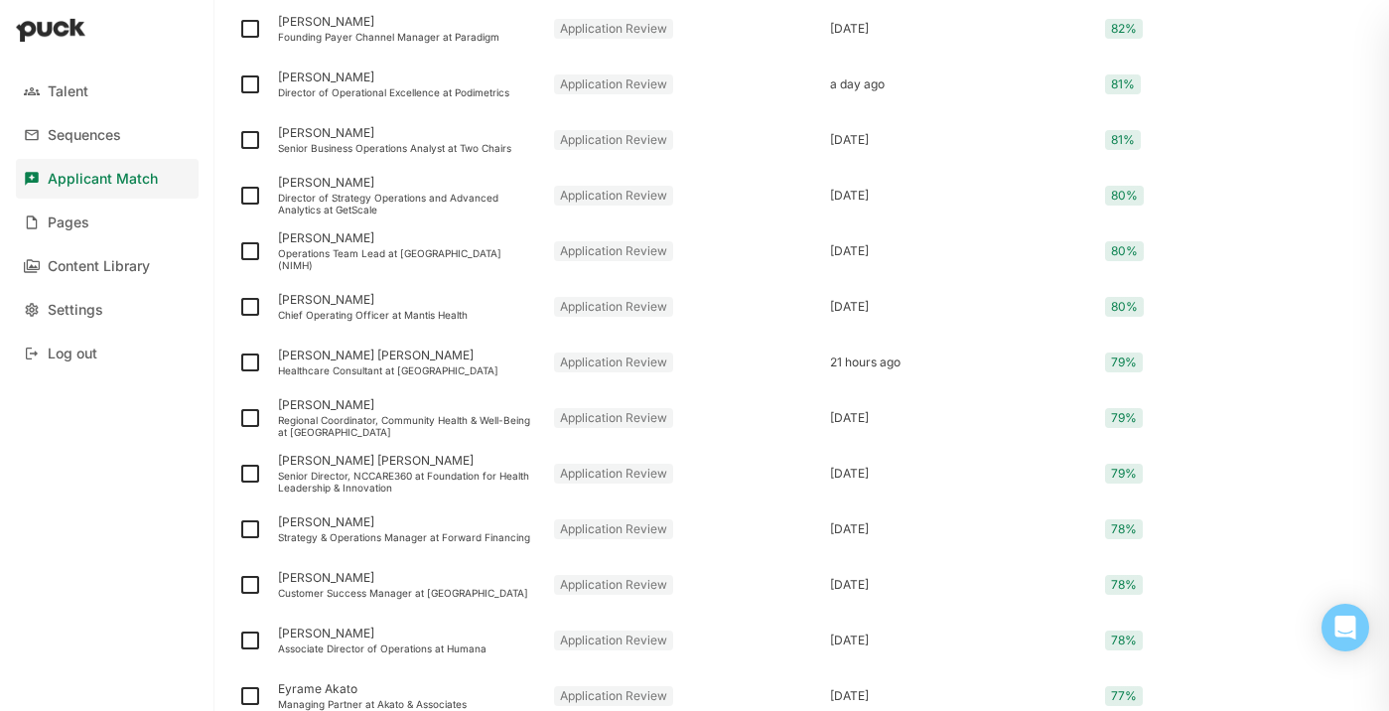
scroll to position [1091, 0]
click at [422, 535] on div "Strategy & Operations Manager at Forward Financing" at bounding box center [408, 535] width 260 height 12
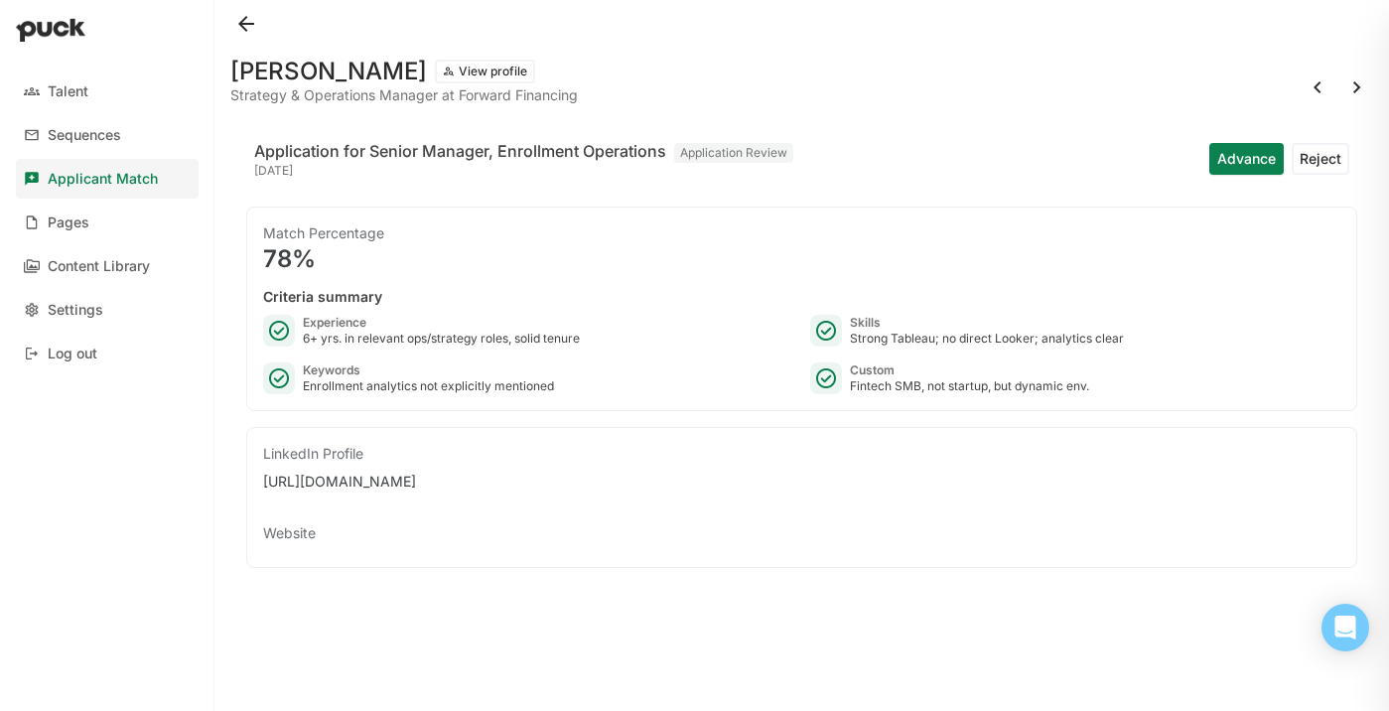
click at [240, 17] on button at bounding box center [246, 24] width 32 height 32
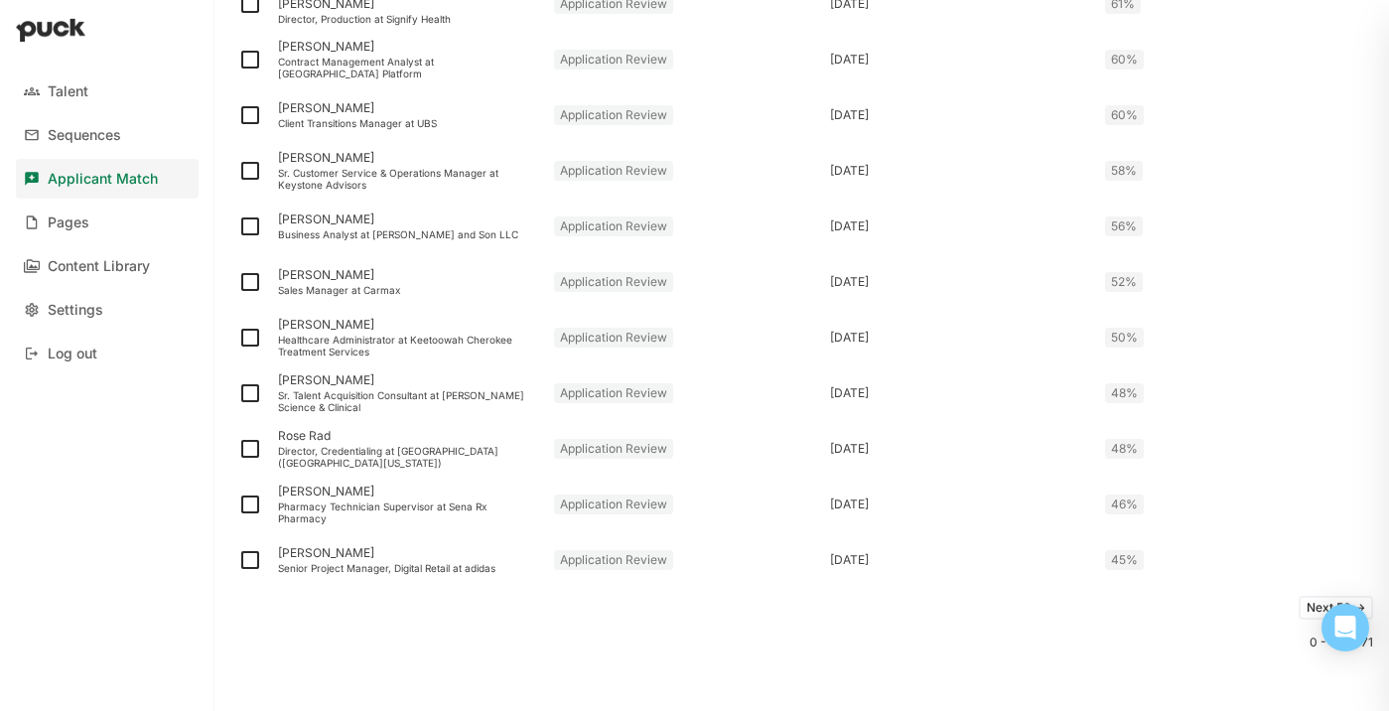
scroll to position [2566, 0]
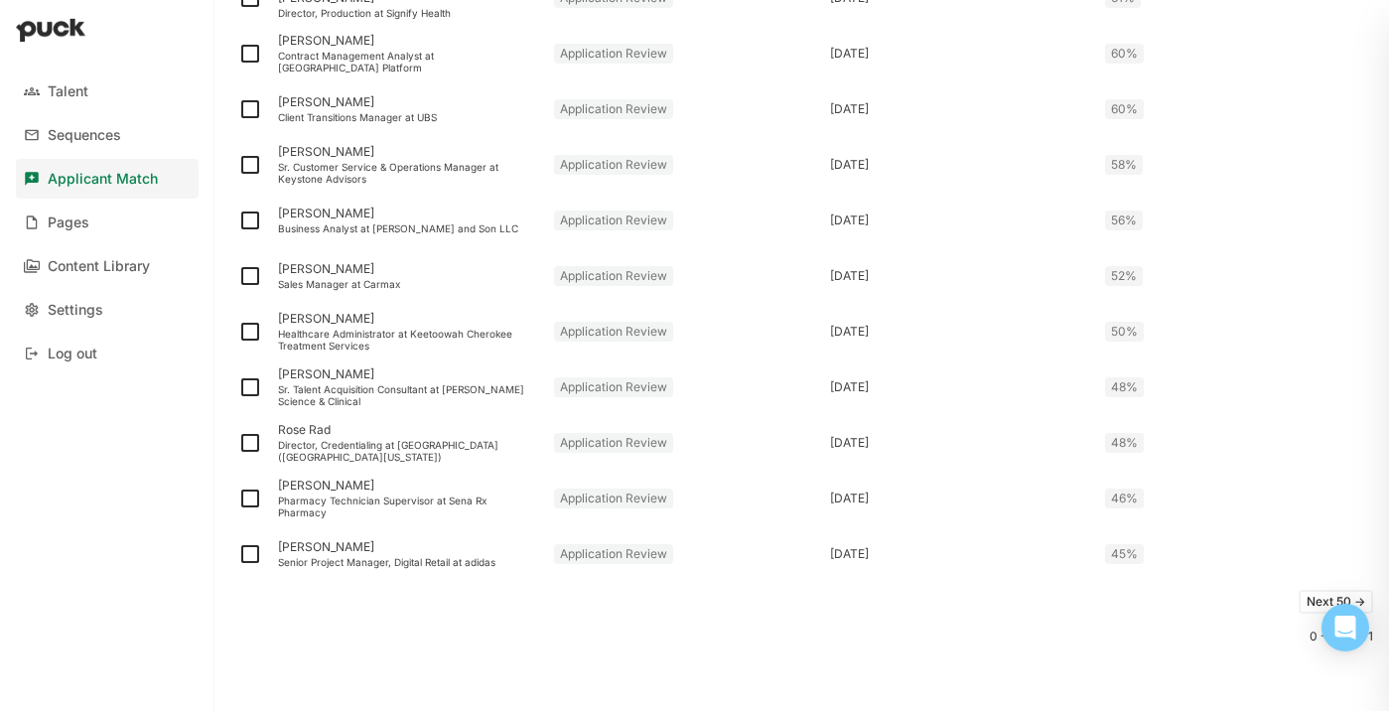
click at [1304, 595] on button "Next 50 ->" at bounding box center [1336, 602] width 74 height 24
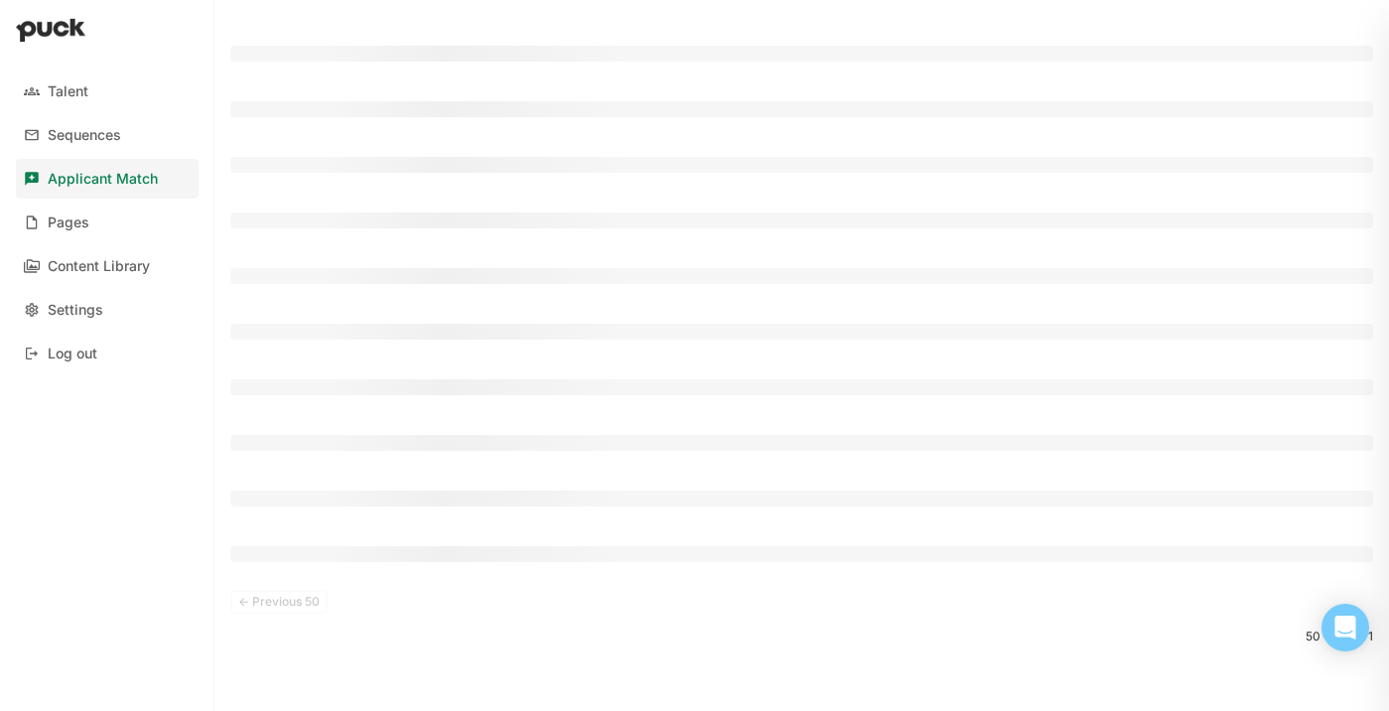
scroll to position [898, 0]
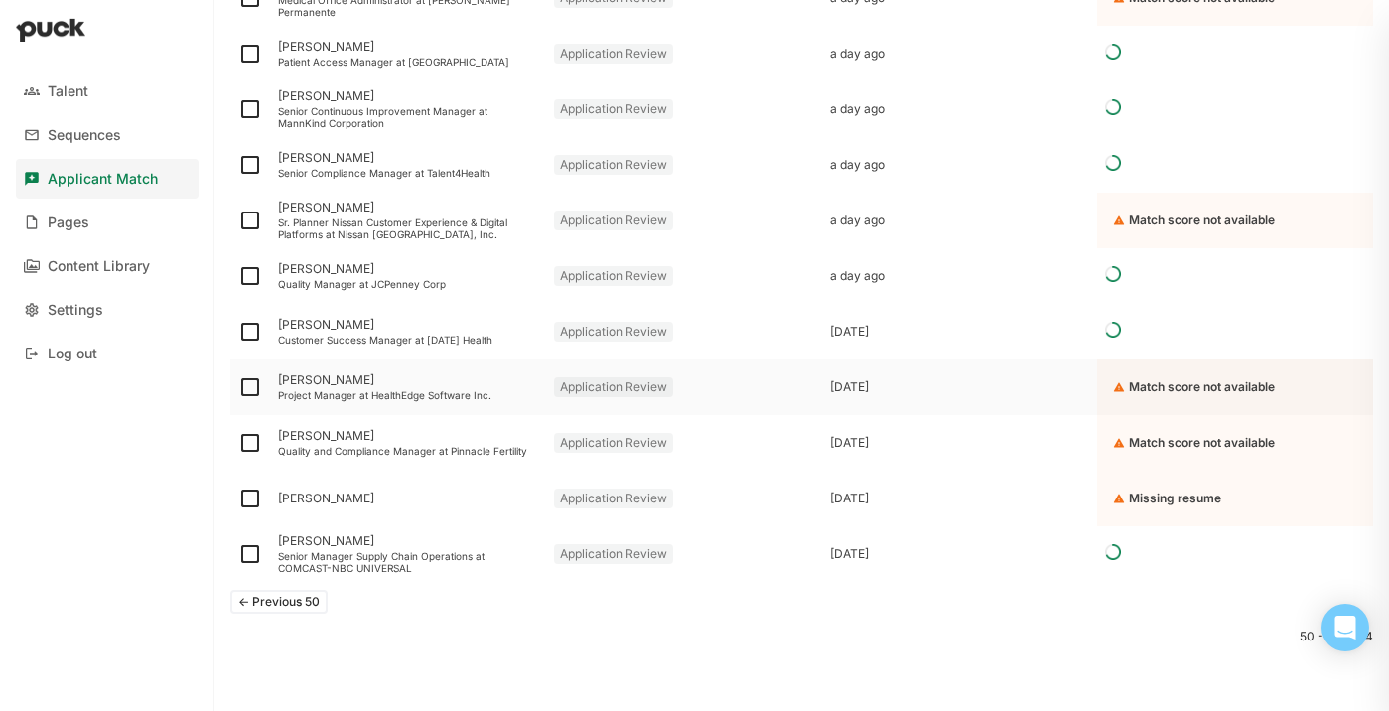
click at [428, 389] on div "Project Manager at HealthEdge Software Inc." at bounding box center [408, 395] width 260 height 12
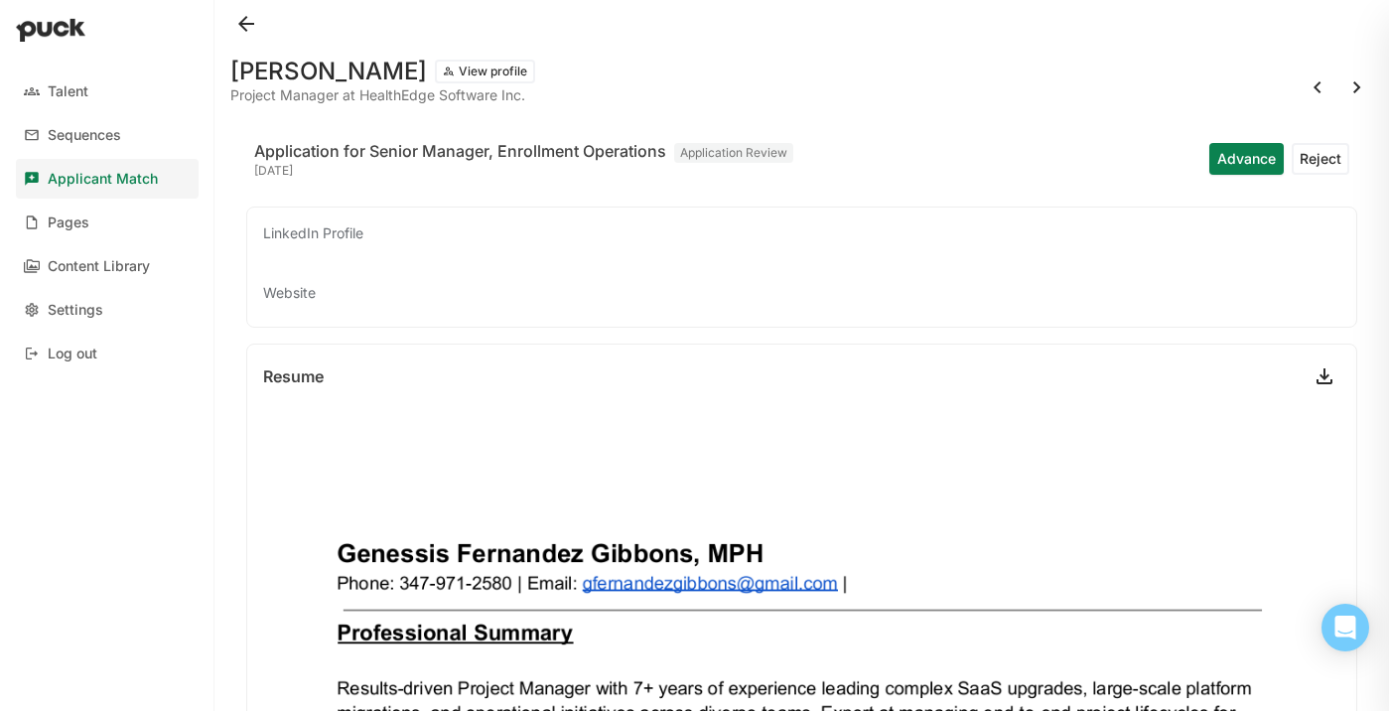
click at [249, 21] on button at bounding box center [246, 24] width 32 height 32
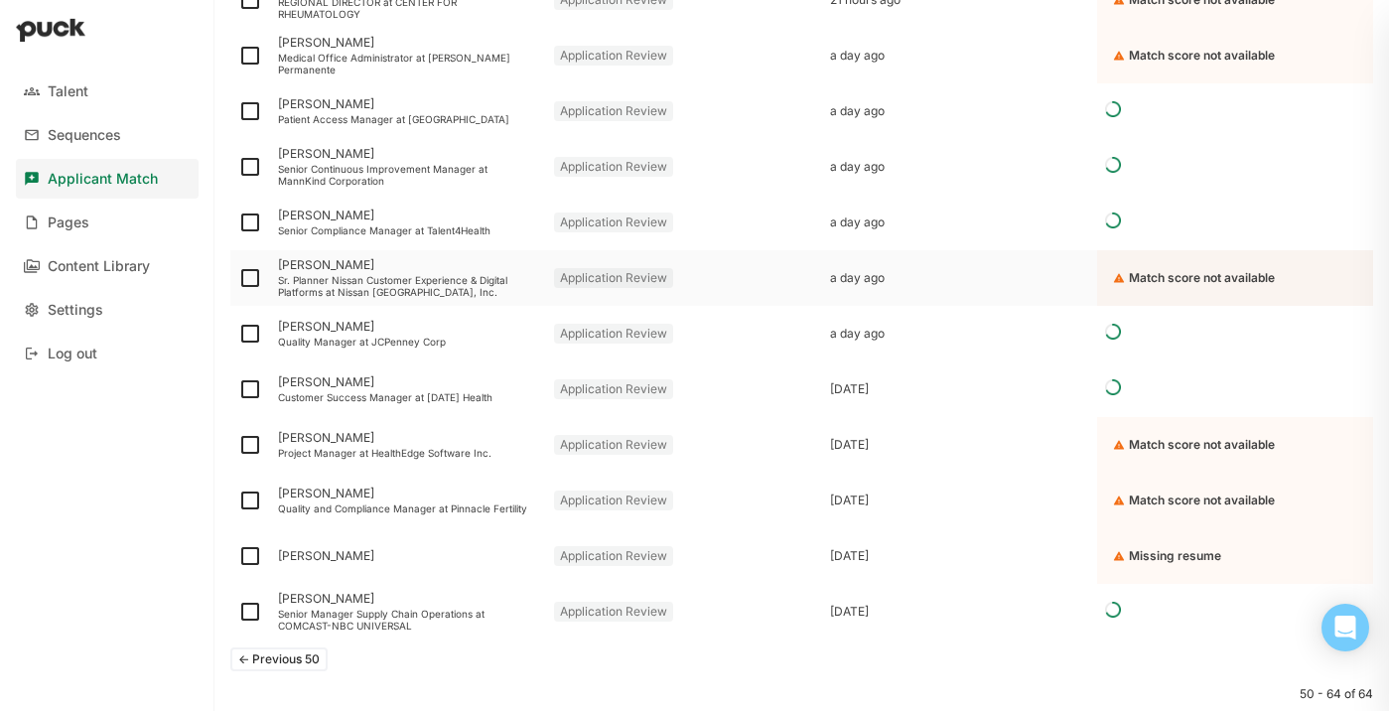
scroll to position [898, 0]
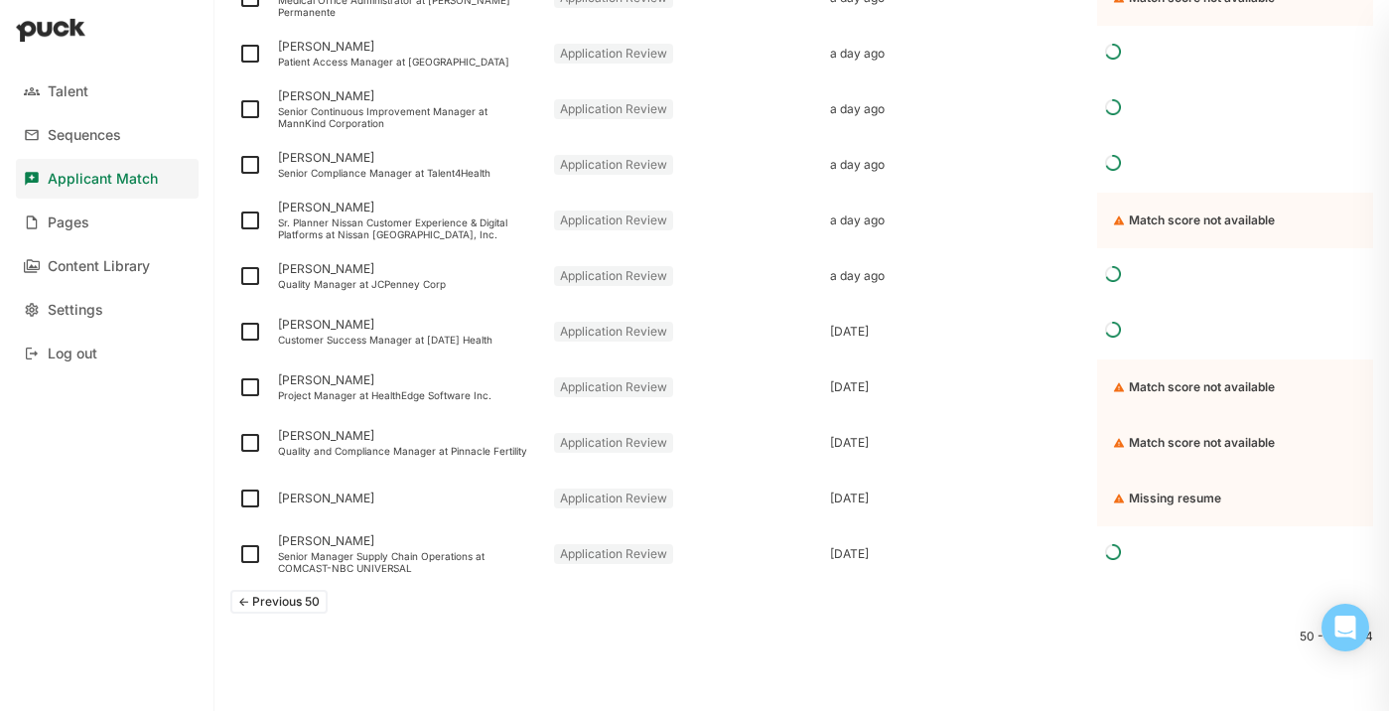
click at [301, 605] on button "<- Previous 50" at bounding box center [278, 602] width 97 height 24
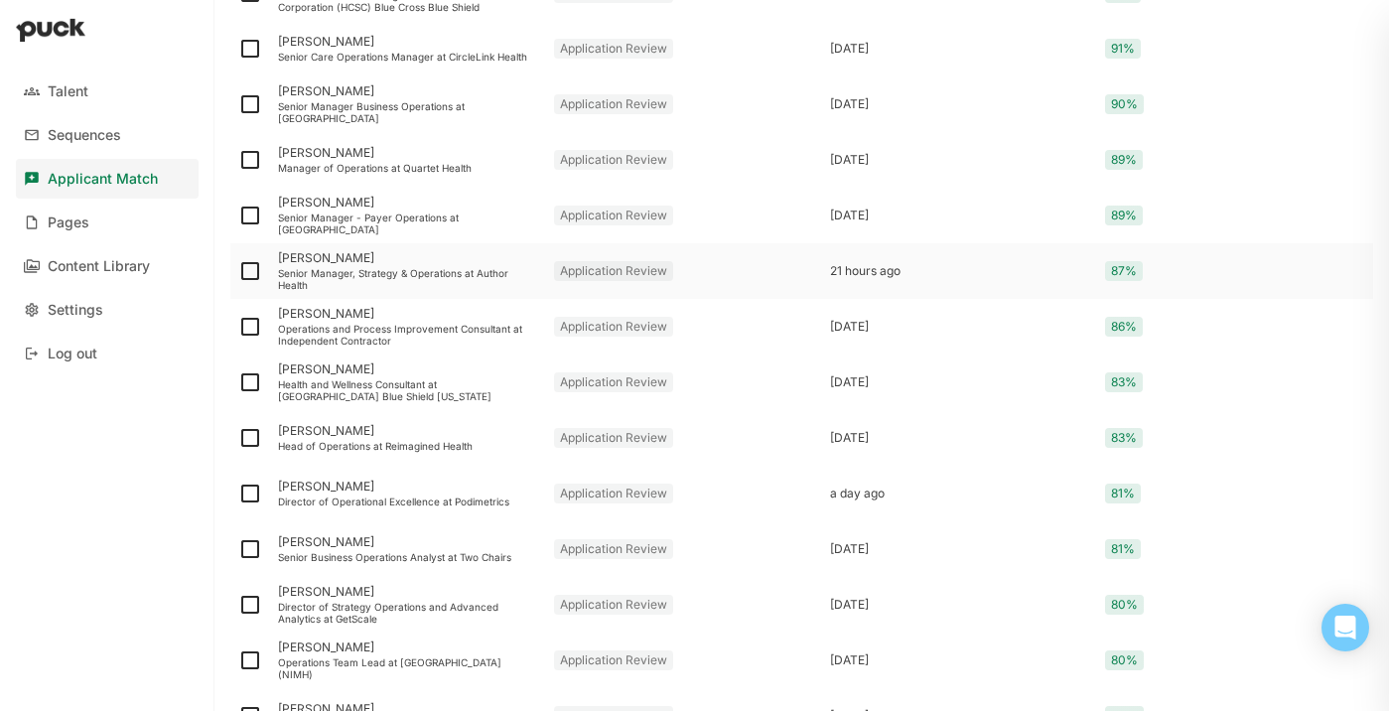
scroll to position [515, 0]
click at [344, 494] on div "Director of Operational Excellence at Podimetrics" at bounding box center [408, 500] width 260 height 12
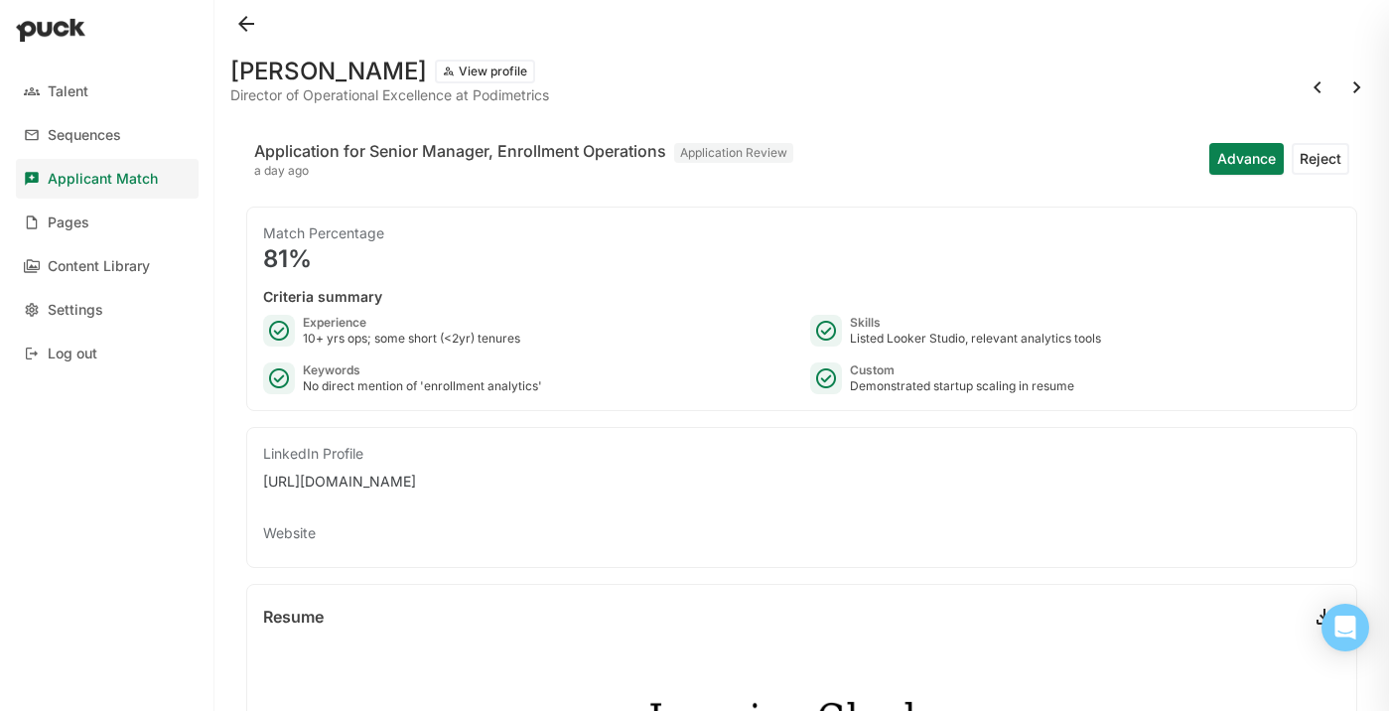
click at [251, 32] on button at bounding box center [246, 24] width 32 height 32
